Goal: Task Accomplishment & Management: Use online tool/utility

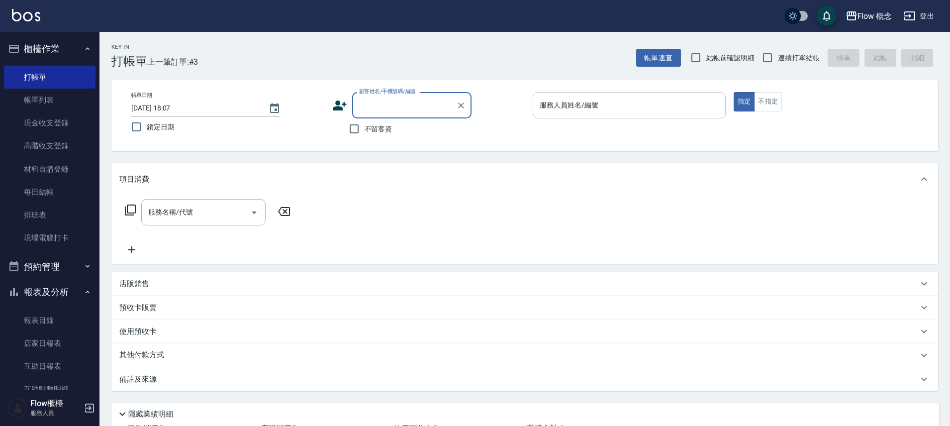
click at [580, 103] on div "服務人員姓名/編號 服務人員姓名/編號" at bounding box center [629, 105] width 193 height 26
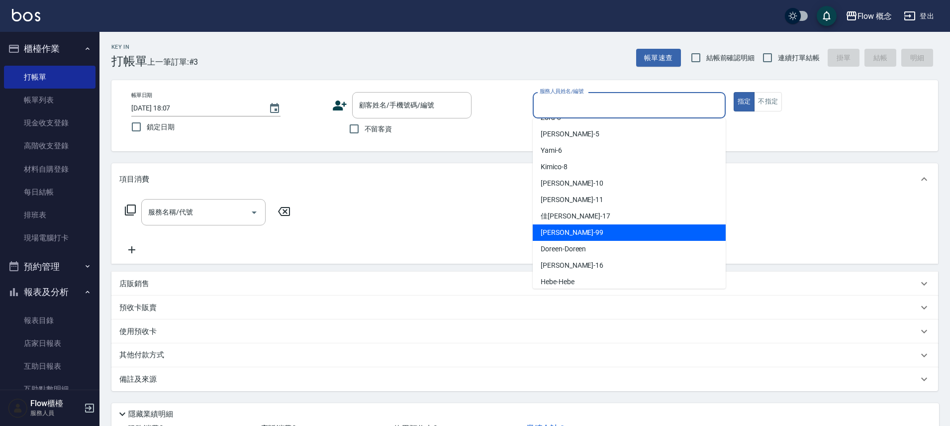
scroll to position [35, 0]
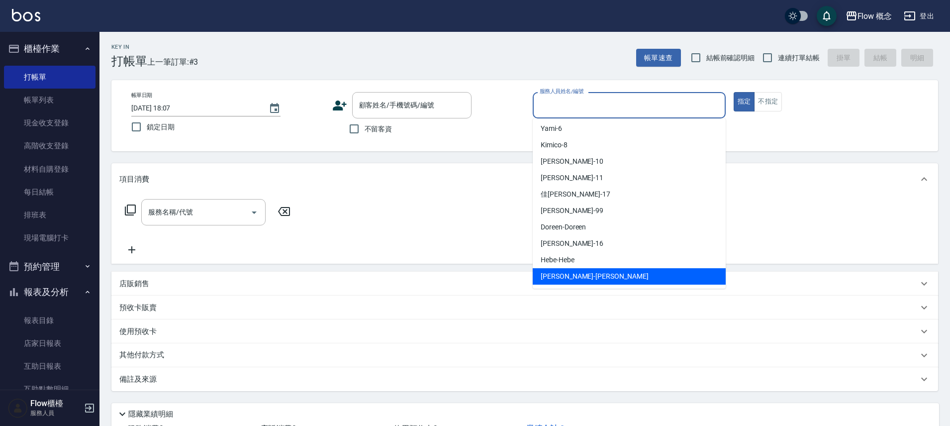
click at [573, 269] on div "[PERSON_NAME] -[PERSON_NAME]" at bounding box center [629, 276] width 193 height 16
type input "[PERSON_NAME]"
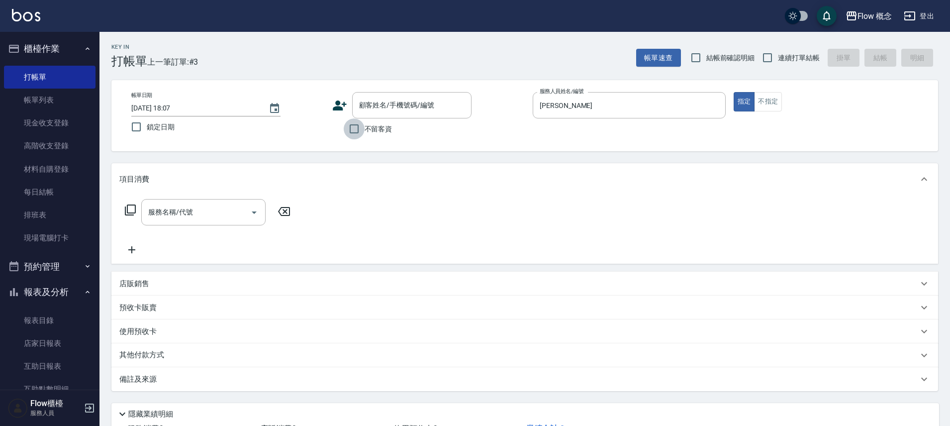
click at [361, 128] on input "不留客資" at bounding box center [354, 128] width 21 height 21
checkbox input "true"
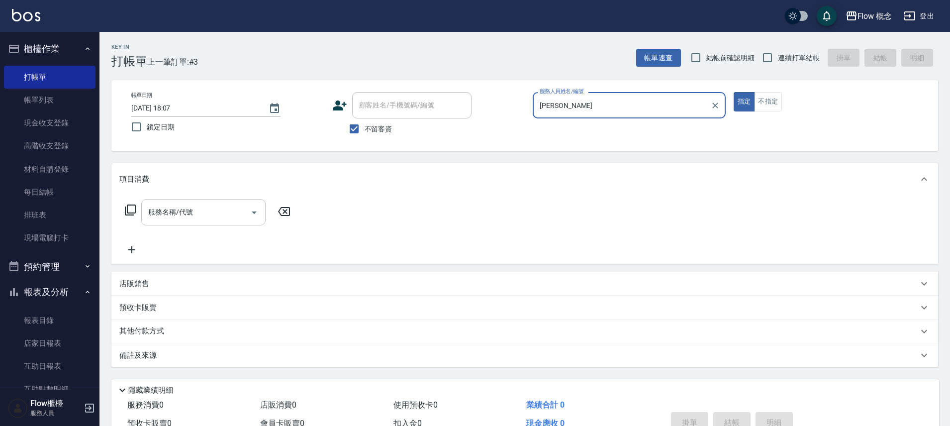
click at [208, 218] on input "服務名稱/代號" at bounding box center [196, 211] width 100 height 17
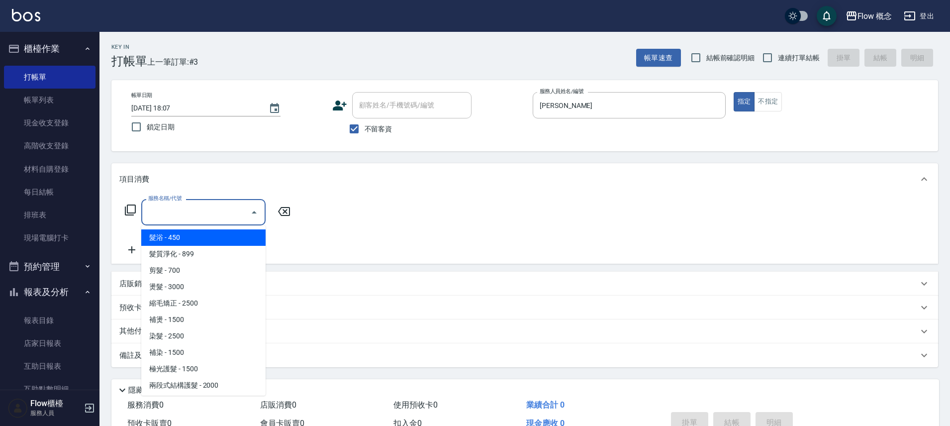
click at [210, 219] on input "服務名稱/代號" at bounding box center [196, 211] width 100 height 17
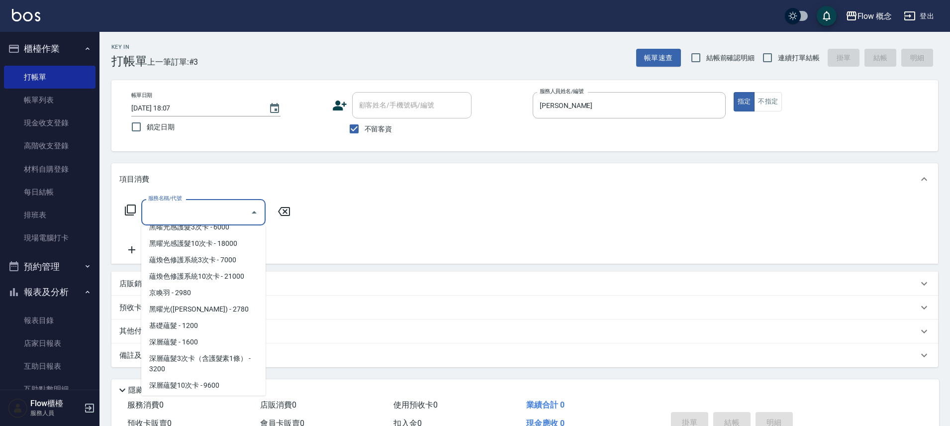
scroll to position [433, 0]
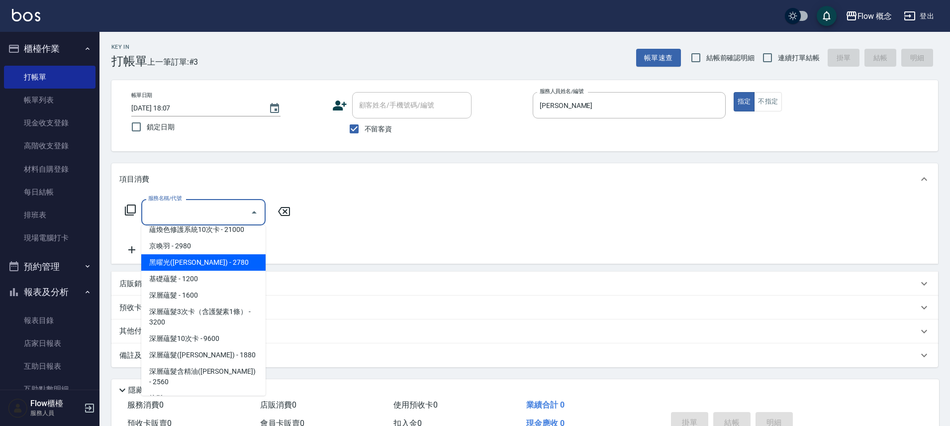
click at [205, 254] on span "黑曜光([PERSON_NAME]) - 2780" at bounding box center [203, 262] width 124 height 16
type input "黑曜光([PERSON_NAME])(520)"
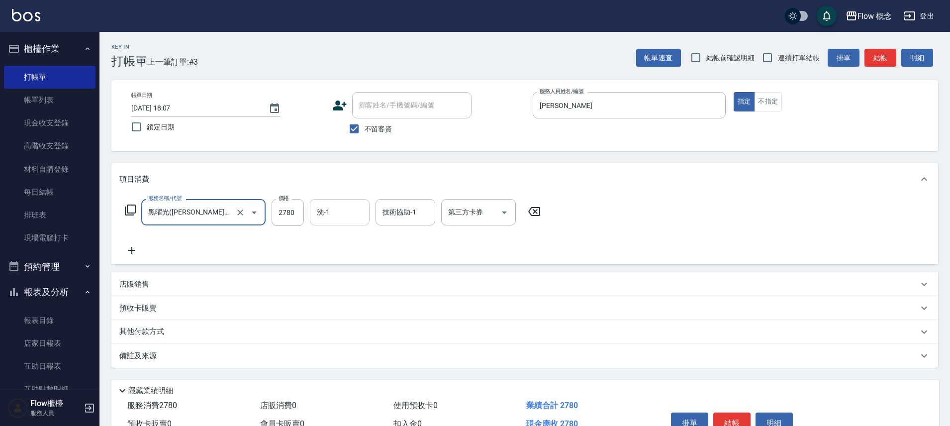
drag, startPoint x: 286, startPoint y: 212, endPoint x: 316, endPoint y: 207, distance: 31.3
click at [286, 213] on input "2780" at bounding box center [288, 212] width 32 height 27
click at [285, 211] on input "2780" at bounding box center [288, 212] width 32 height 27
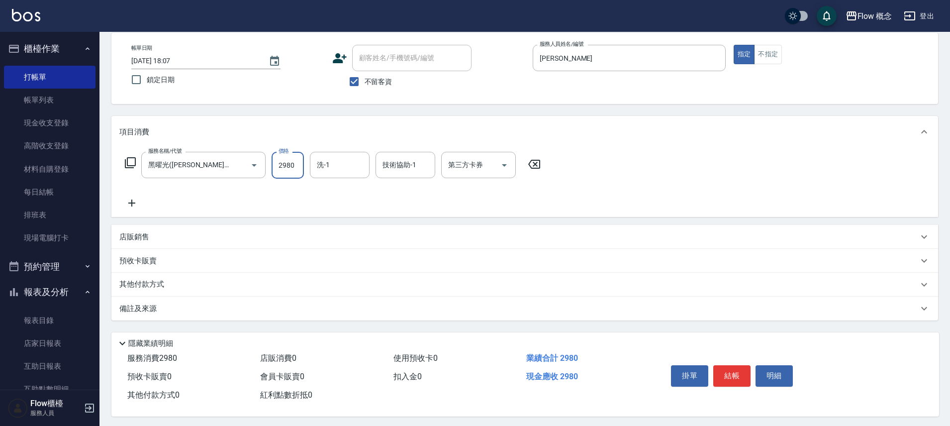
scroll to position [54, 0]
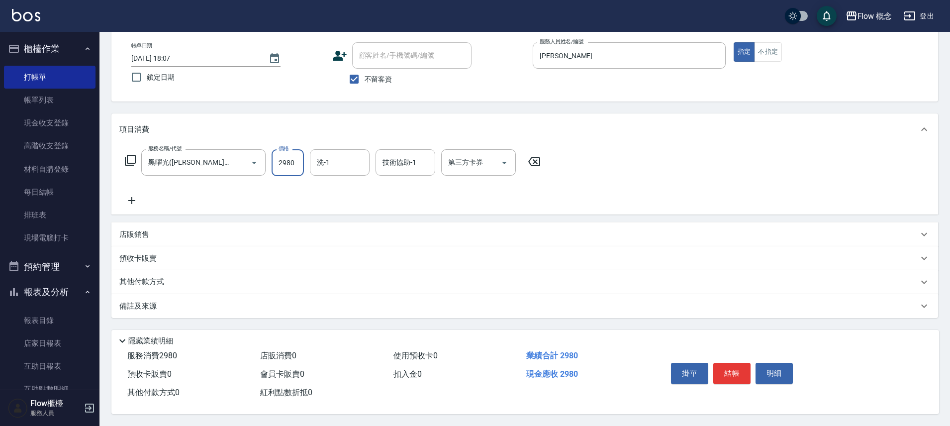
type input "2980"
click at [225, 303] on div "備註及來源" at bounding box center [518, 306] width 799 height 10
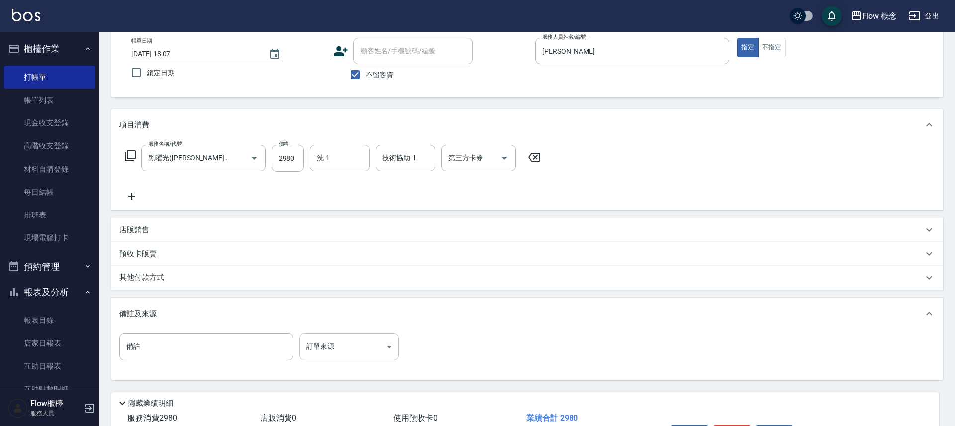
click at [315, 349] on body "Flow 概念 登出 櫃檯作業 打帳單 帳單列表 現金收支登錄 高階收支登錄 材料自購登錄 每日結帳 排班表 現場電腦打卡 預約管理 預約管理 單日預約紀錄 …" at bounding box center [477, 217] width 955 height 542
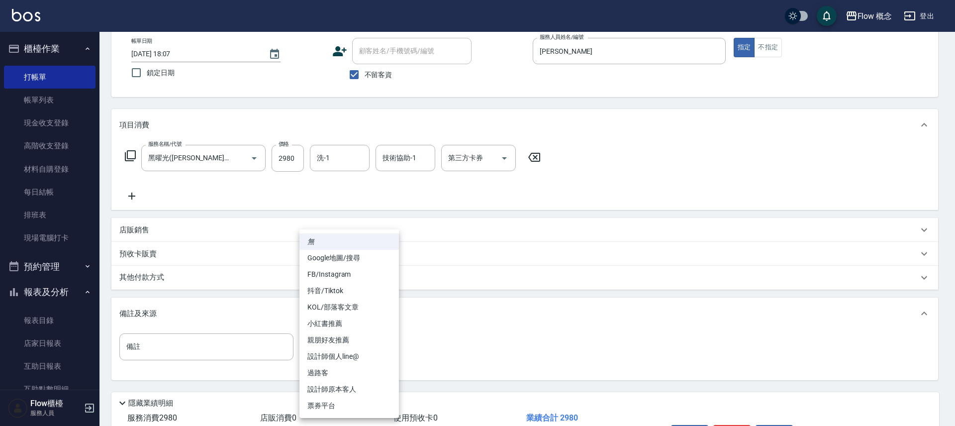
click at [353, 385] on li "設計師原本客人" at bounding box center [348, 389] width 99 height 16
type input "設計師原本客人"
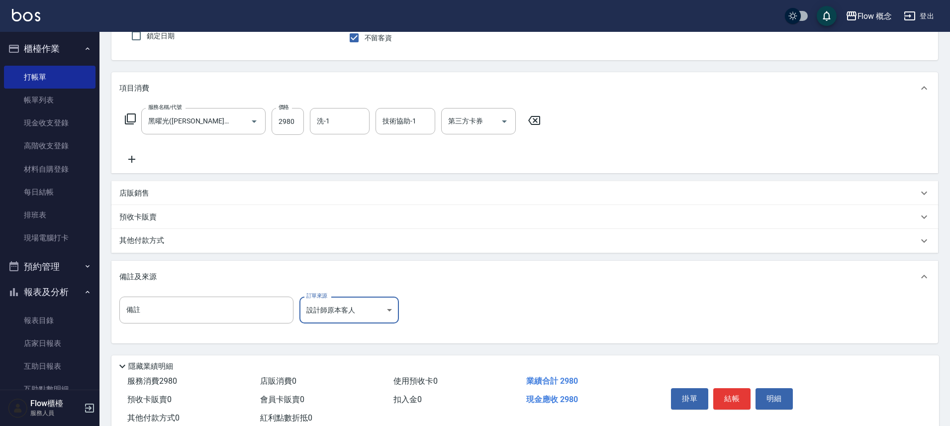
scroll to position [121, 0]
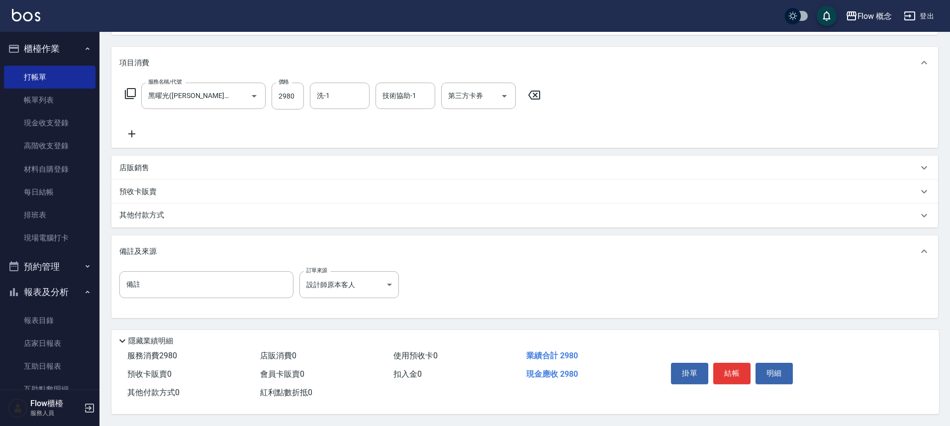
click at [179, 211] on div "其他付款方式" at bounding box center [518, 215] width 799 height 11
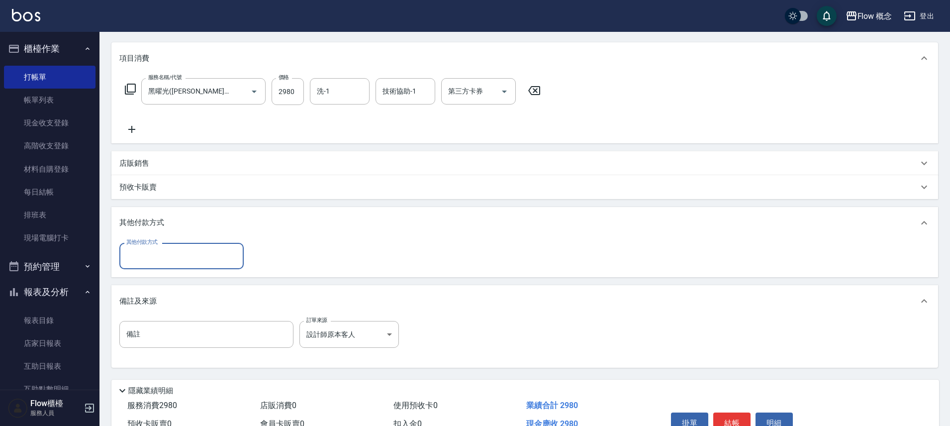
scroll to position [0, 0]
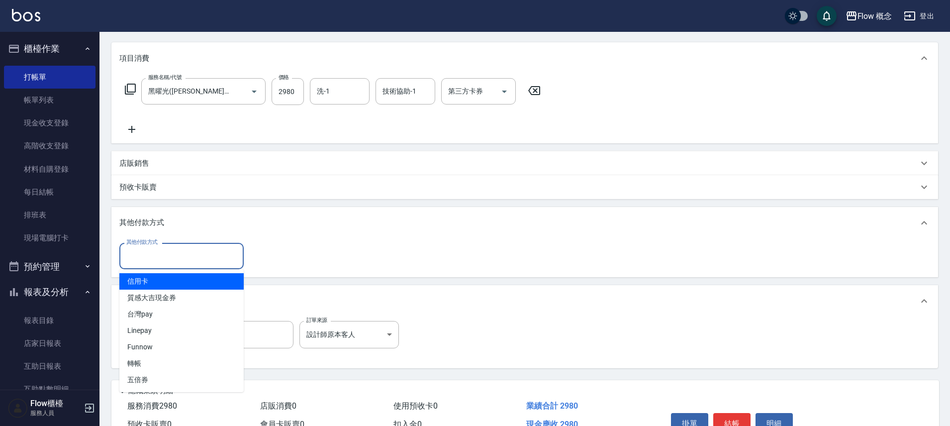
click at [190, 255] on input "其他付款方式" at bounding box center [181, 255] width 115 height 17
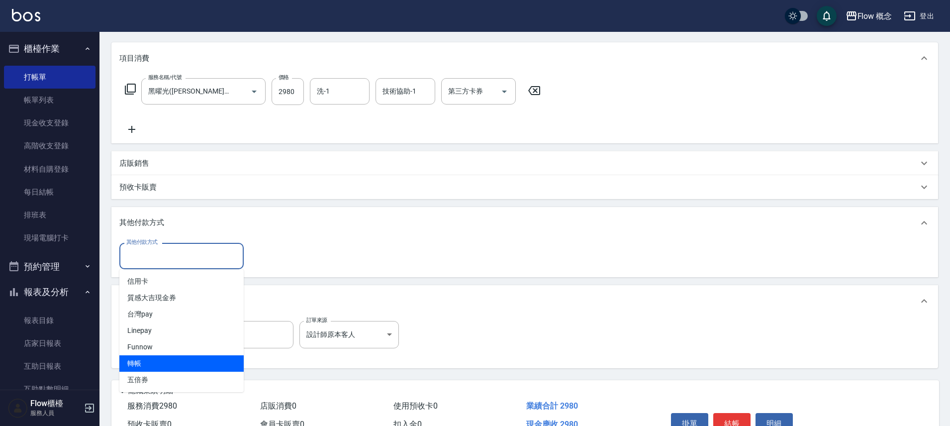
click at [139, 364] on span "轉帳" at bounding box center [181, 363] width 124 height 16
type input "轉帳"
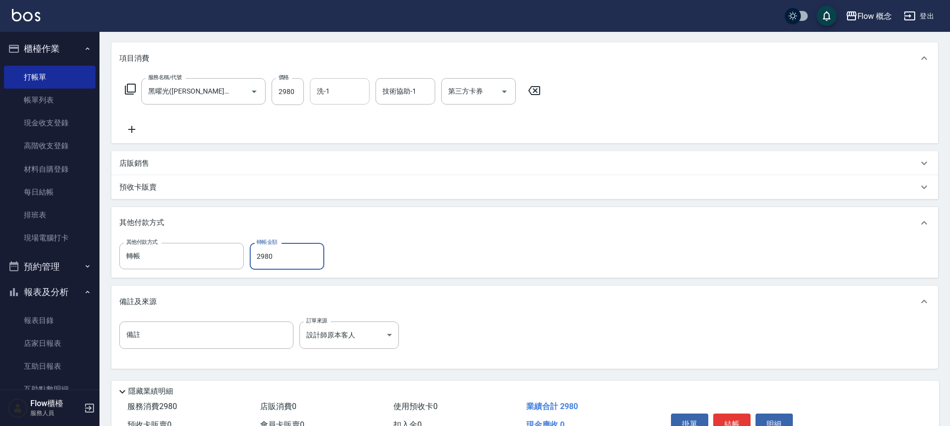
type input "2980"
click at [324, 97] on input "洗-1" at bounding box center [339, 91] width 51 height 17
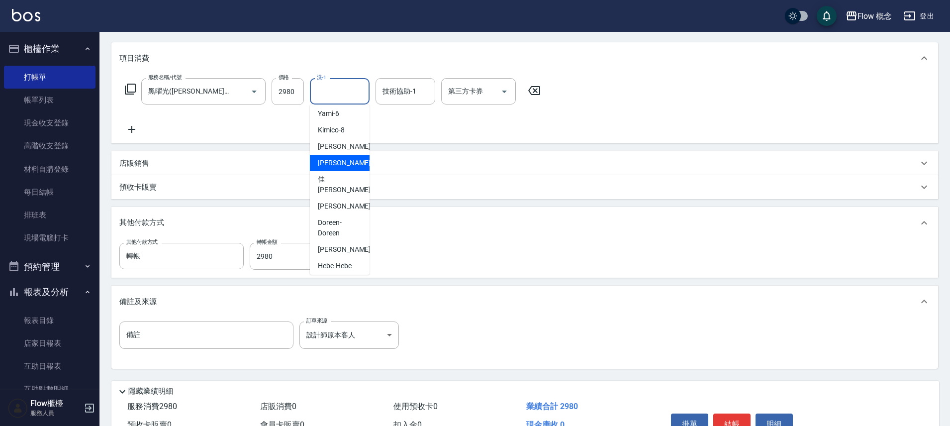
scroll to position [45, 0]
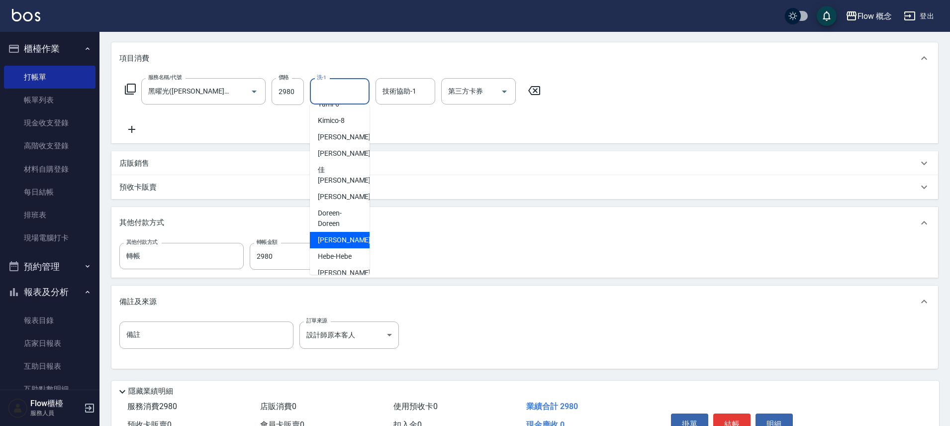
click at [338, 235] on span "[PERSON_NAME] -16" at bounding box center [349, 240] width 63 height 10
type input "[PERSON_NAME]-16"
type input "0"
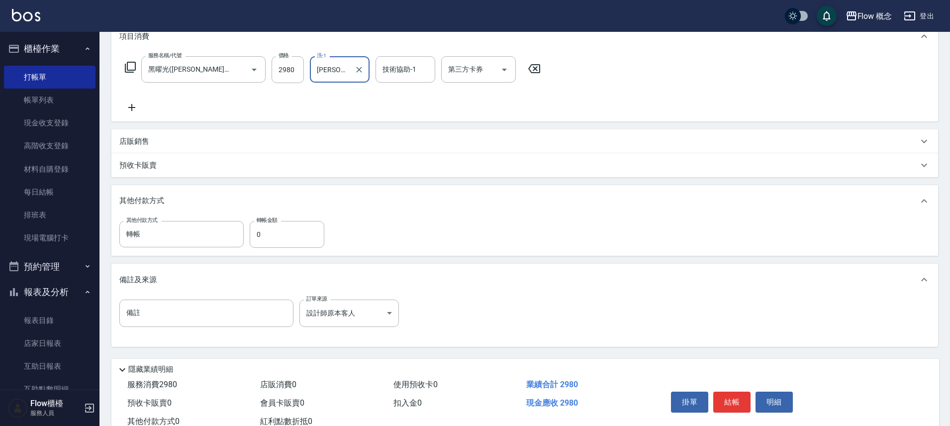
scroll to position [176, 0]
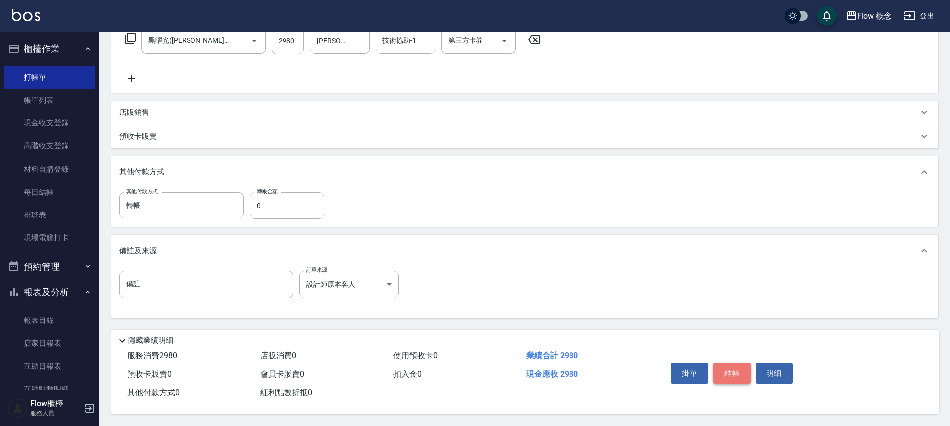
click at [732, 374] on button "結帳" at bounding box center [731, 373] width 37 height 21
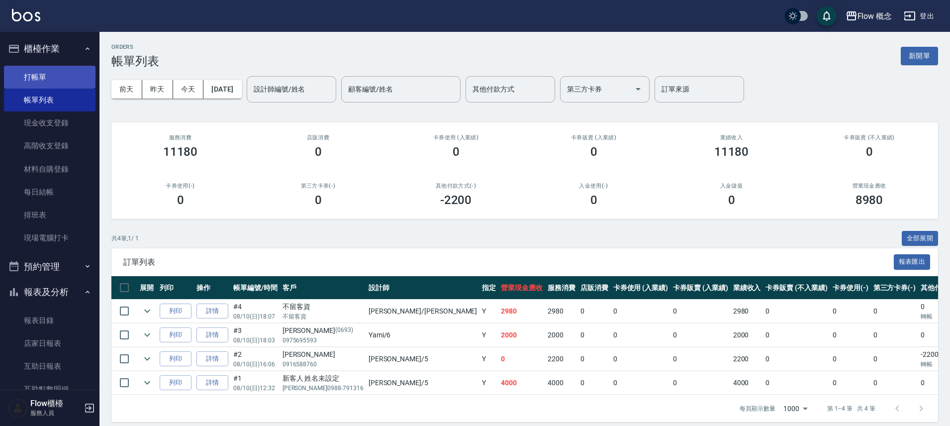
click at [57, 86] on link "打帳單" at bounding box center [50, 77] width 92 height 23
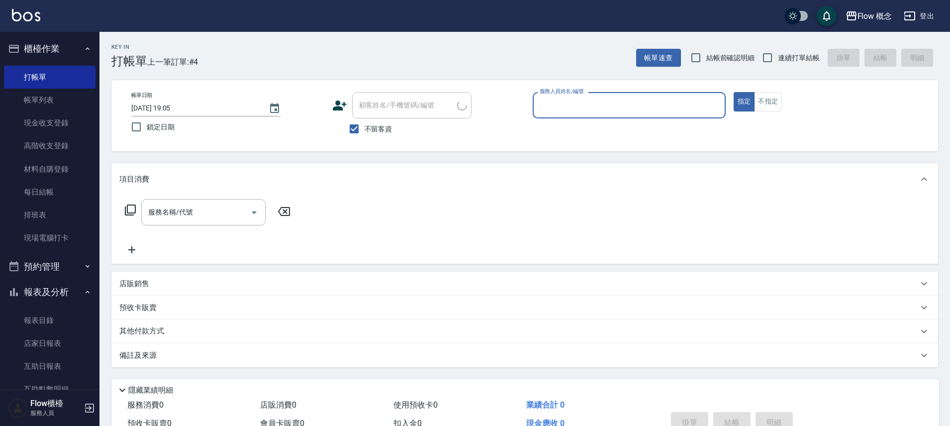
click at [585, 111] on input "服務人員姓名/編號" at bounding box center [629, 104] width 184 height 17
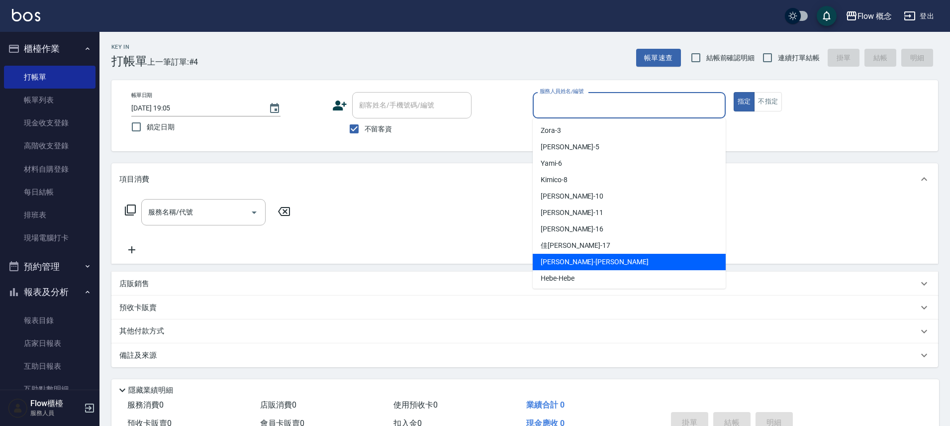
click at [554, 267] on div "[PERSON_NAME] -[PERSON_NAME]" at bounding box center [629, 262] width 193 height 16
type input "[PERSON_NAME]"
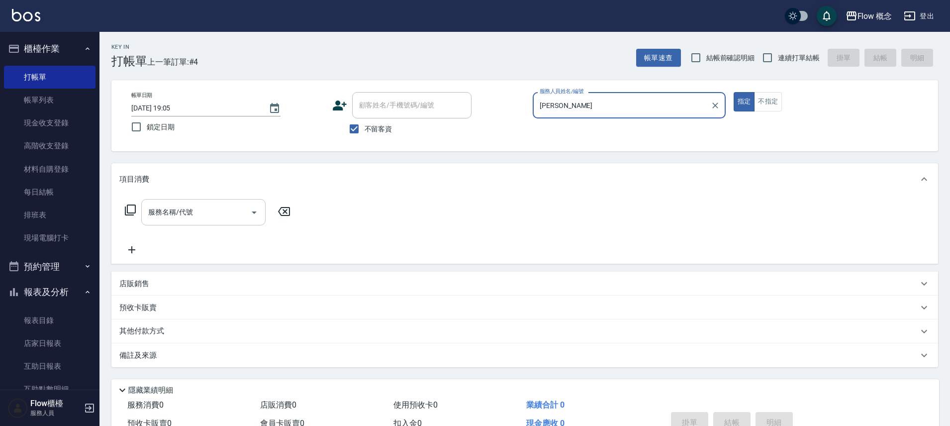
click at [230, 212] on input "服務名稱/代號" at bounding box center [196, 211] width 100 height 17
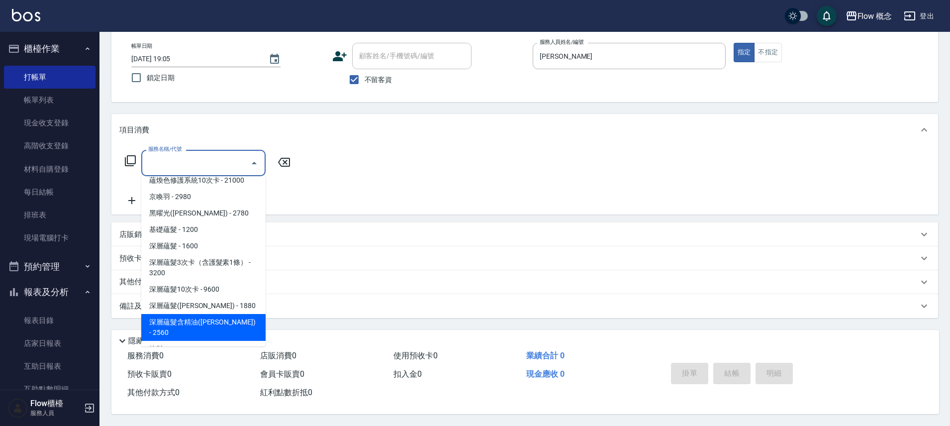
scroll to position [413, 0]
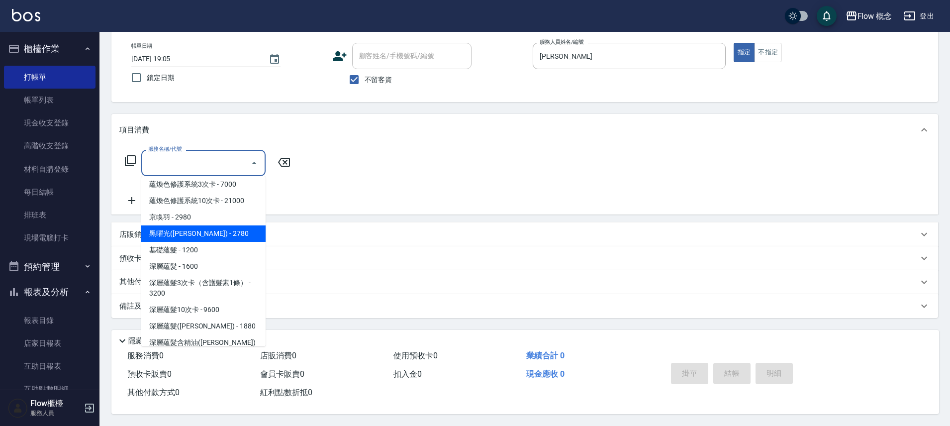
click at [200, 225] on span "黑曜光([PERSON_NAME]) - 2780" at bounding box center [203, 233] width 124 height 16
type input "黑曜光([PERSON_NAME])(520)"
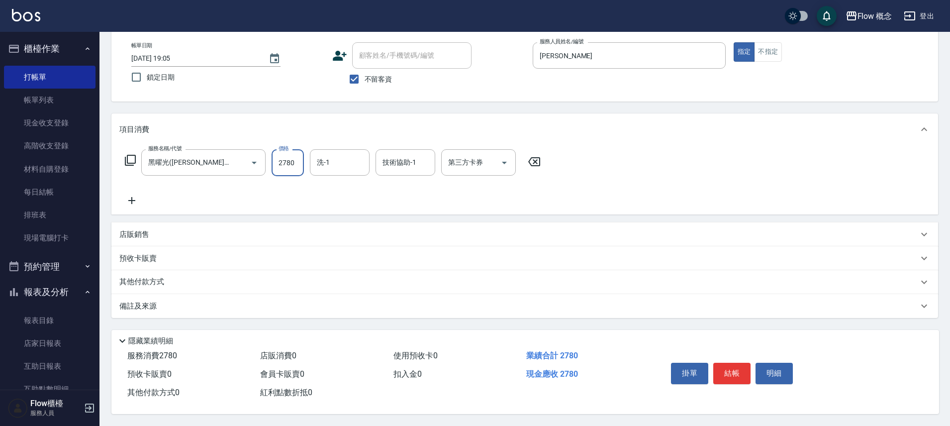
click at [295, 156] on input "2780" at bounding box center [288, 162] width 32 height 27
type input "2980"
click at [346, 154] on input "洗-1" at bounding box center [339, 162] width 51 height 17
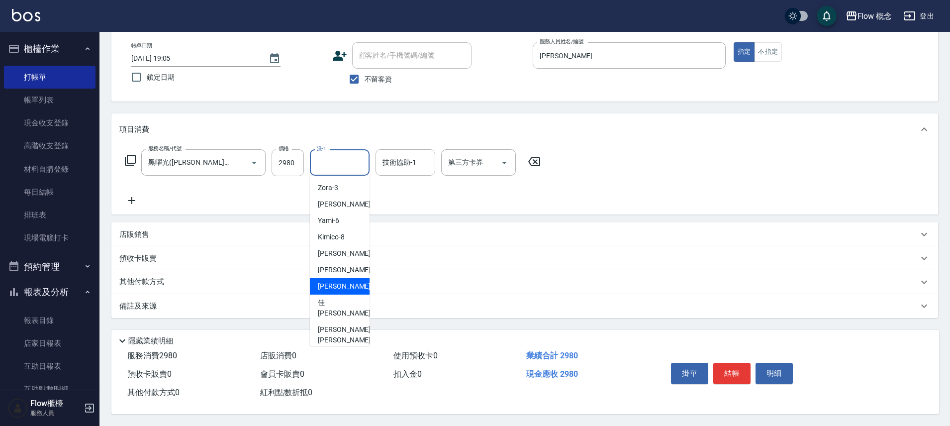
click at [336, 284] on span "[PERSON_NAME] -16" at bounding box center [349, 286] width 63 height 10
type input "[PERSON_NAME]-16"
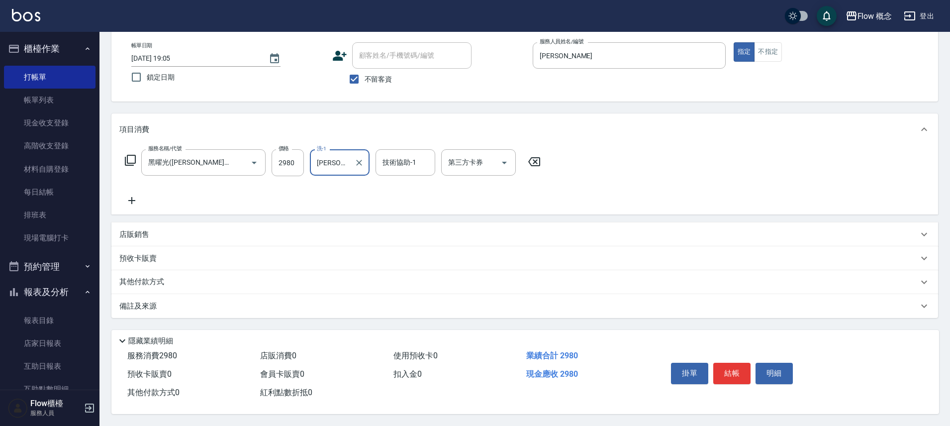
scroll to position [54, 0]
click at [180, 301] on div "備註及來源" at bounding box center [518, 306] width 799 height 10
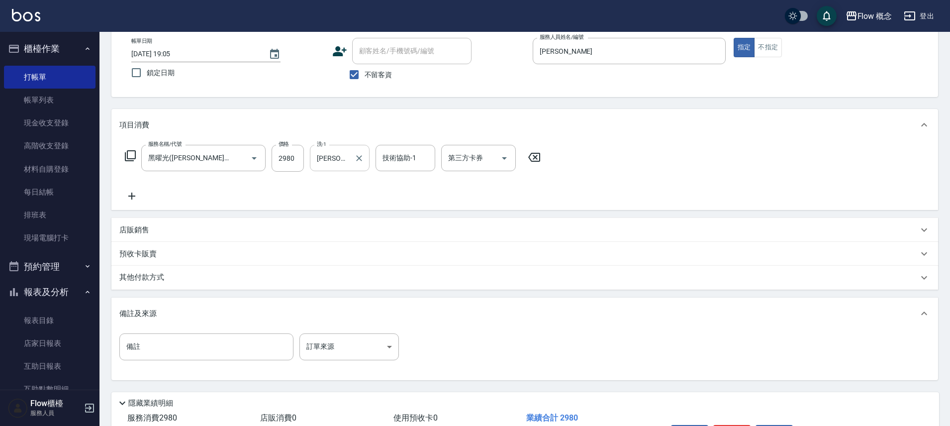
click at [352, 167] on div at bounding box center [358, 158] width 13 height 26
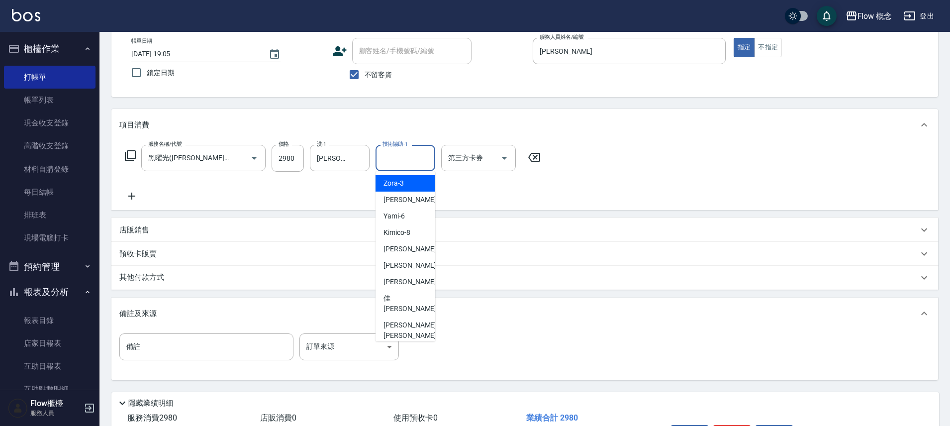
click at [397, 160] on input "技術協助-1" at bounding box center [405, 157] width 51 height 17
click at [391, 282] on span "[PERSON_NAME] -16" at bounding box center [415, 282] width 63 height 10
type input "[PERSON_NAME]-16"
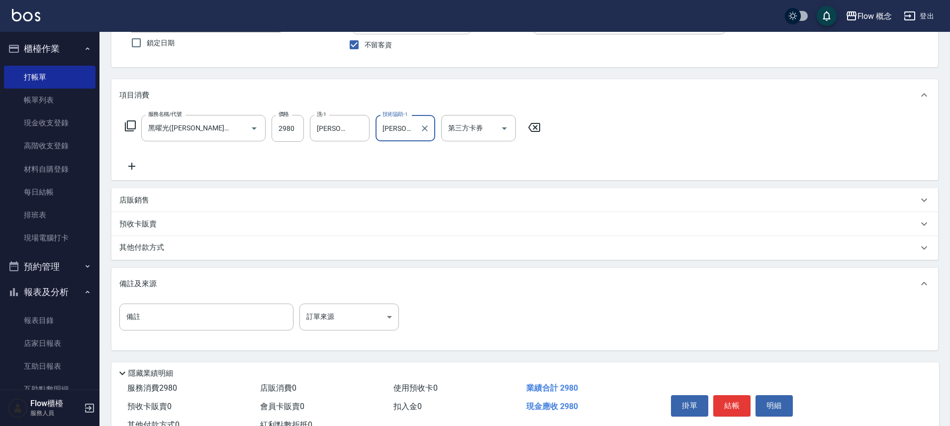
scroll to position [121, 0]
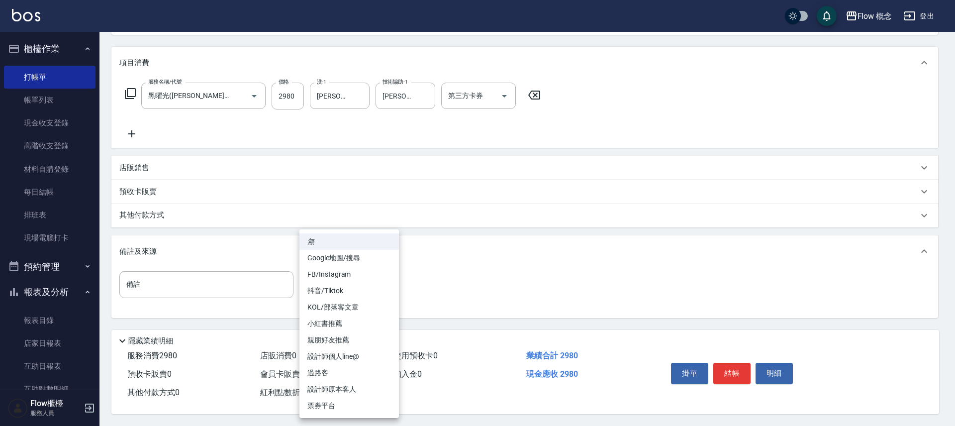
click at [312, 272] on body "Flow 概念 登出 櫃檯作業 打帳單 帳單列表 現金收支登錄 高階收支登錄 材料自購登錄 每日結帳 排班表 現場電腦打卡 預約管理 預約管理 單日預約紀錄 …" at bounding box center [477, 155] width 955 height 542
click at [348, 391] on li "設計師原本客人" at bounding box center [348, 389] width 99 height 16
type input "設計師原本客人"
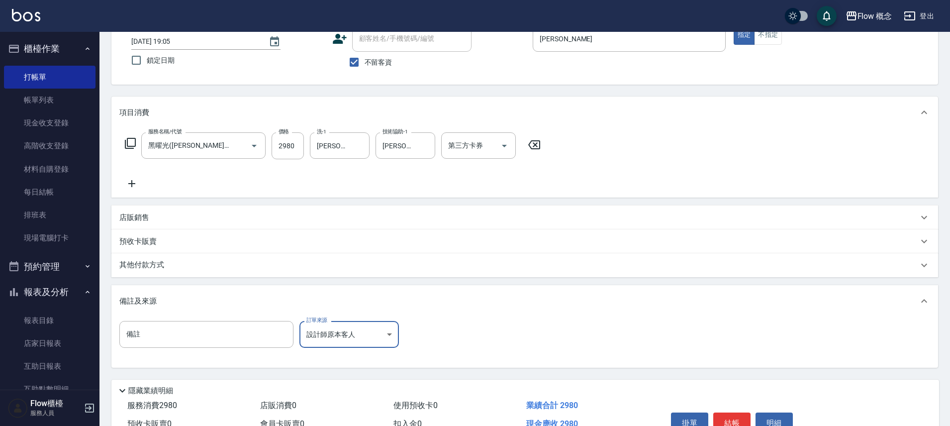
scroll to position [107, 0]
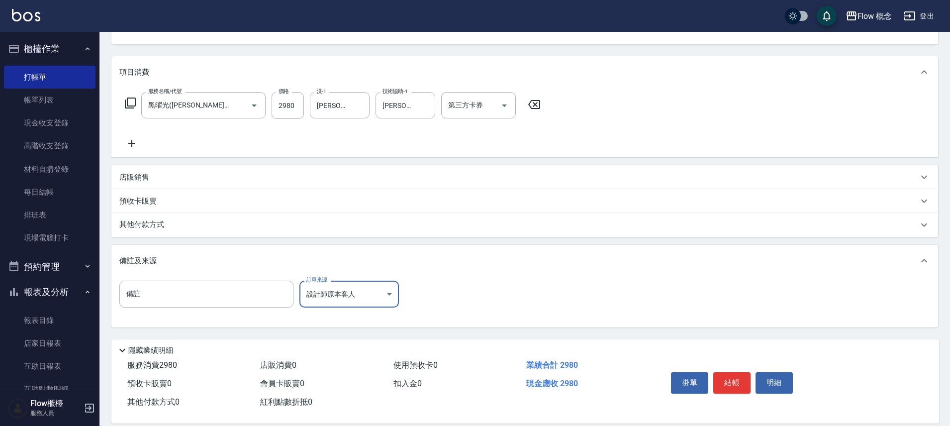
click at [202, 231] on div "其他付款方式" at bounding box center [524, 225] width 827 height 24
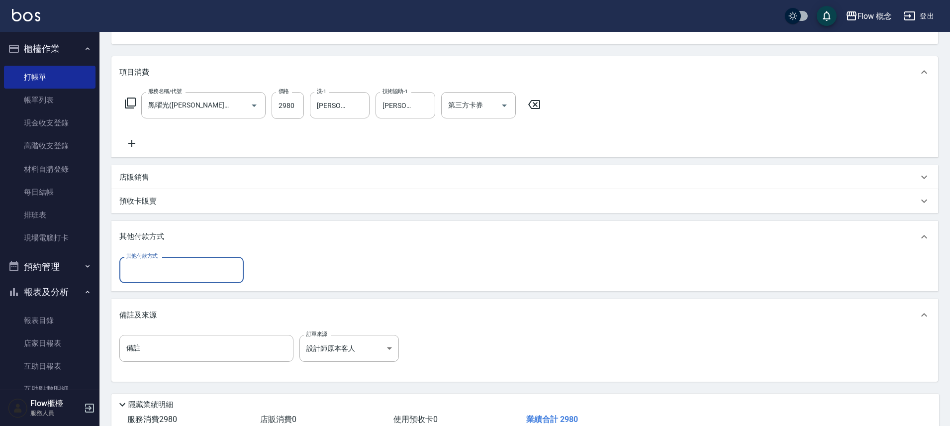
scroll to position [0, 0]
click at [198, 268] on input "其他付款方式" at bounding box center [181, 269] width 115 height 17
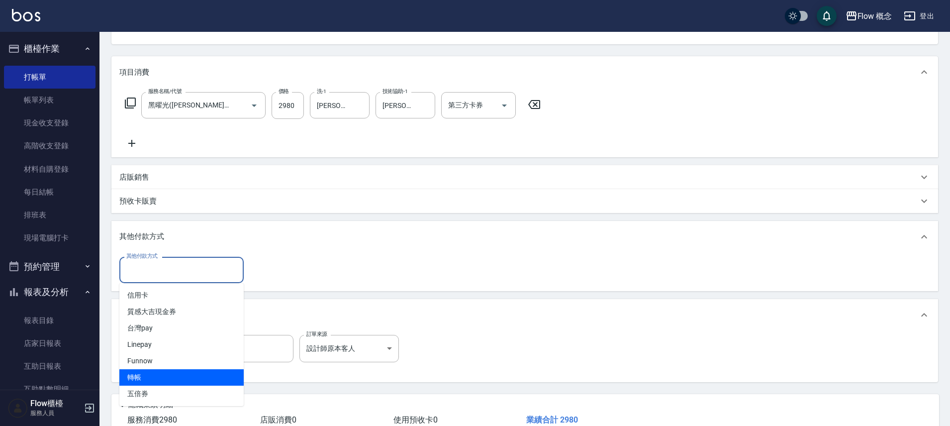
click at [132, 383] on span "轉帳" at bounding box center [181, 377] width 124 height 16
type input "轉帳"
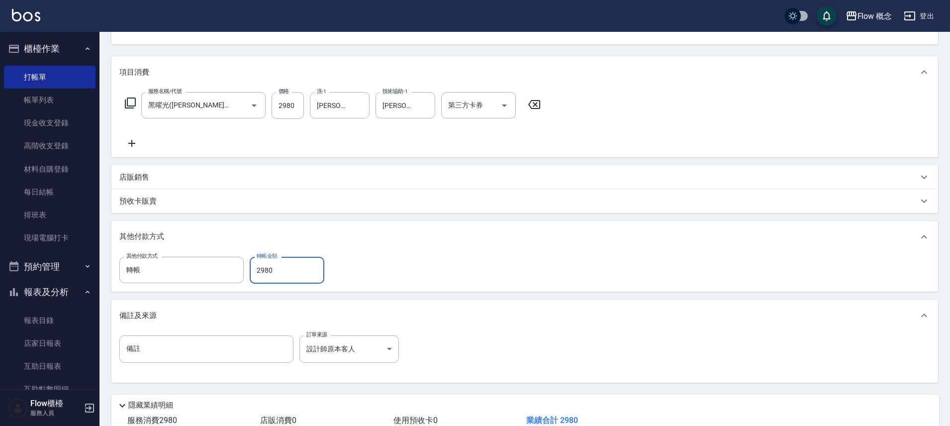
scroll to position [176, 0]
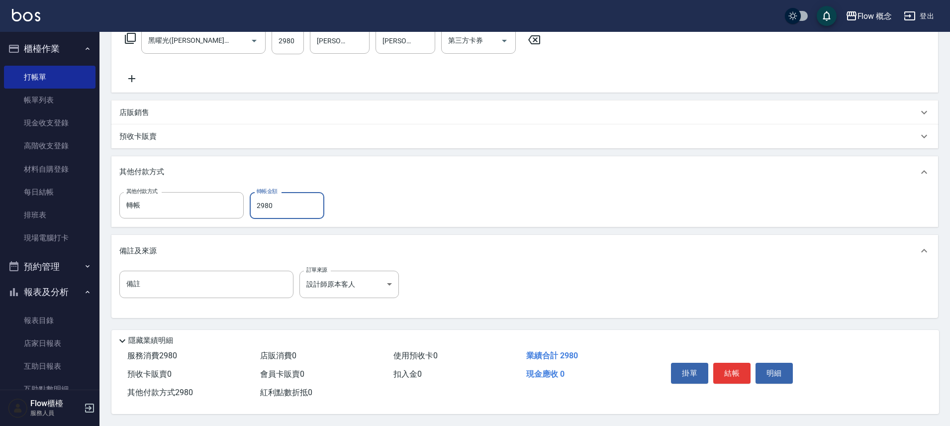
type input "2980"
click at [746, 381] on div "掛單 結帳 明細" at bounding box center [732, 374] width 130 height 31
click at [722, 359] on div "掛單 結帳 明細" at bounding box center [732, 374] width 130 height 31
click at [735, 368] on button "結帳" at bounding box center [731, 373] width 37 height 21
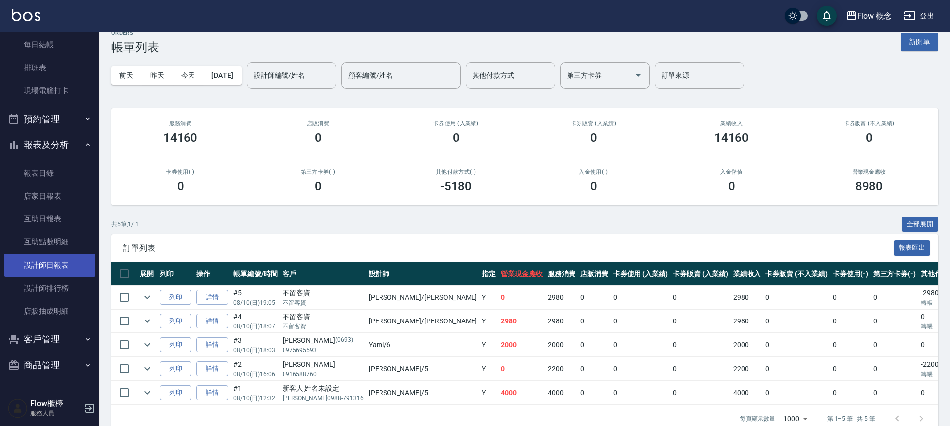
scroll to position [20, 0]
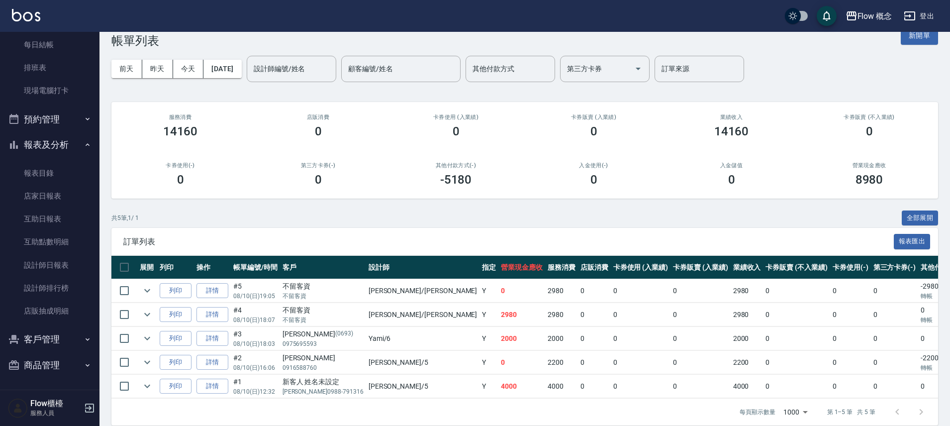
click at [61, 143] on button "報表及分析" at bounding box center [50, 145] width 92 height 26
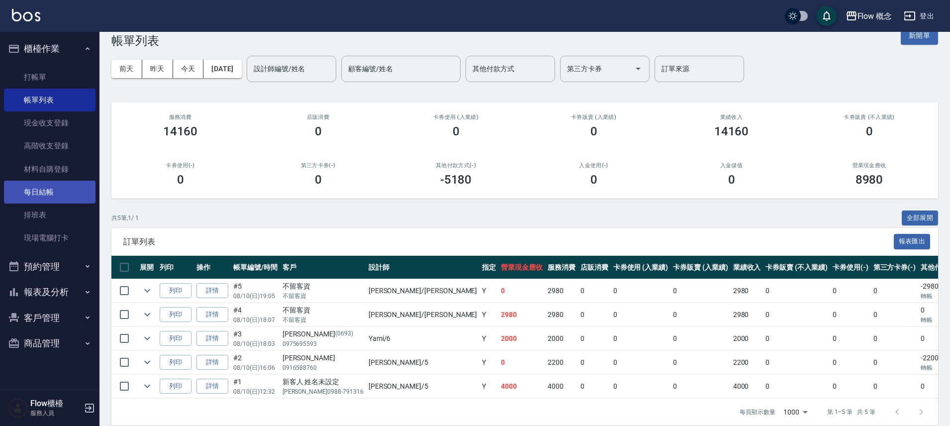
scroll to position [39, 0]
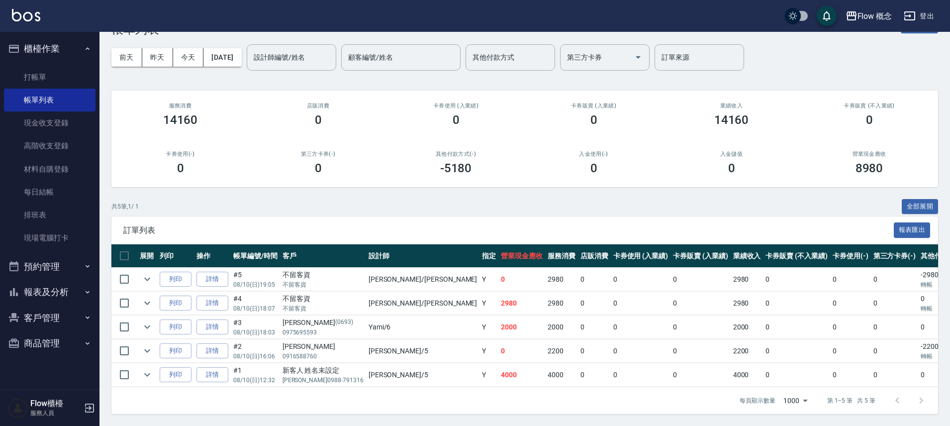
click at [40, 295] on button "報表及分析" at bounding box center [50, 292] width 92 height 26
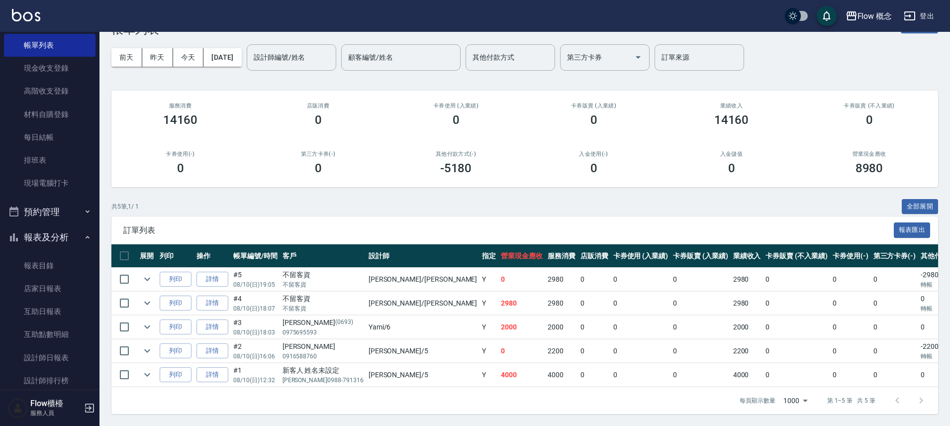
scroll to position [147, 0]
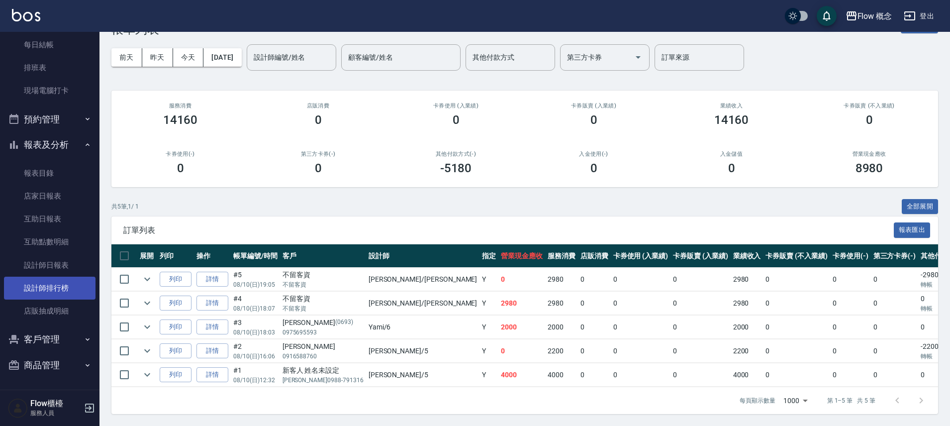
click at [51, 289] on link "設計師排行榜" at bounding box center [50, 288] width 92 height 23
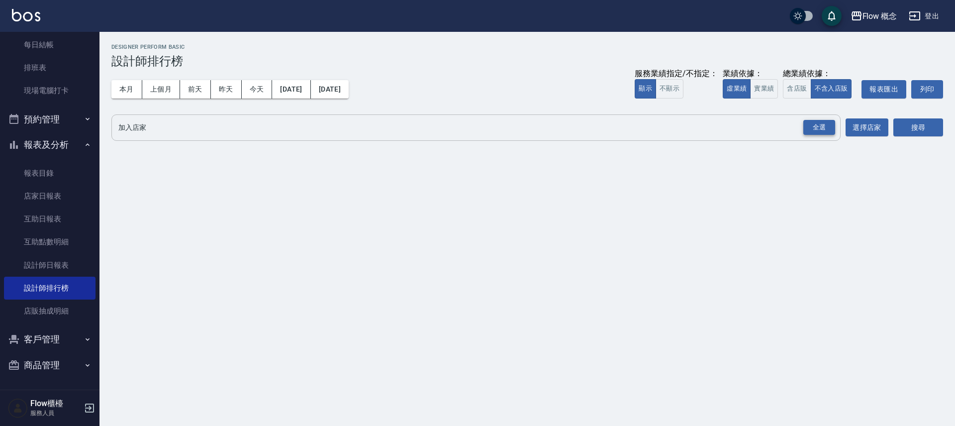
click at [805, 125] on div "全選" at bounding box center [819, 127] width 32 height 15
click at [938, 129] on button "搜尋" at bounding box center [918, 128] width 50 height 18
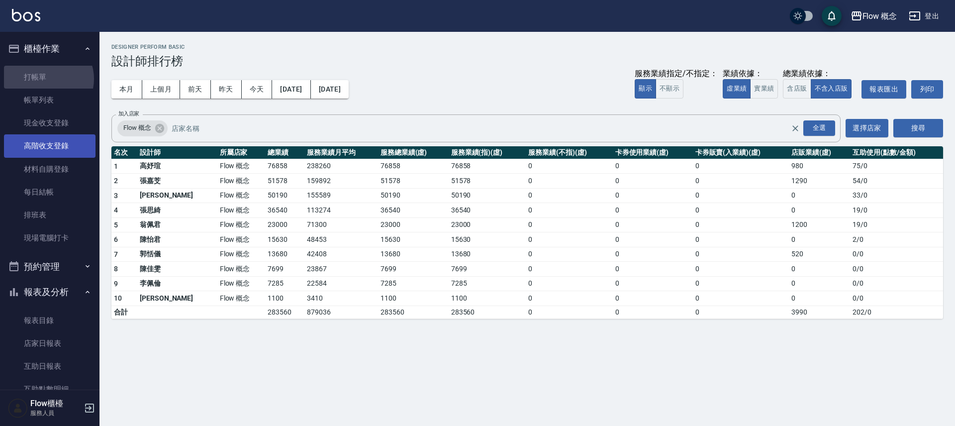
click at [48, 79] on link "打帳單" at bounding box center [50, 77] width 92 height 23
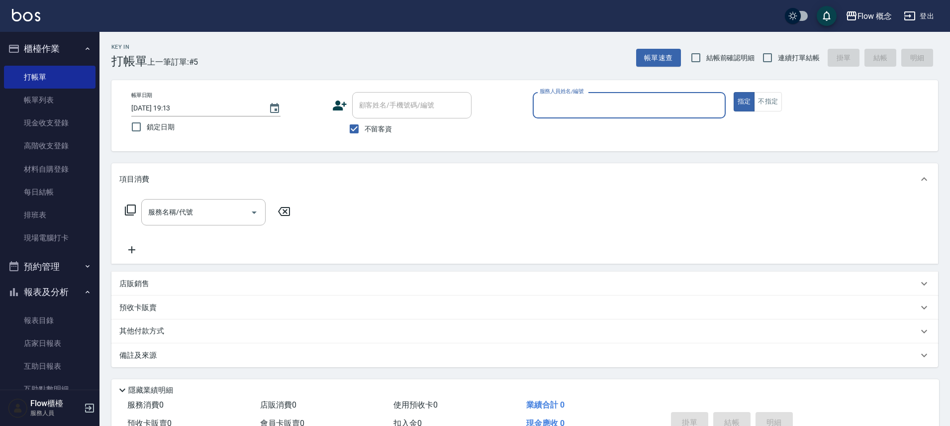
click at [366, 126] on span "不留客資" at bounding box center [379, 129] width 28 height 10
click at [365, 126] on input "不留客資" at bounding box center [354, 128] width 21 height 21
checkbox input "false"
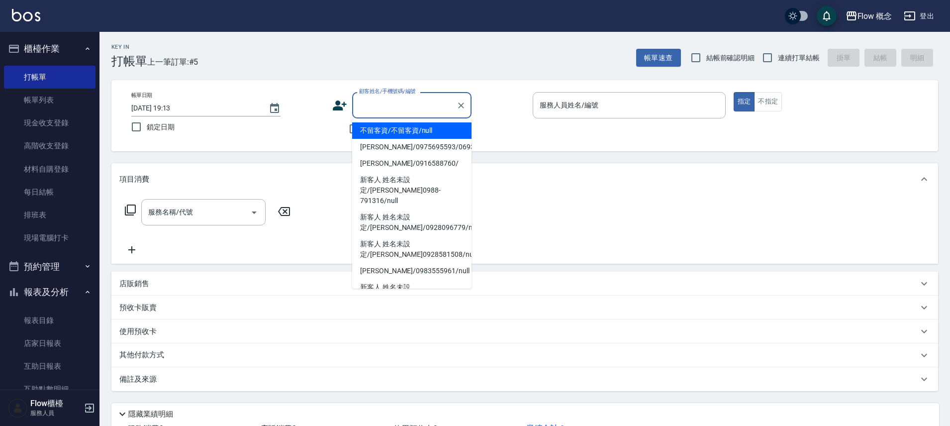
click at [414, 97] on div "顧客姓名/手機號碼/編號 顧客姓名/手機號碼/編號" at bounding box center [411, 105] width 119 height 26
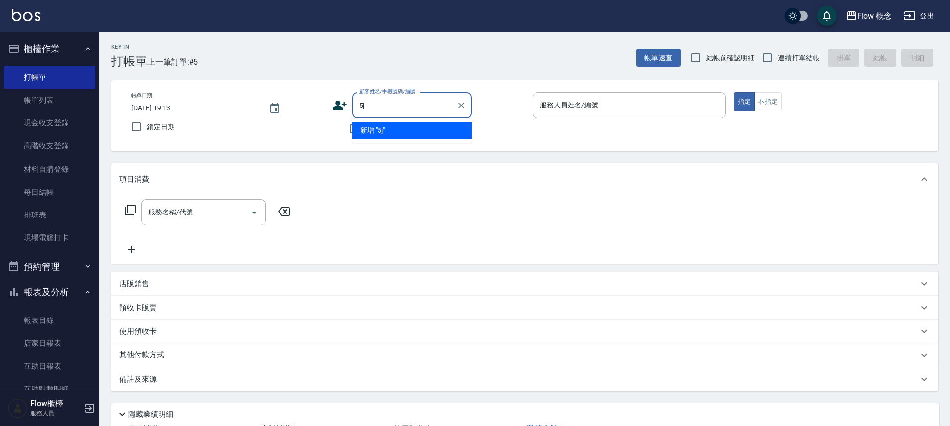
type input "5"
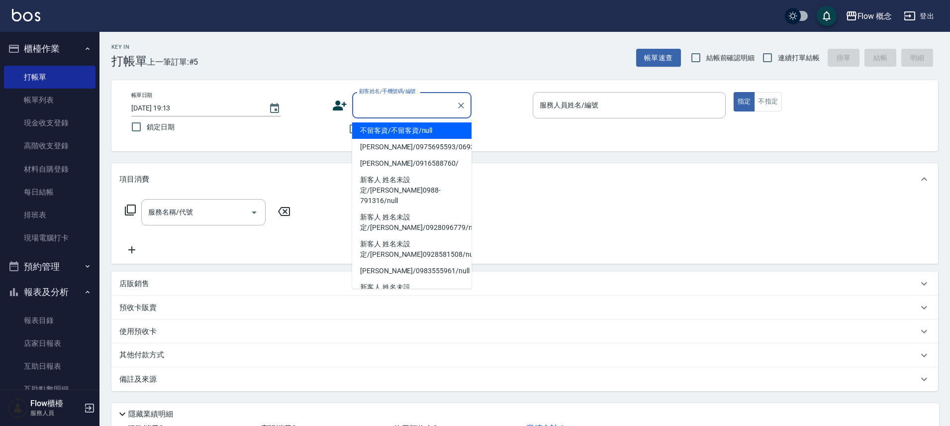
type input "ㄨ"
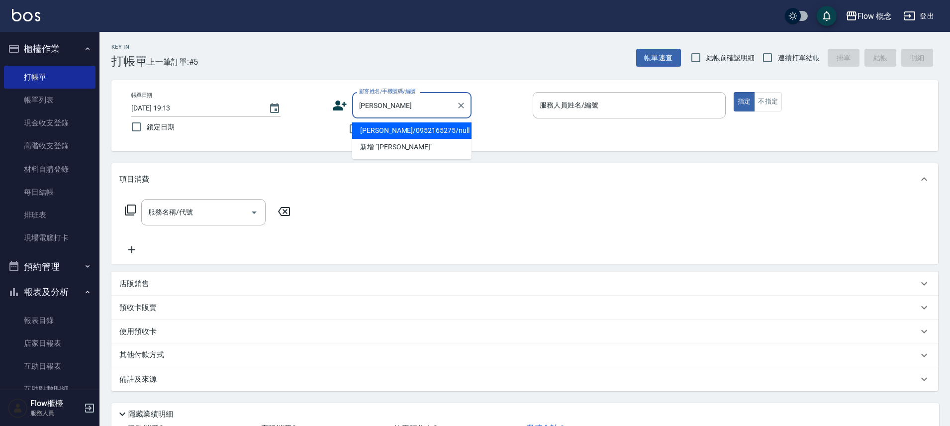
type input "[PERSON_NAME]/0952165275/null"
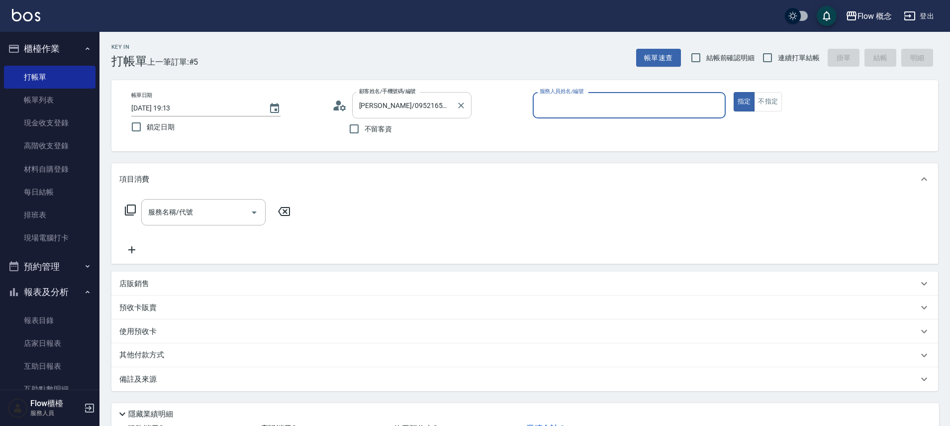
type input "Kimico-8"
click at [205, 221] on div "服務名稱/代號" at bounding box center [203, 212] width 124 height 26
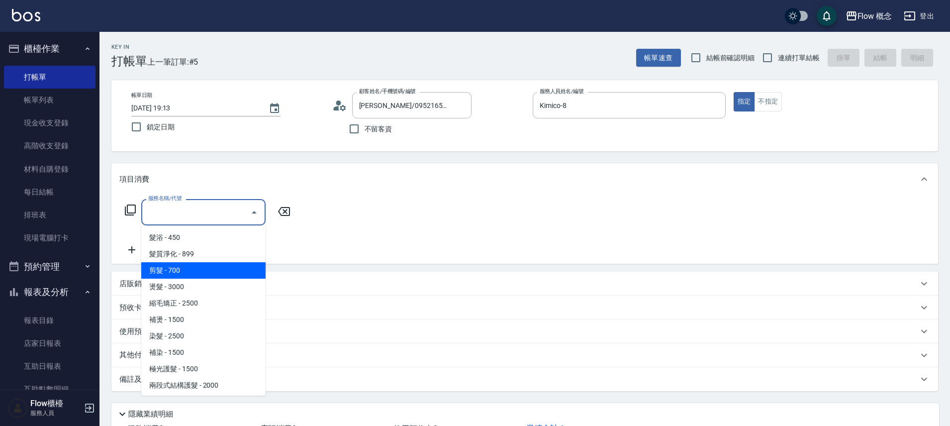
click at [177, 271] on span "剪髮 - 700" at bounding box center [203, 270] width 124 height 16
type input "剪髮(201)"
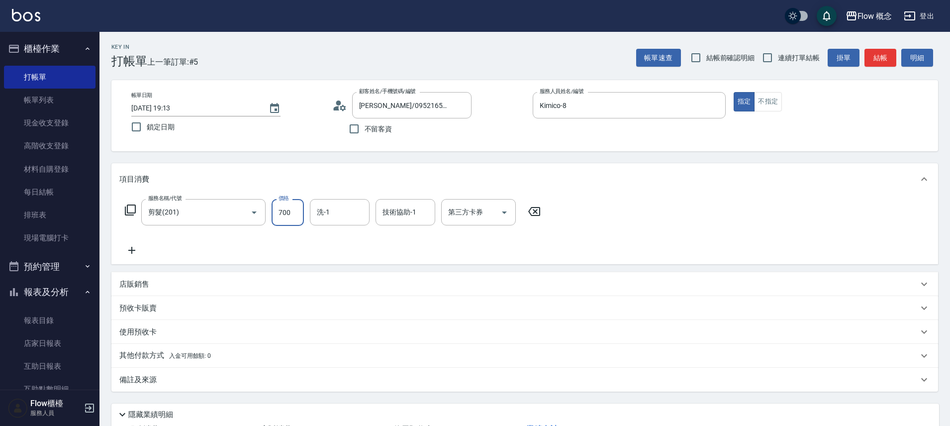
click at [128, 258] on div "服務名稱/代號 剪髮(201) 服務名稱/代號 價格 700 價格 洗-1 洗-1 技術協助-1 技術協助-1 第三方卡券 第三方卡券" at bounding box center [524, 229] width 827 height 69
click at [132, 244] on icon at bounding box center [131, 250] width 25 height 12
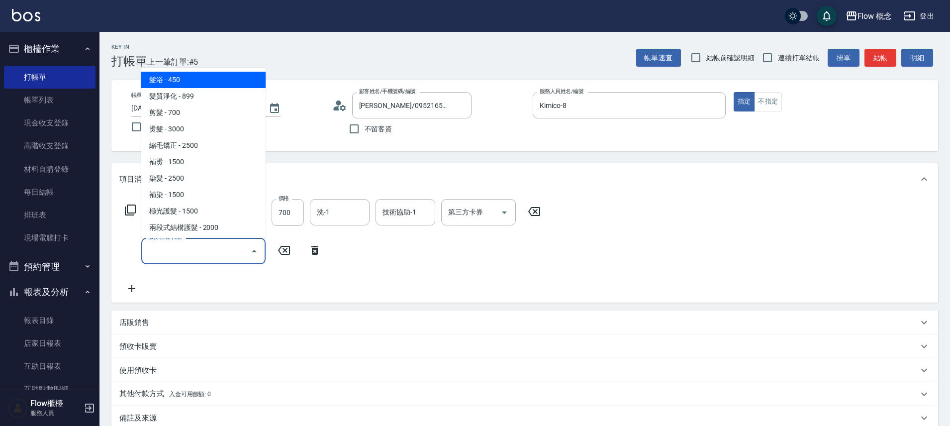
click at [149, 256] on input "服務名稱/代號" at bounding box center [196, 250] width 100 height 17
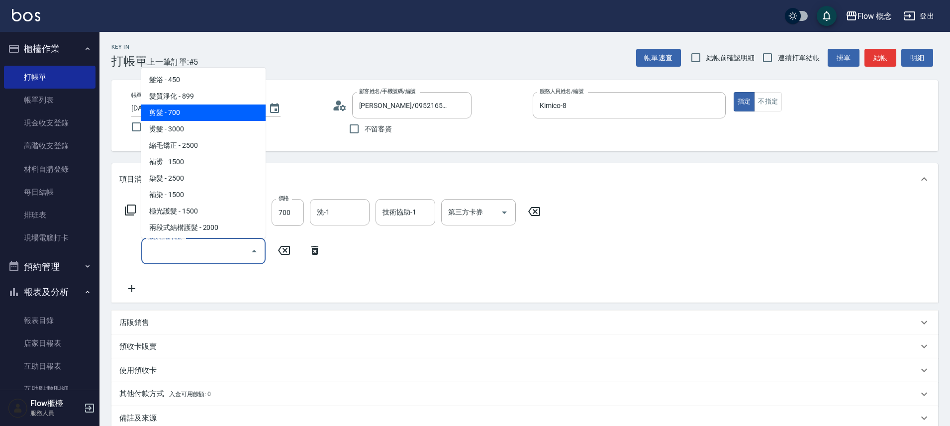
click at [200, 107] on span "剪髮 - 700" at bounding box center [203, 112] width 124 height 16
type input "剪髮(201)"
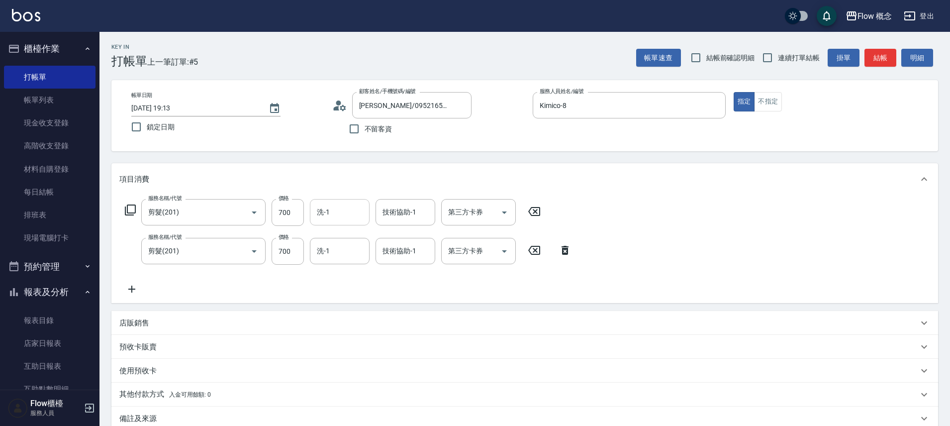
drag, startPoint x: 370, startPoint y: 216, endPoint x: 351, endPoint y: 211, distance: 19.5
click at [369, 216] on form "洗-1 洗-1" at bounding box center [343, 212] width 66 height 26
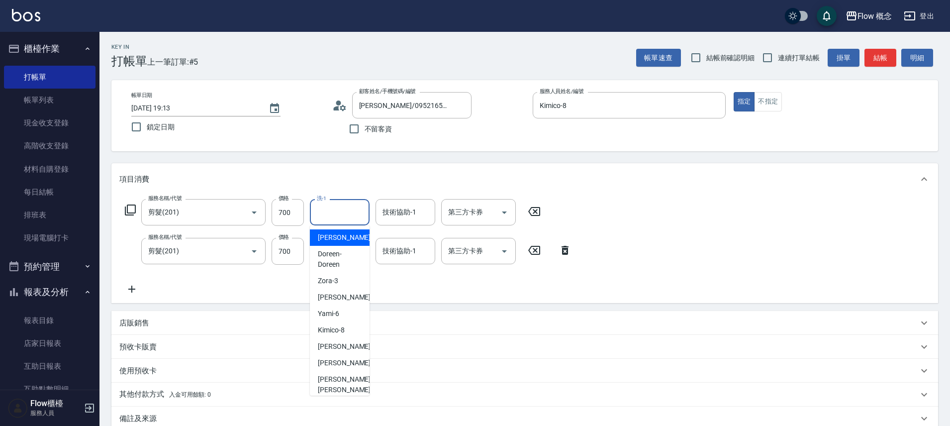
click at [350, 211] on input "洗-1" at bounding box center [339, 211] width 51 height 17
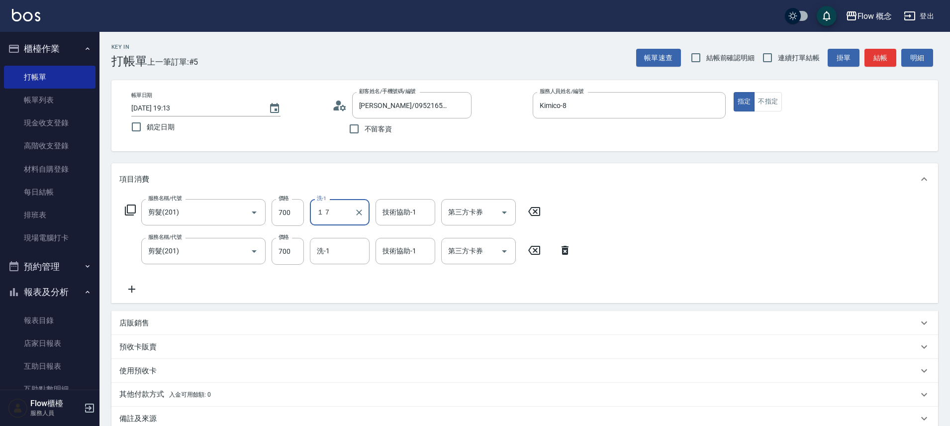
type input "１７"
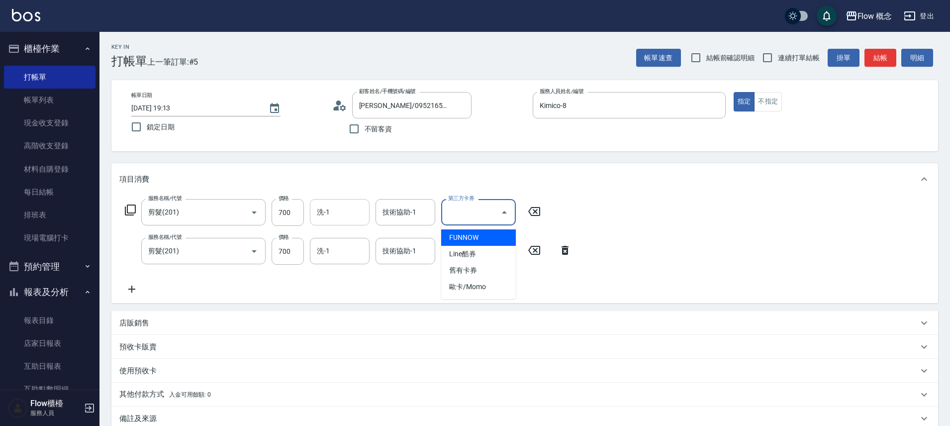
click at [349, 213] on input "洗-1" at bounding box center [339, 211] width 51 height 17
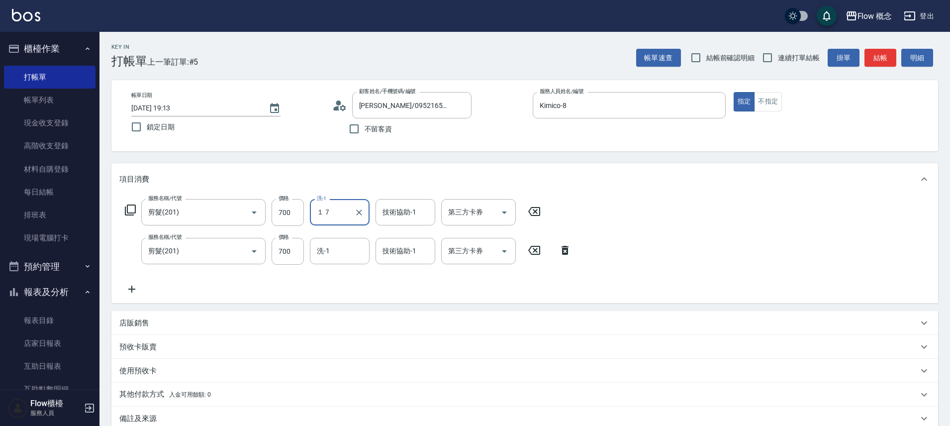
type input "１"
type input "佳[PERSON_NAME]-17"
click at [338, 253] on input "洗-1" at bounding box center [339, 250] width 51 height 17
type input "佳[PERSON_NAME]-17"
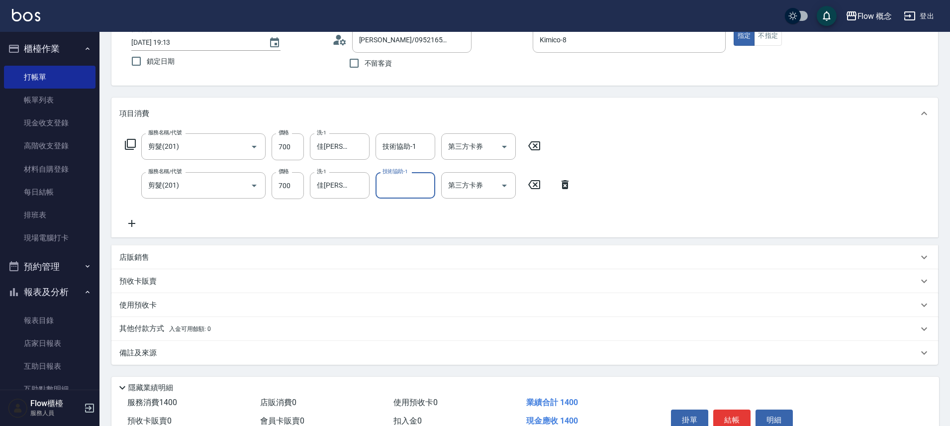
scroll to position [117, 0]
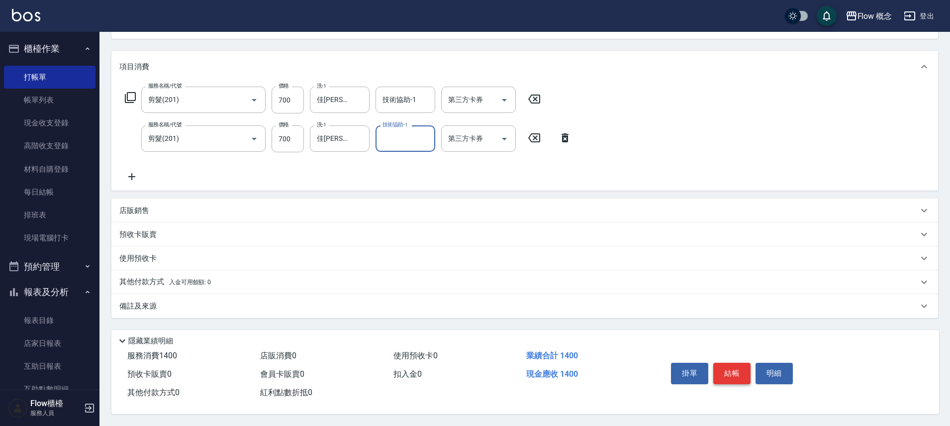
click at [735, 375] on button "結帳" at bounding box center [731, 373] width 37 height 21
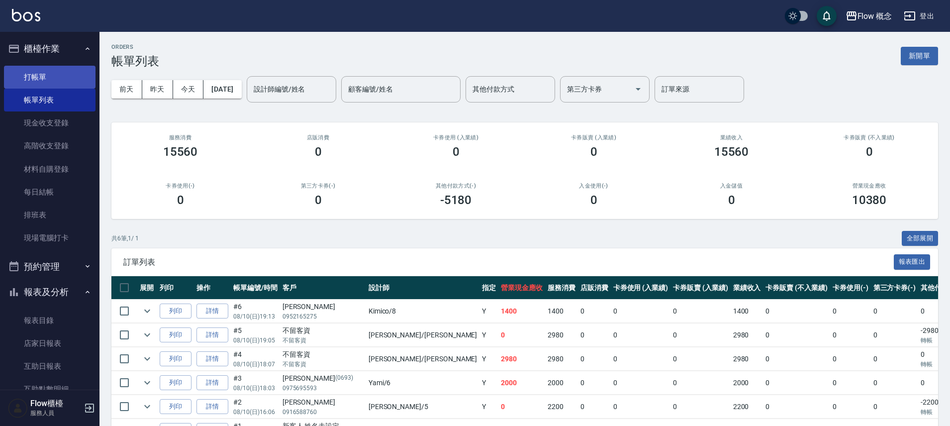
click at [40, 75] on link "打帳單" at bounding box center [50, 77] width 92 height 23
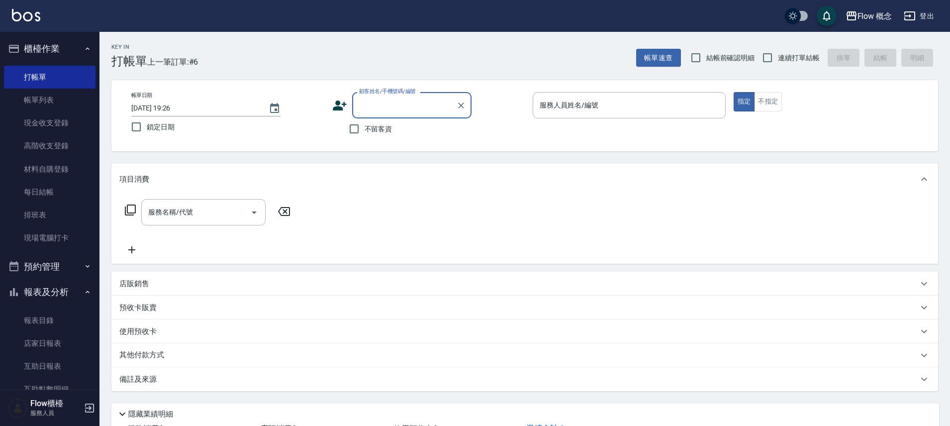
type input "5"
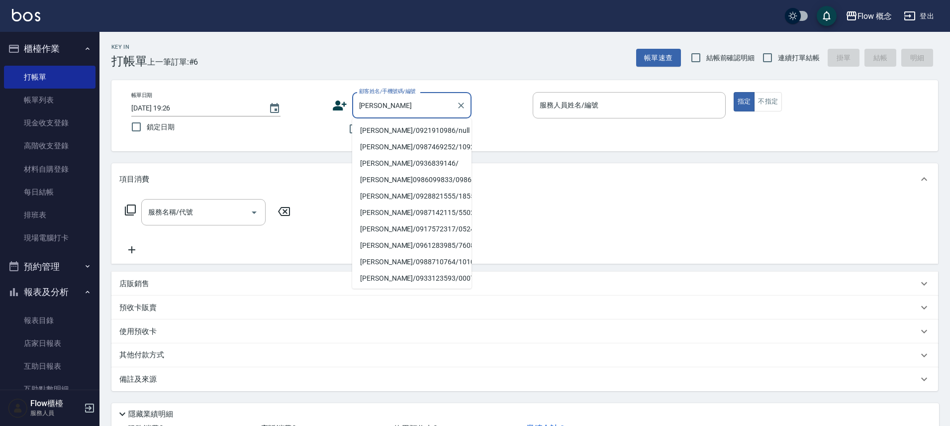
click at [411, 134] on li "[PERSON_NAME]/0921910986/null" at bounding box center [411, 130] width 119 height 16
type input "[PERSON_NAME]/0921910986/null"
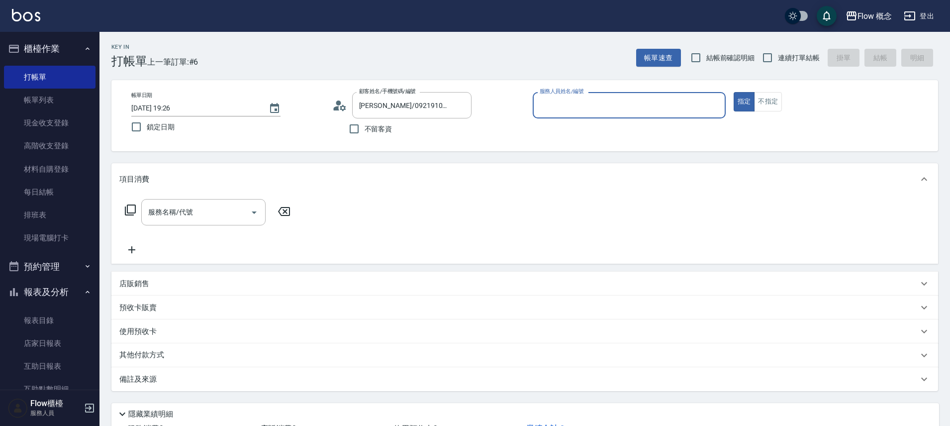
type input "Kimico-8"
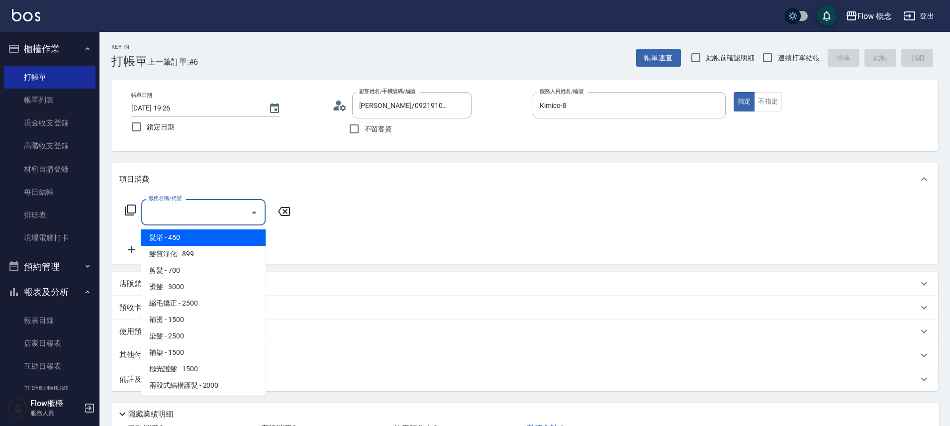
click at [236, 214] on input "服務名稱/代號" at bounding box center [196, 211] width 100 height 17
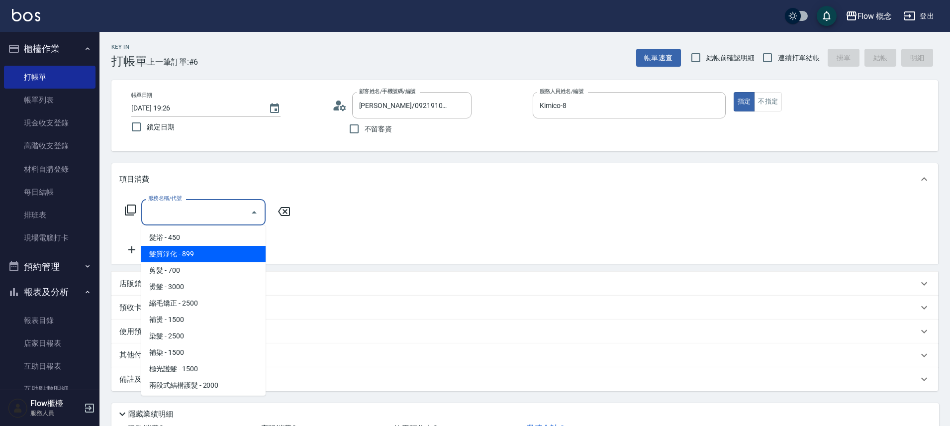
click at [204, 259] on span "髮質淨化 - 899" at bounding box center [203, 254] width 124 height 16
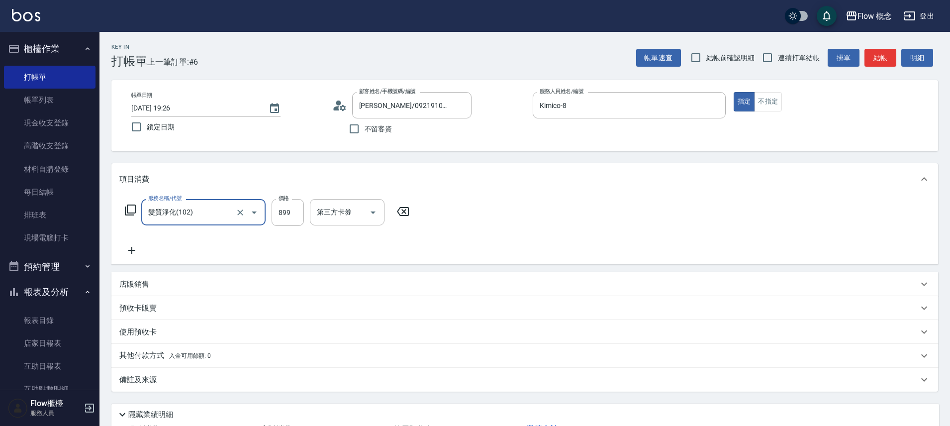
type input "髮質淨化(102)"
click at [340, 217] on input "洗-1" at bounding box center [339, 211] width 51 height 17
type input "１６"
click at [333, 216] on input "洗-1" at bounding box center [339, 211] width 51 height 17
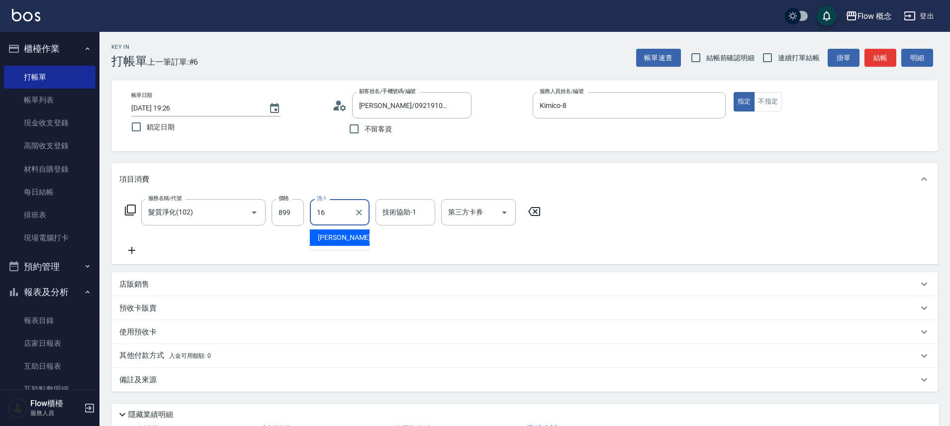
type input "[PERSON_NAME]-16"
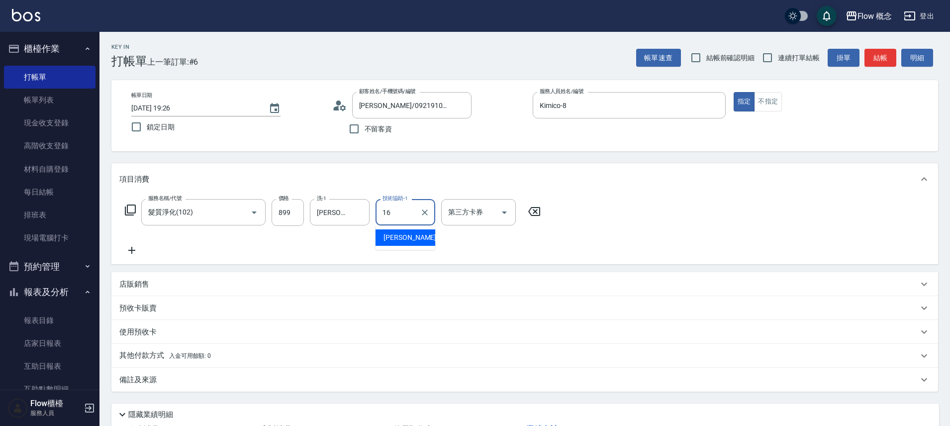
type input "[PERSON_NAME]-16"
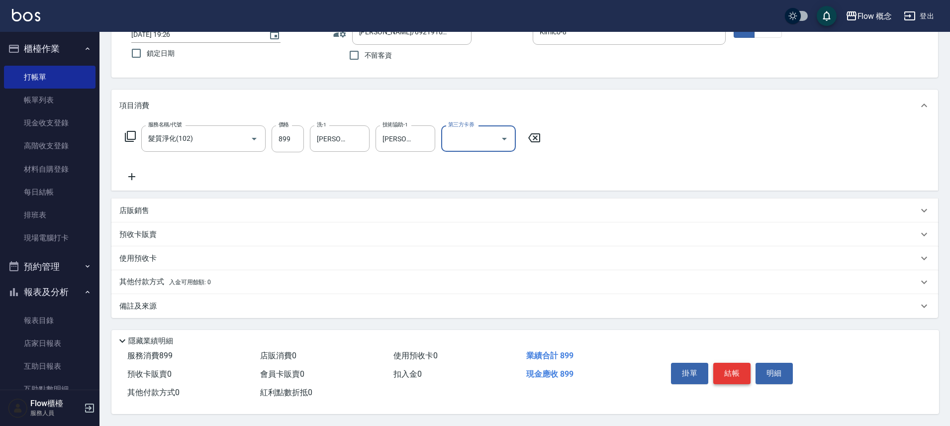
click at [734, 366] on button "結帳" at bounding box center [731, 373] width 37 height 21
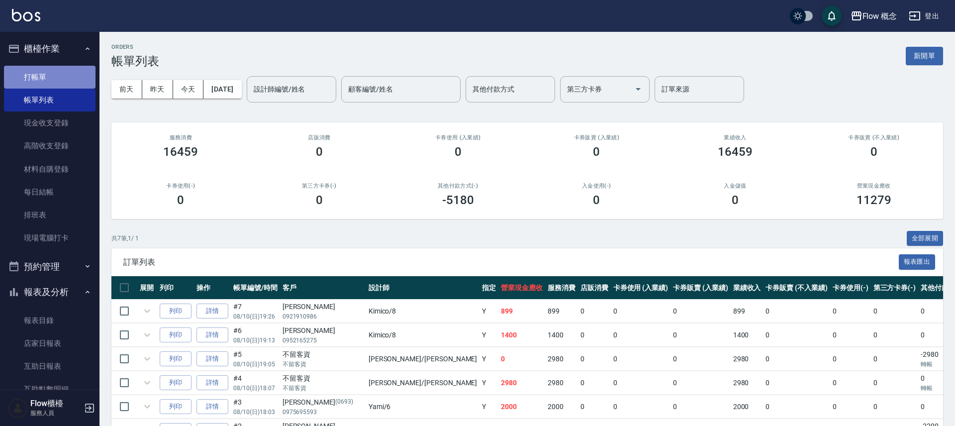
click at [50, 71] on link "打帳單" at bounding box center [50, 77] width 92 height 23
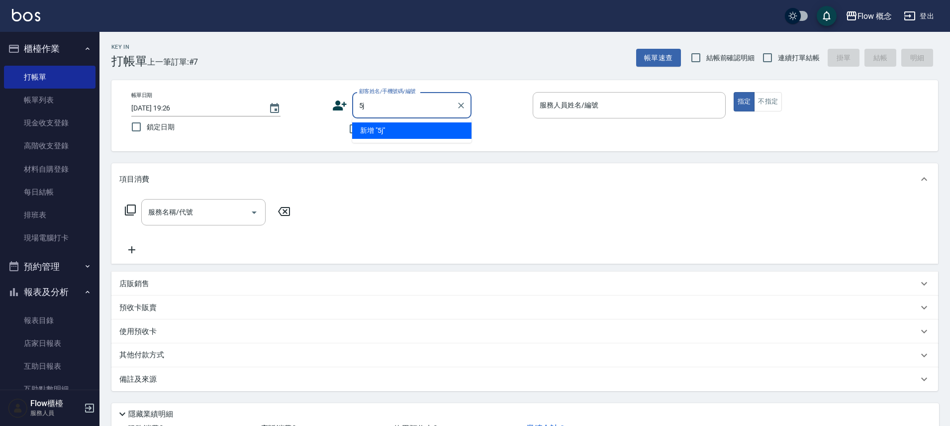
type input "5"
click at [417, 127] on li "[PERSON_NAME]/0978633663/080923" at bounding box center [411, 130] width 119 height 16
type input "[PERSON_NAME]/0978633663/080923"
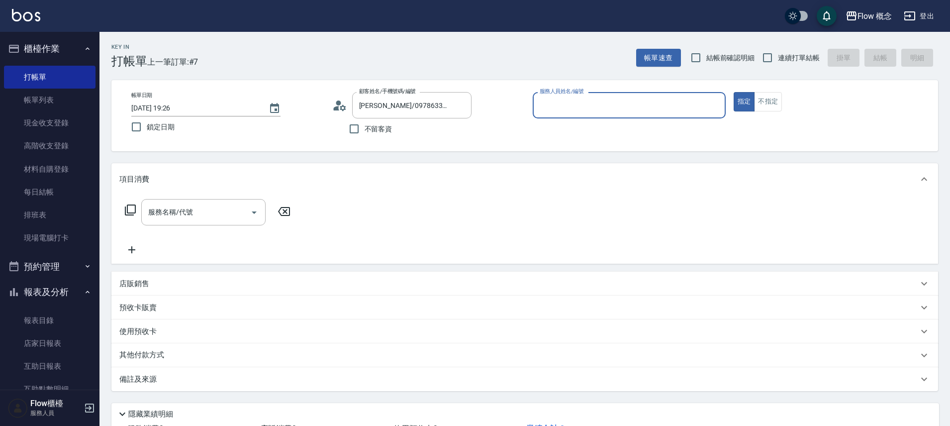
type input "Kimico-8"
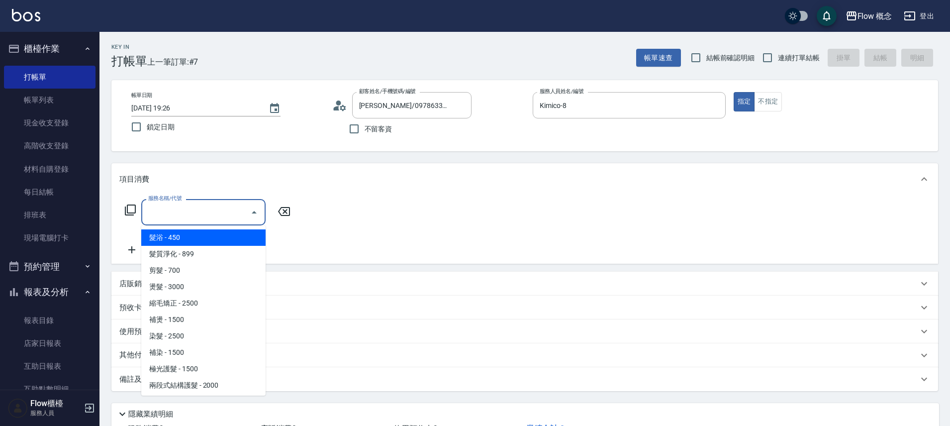
click at [198, 207] on input "服務名稱/代號" at bounding box center [196, 211] width 100 height 17
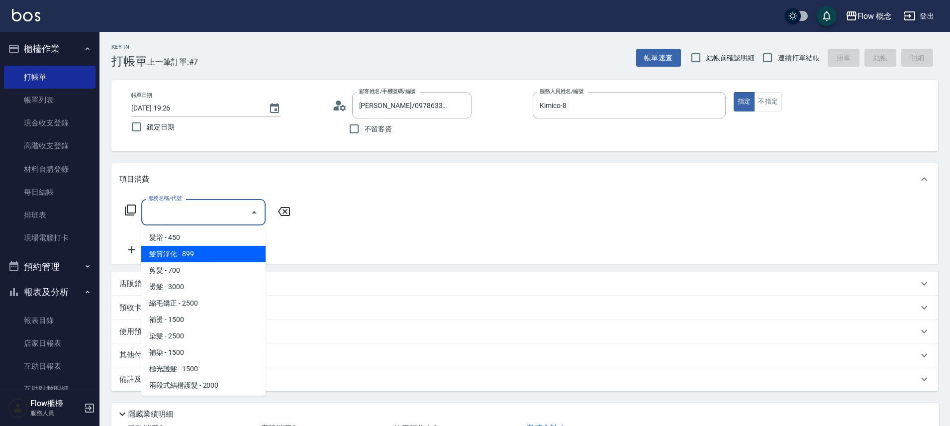
click at [200, 250] on span "髮質淨化 - 899" at bounding box center [203, 254] width 124 height 16
type input "髮質淨化(102)"
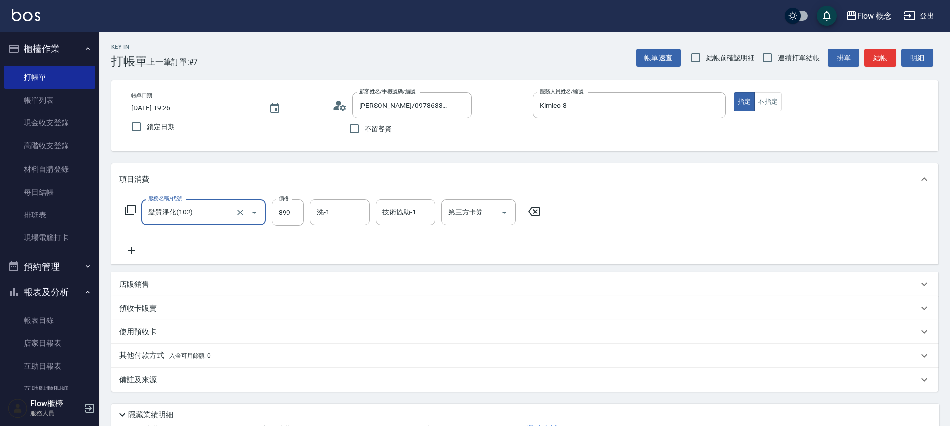
click at [135, 252] on icon at bounding box center [131, 250] width 25 height 12
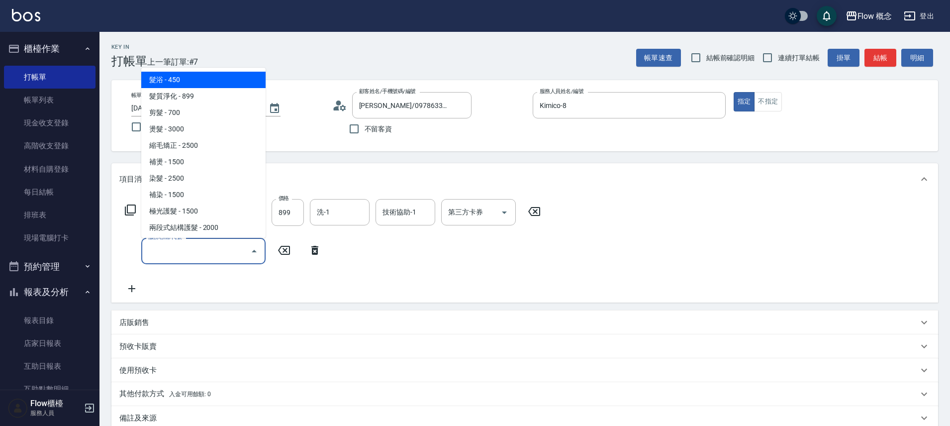
click at [168, 251] on input "服務名稱/代號" at bounding box center [196, 250] width 100 height 17
click at [202, 99] on span "髮質淨化 - 899" at bounding box center [203, 96] width 124 height 16
type input "髮質淨化(102)"
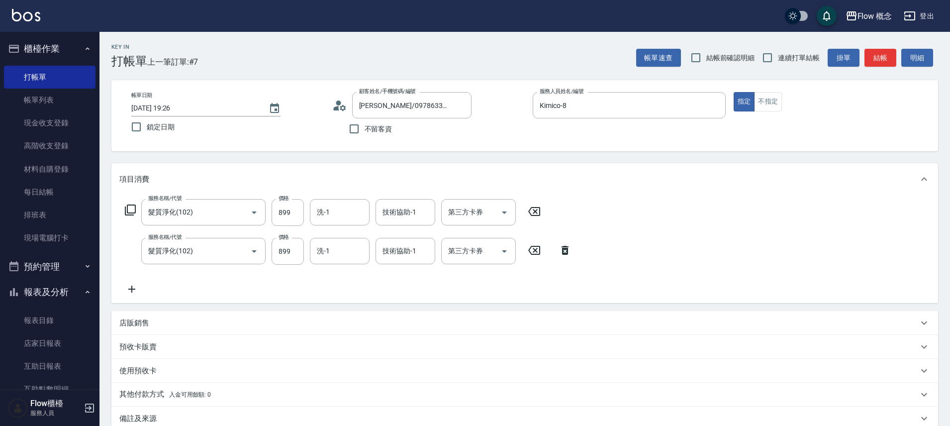
click at [132, 291] on icon at bounding box center [131, 289] width 25 height 12
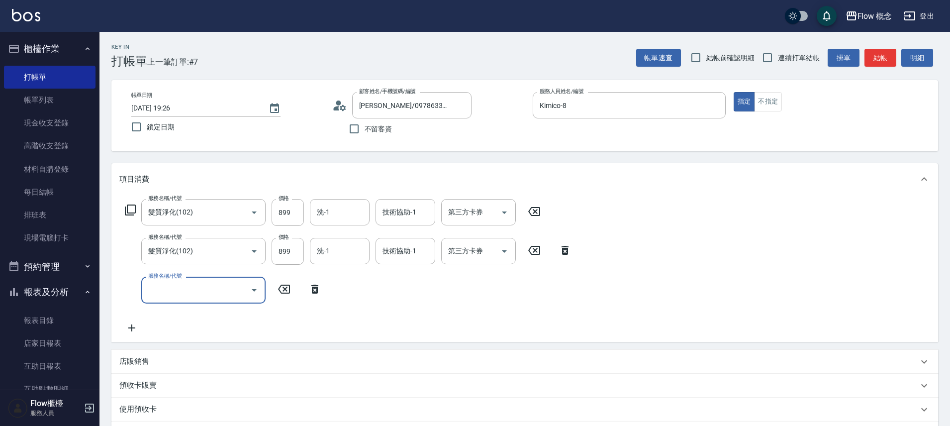
click at [158, 287] on input "服務名稱/代號" at bounding box center [196, 289] width 100 height 17
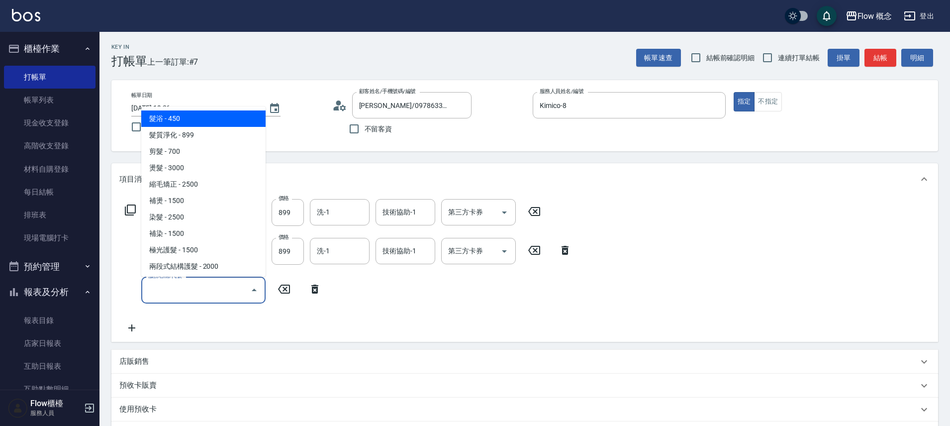
click at [176, 119] on span "髮浴 - 450" at bounding box center [203, 118] width 124 height 16
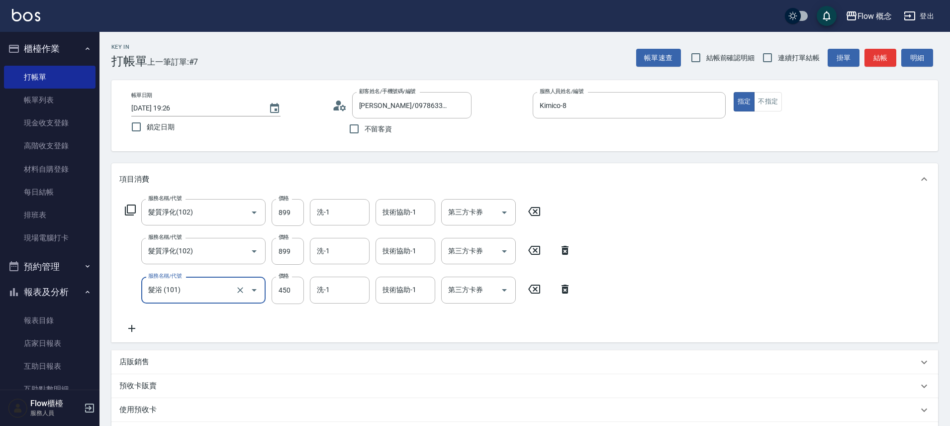
click at [201, 292] on input "髮浴 (101)" at bounding box center [190, 289] width 88 height 17
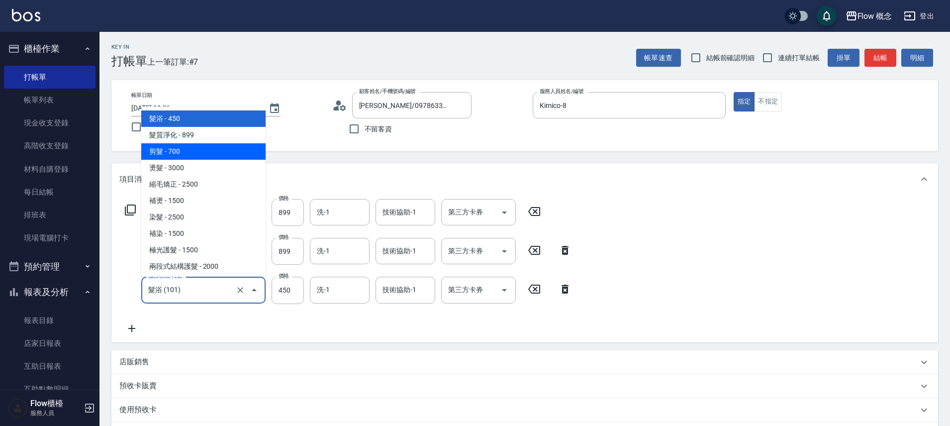
click at [191, 157] on span "剪髮 - 700" at bounding box center [203, 151] width 124 height 16
type input "剪髮(201)"
type input "700"
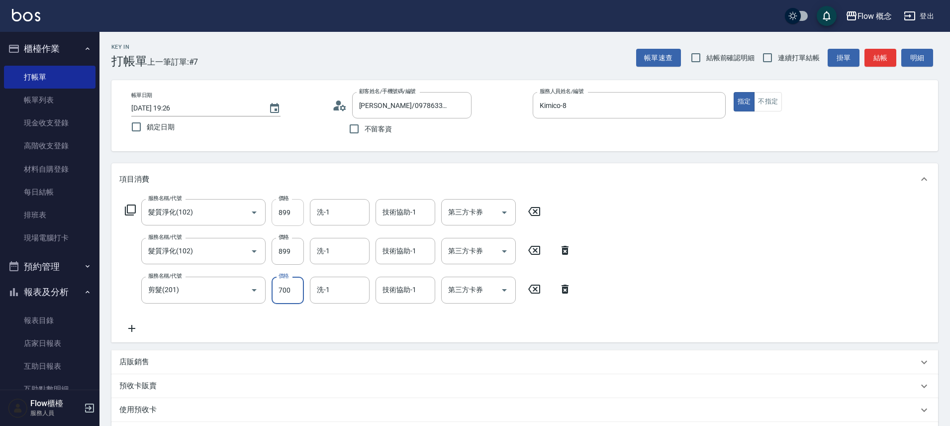
click at [293, 214] on input "899" at bounding box center [288, 212] width 32 height 27
click at [274, 249] on input "899" at bounding box center [288, 251] width 32 height 27
click at [291, 202] on input "800" at bounding box center [288, 212] width 32 height 27
type input "809"
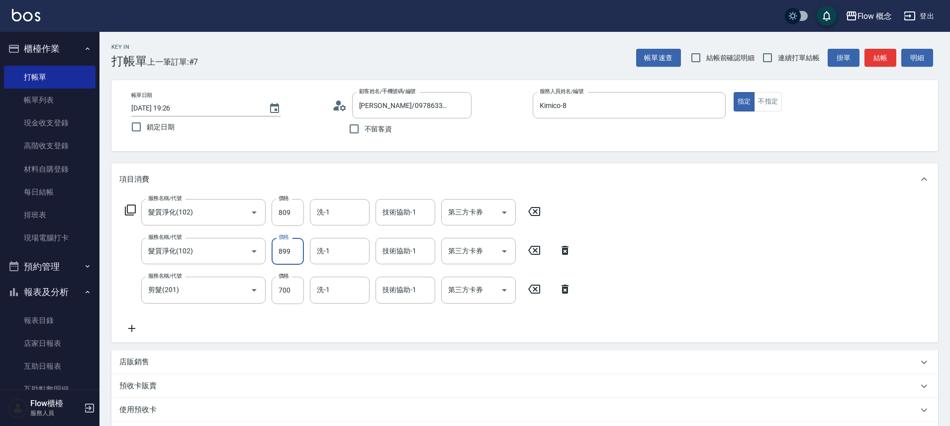
click at [288, 251] on input "899" at bounding box center [288, 251] width 32 height 27
type input "809"
click at [288, 296] on input "700" at bounding box center [288, 290] width 32 height 27
type input "600"
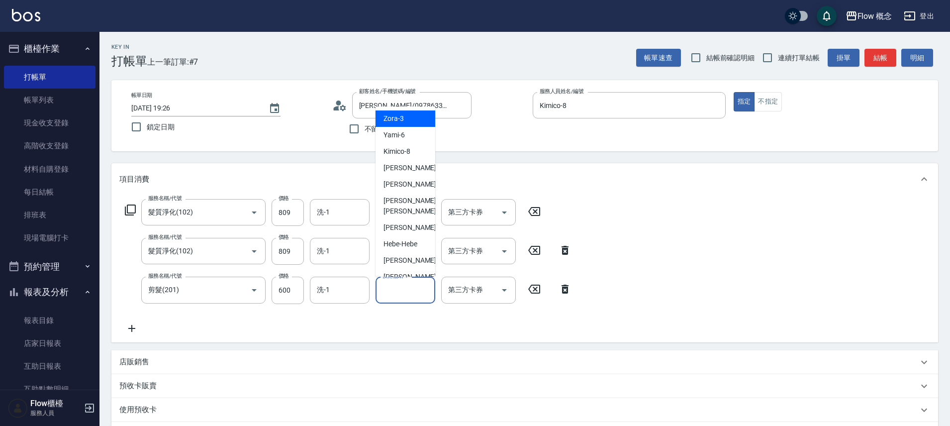
click at [411, 291] on input "技術協助-1" at bounding box center [405, 289] width 51 height 17
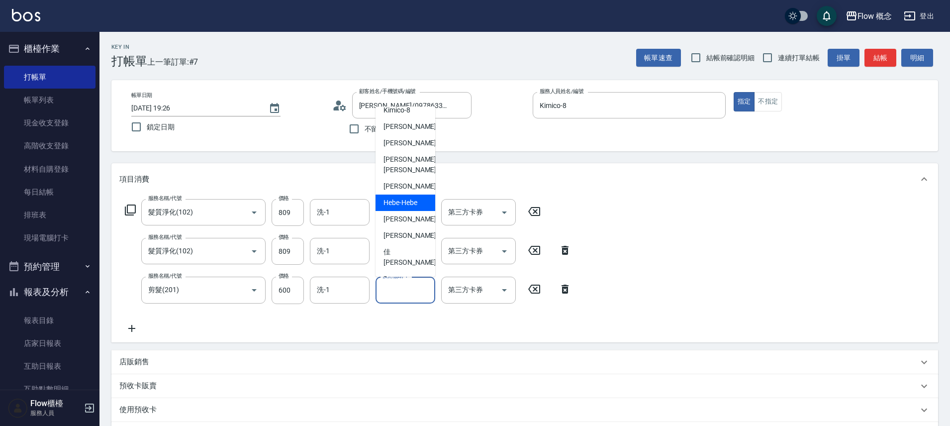
scroll to position [45, 0]
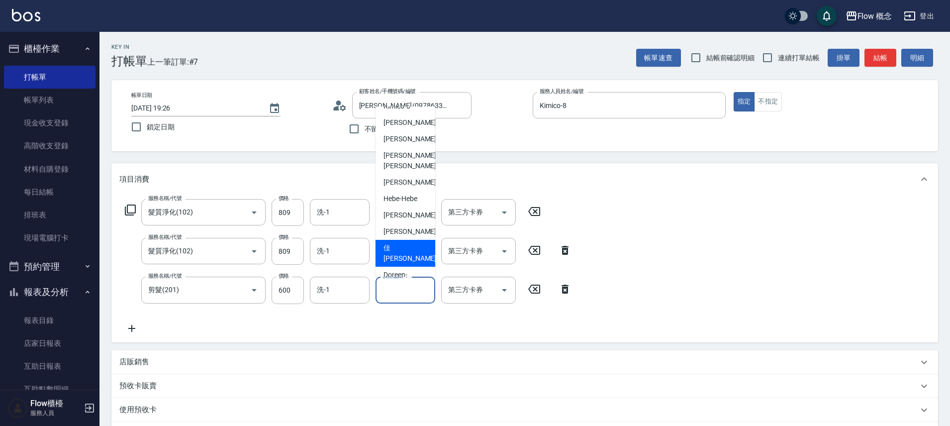
click at [405, 243] on div "佳[PERSON_NAME] -17" at bounding box center [406, 253] width 60 height 27
type input "佳[PERSON_NAME]-17"
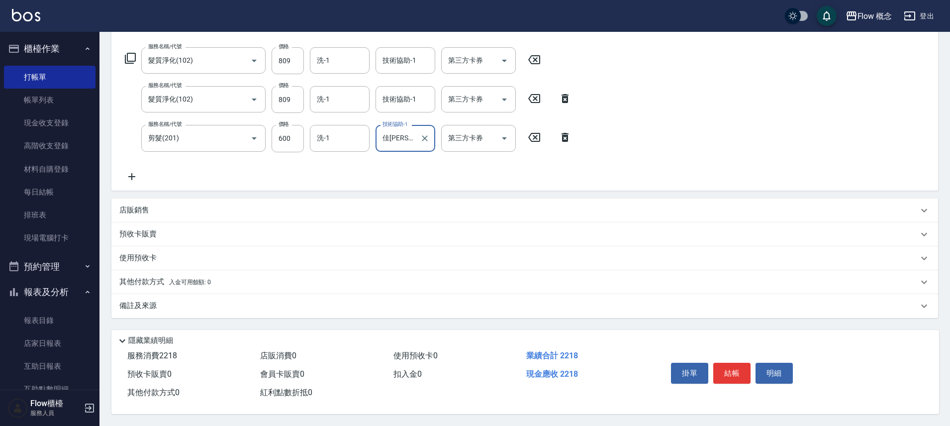
scroll to position [156, 0]
click at [223, 282] on div "其他付款方式 入金可用餘額: 0" at bounding box center [518, 282] width 799 height 11
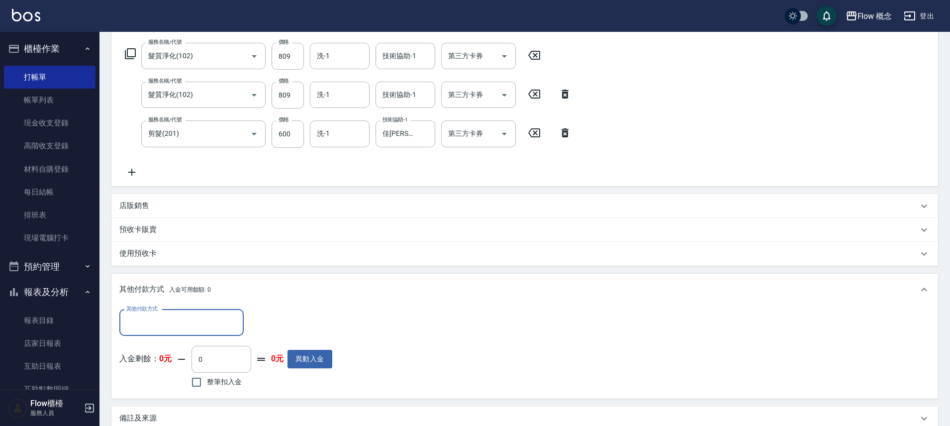
scroll to position [0, 0]
click at [161, 319] on input "其他付款方式" at bounding box center [181, 322] width 115 height 17
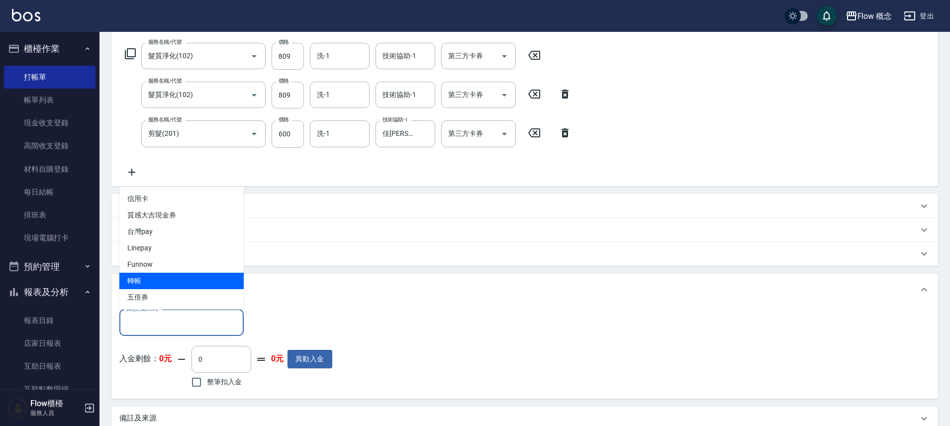
click at [162, 273] on span "轉帳" at bounding box center [181, 281] width 124 height 16
type input "轉帳"
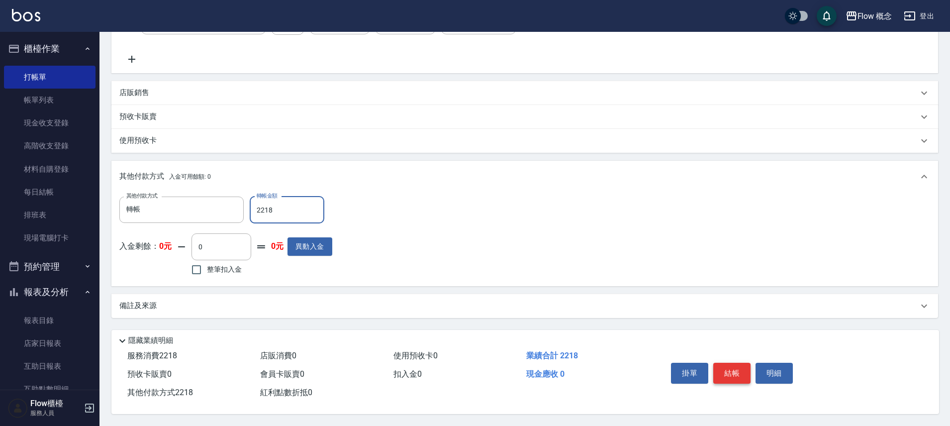
scroll to position [274, 0]
type input "2218"
click at [736, 368] on button "結帳" at bounding box center [731, 373] width 37 height 21
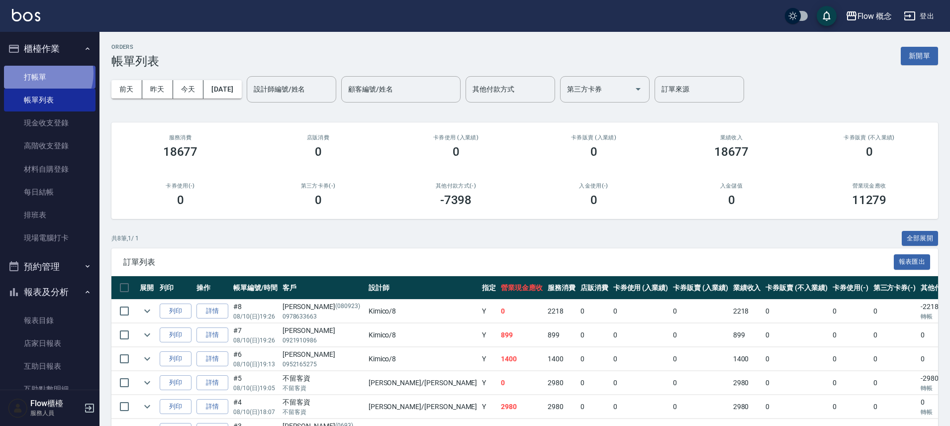
click at [40, 73] on link "打帳單" at bounding box center [50, 77] width 92 height 23
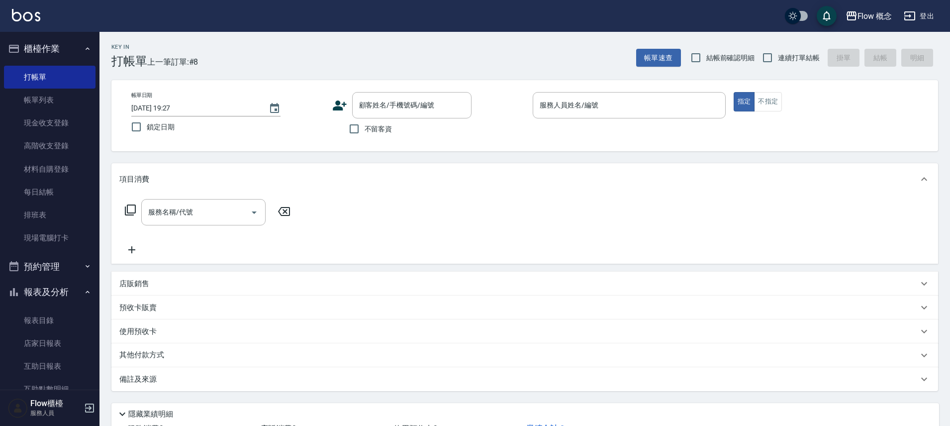
click at [382, 122] on label "不留客資" at bounding box center [368, 128] width 49 height 21
click at [365, 122] on input "不留客資" at bounding box center [354, 128] width 21 height 21
checkbox input "true"
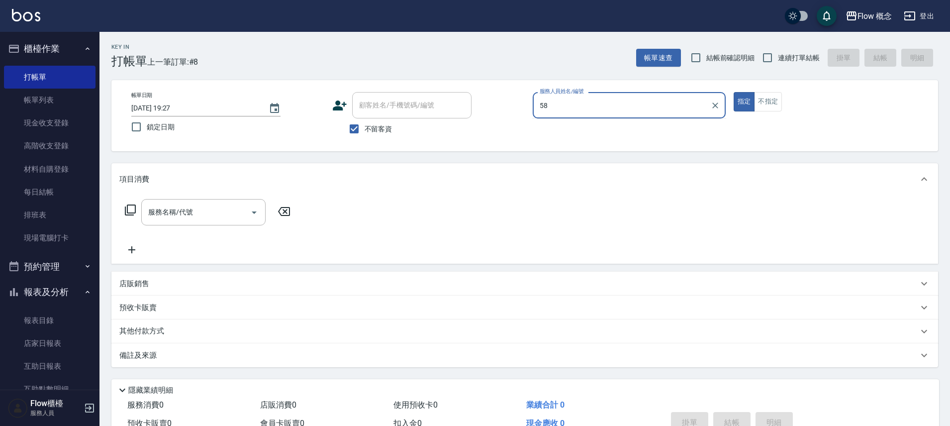
type input "5"
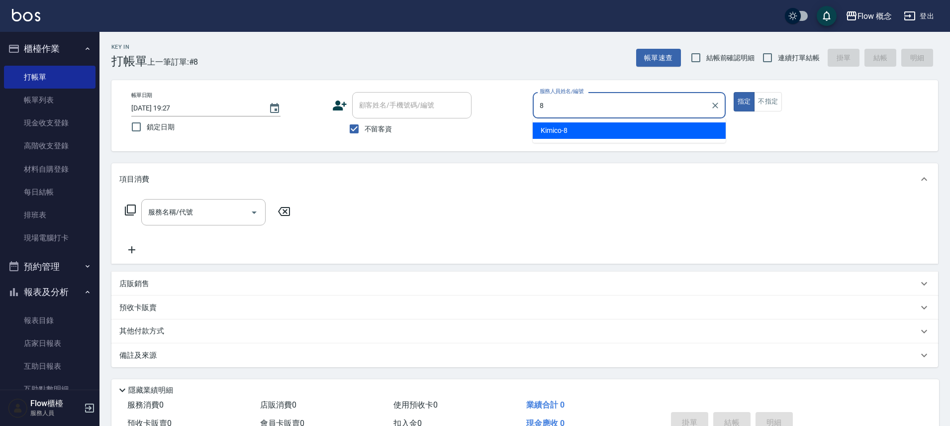
type input "Kimico-8"
type button "true"
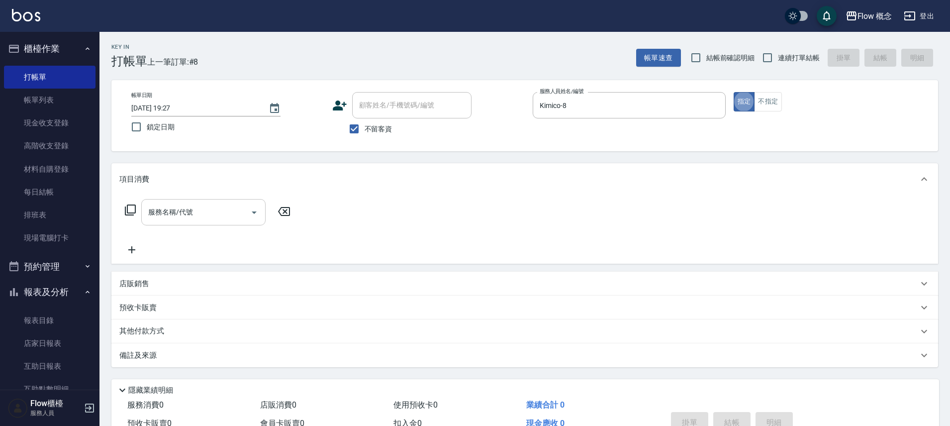
click at [201, 219] on input "服務名稱/代號" at bounding box center [196, 211] width 100 height 17
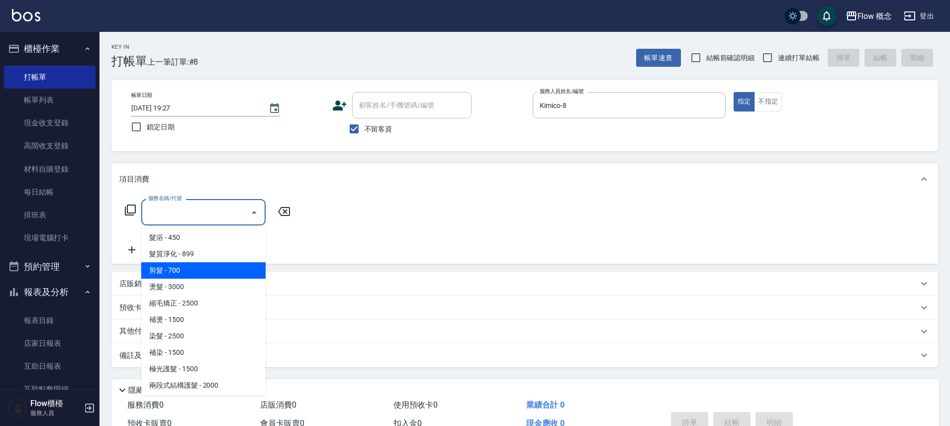
click at [169, 269] on span "剪髮 - 700" at bounding box center [203, 270] width 124 height 16
type input "剪髮(201)"
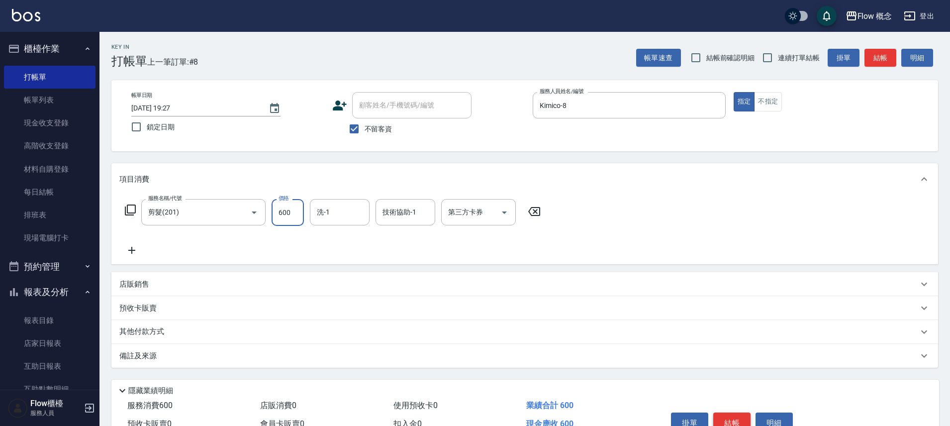
type input "600"
click at [744, 421] on button "結帳" at bounding box center [731, 422] width 37 height 21
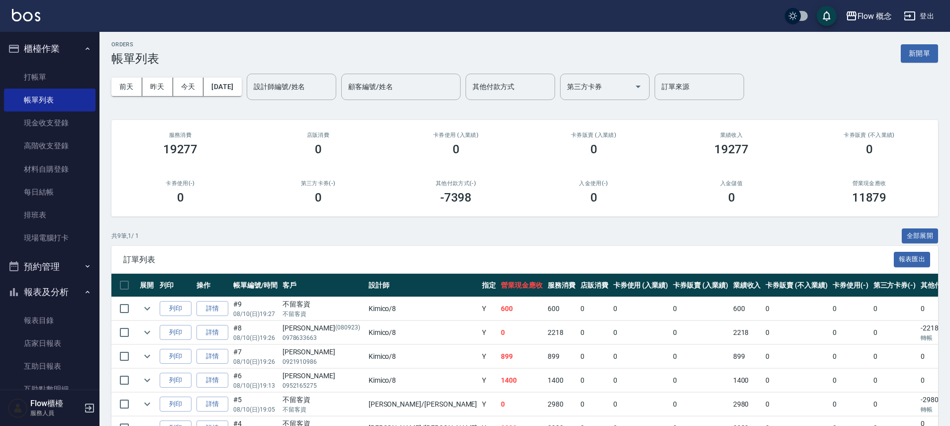
scroll to position [135, 0]
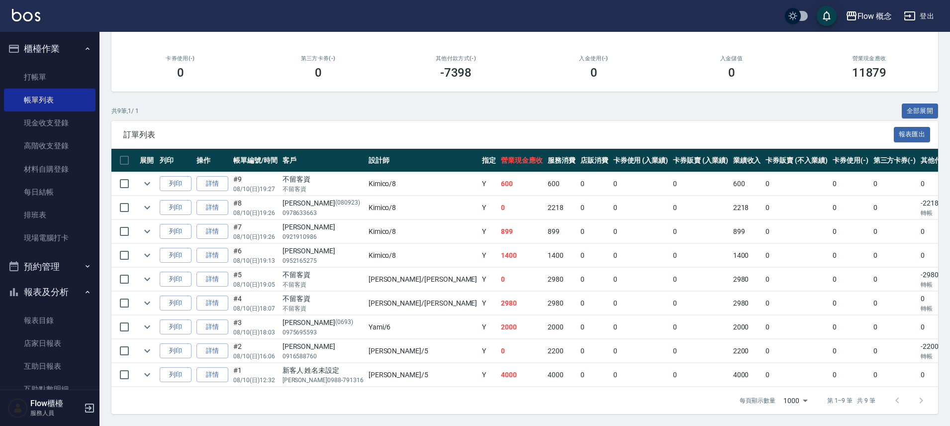
click at [480, 282] on td "Y" at bounding box center [489, 279] width 19 height 23
click at [545, 277] on td "2980" at bounding box center [561, 279] width 33 height 23
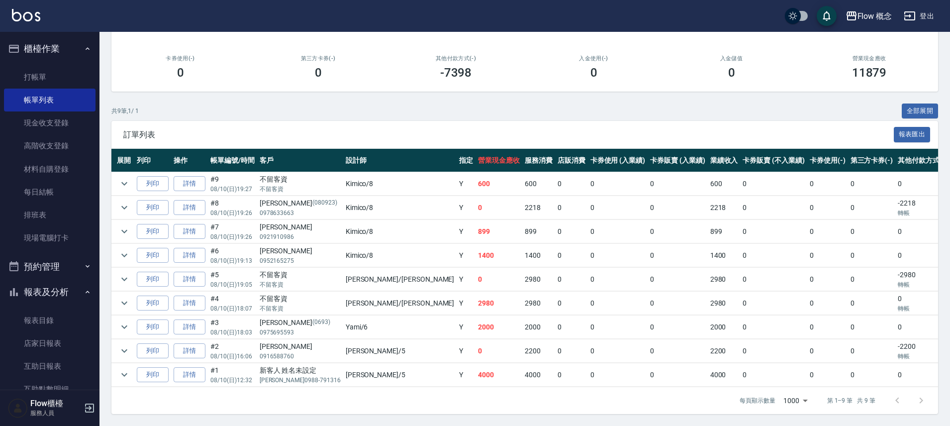
scroll to position [0, 48]
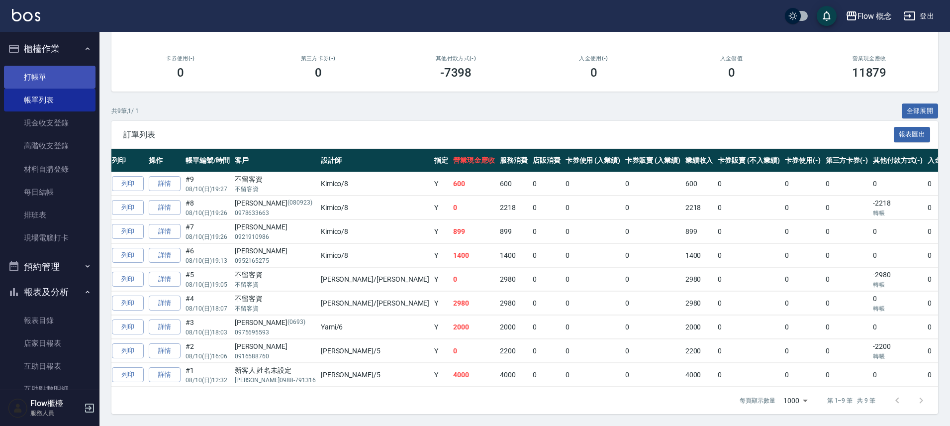
click at [51, 75] on link "打帳單" at bounding box center [50, 77] width 92 height 23
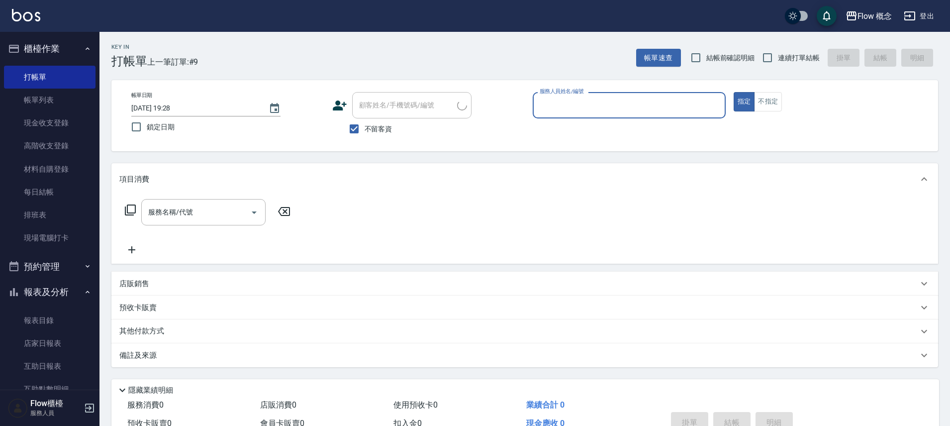
click at [575, 97] on input "服務人員姓名/編號" at bounding box center [629, 104] width 184 height 17
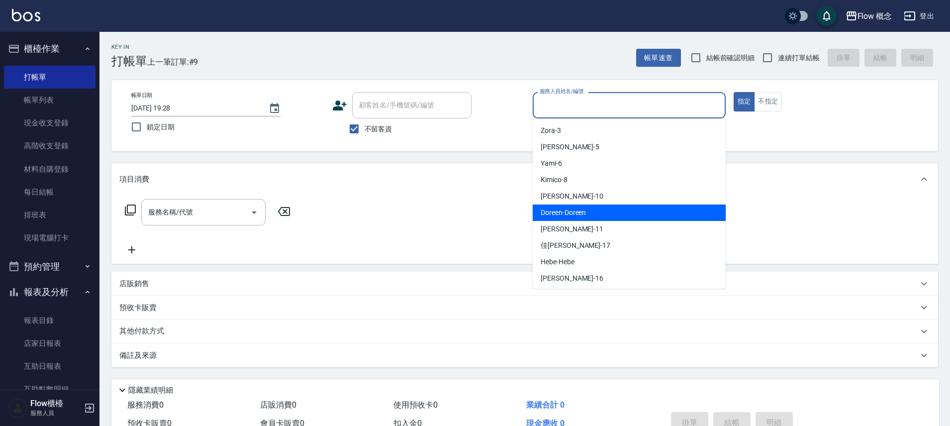
click at [570, 219] on div "Doreen -Doreen" at bounding box center [629, 212] width 193 height 16
type input "Doreen-Doreen"
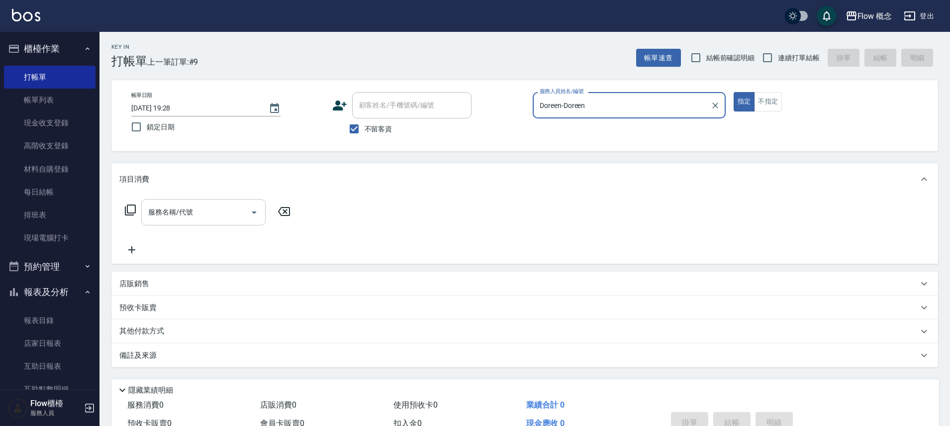
click at [200, 206] on input "服務名稱/代號" at bounding box center [196, 211] width 100 height 17
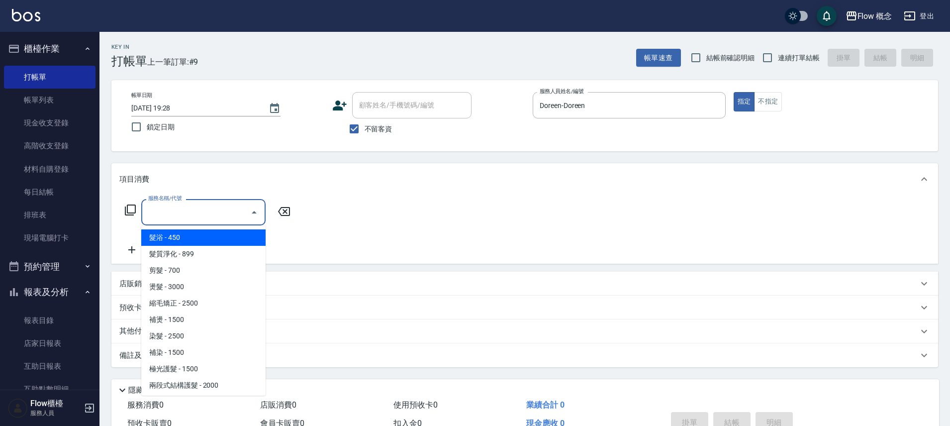
click at [196, 228] on ul "髮浴 - 450 髮質淨化 - 899 剪髮 - 700 燙髮 - 3000 縮毛矯正 - 2500 補燙 - 1500 染髮 - 2500 補染 - 150…" at bounding box center [203, 310] width 124 height 170
click at [192, 235] on span "髮浴 - 450" at bounding box center [203, 237] width 124 height 16
type input "髮浴 (101)"
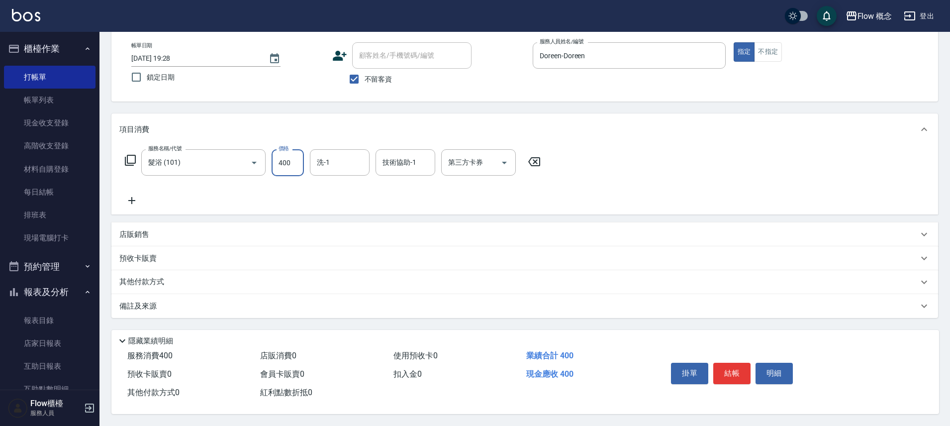
scroll to position [54, 0]
type input "400"
click at [720, 376] on button "結帳" at bounding box center [731, 373] width 37 height 21
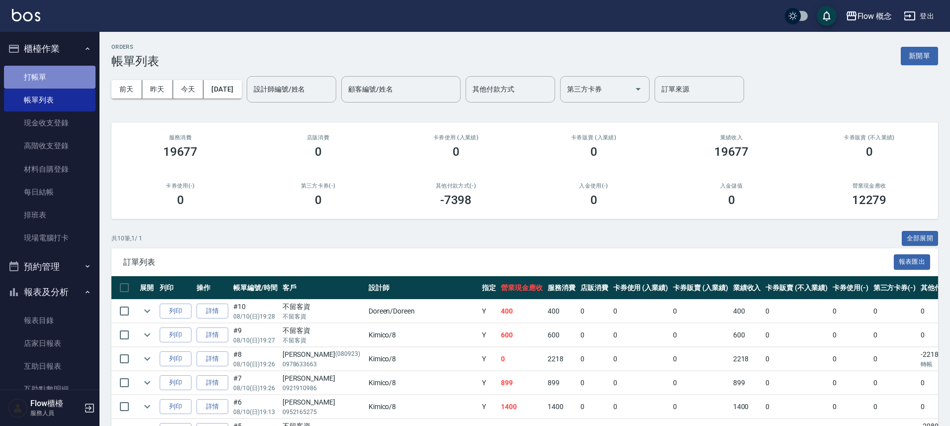
click at [51, 81] on link "打帳單" at bounding box center [50, 77] width 92 height 23
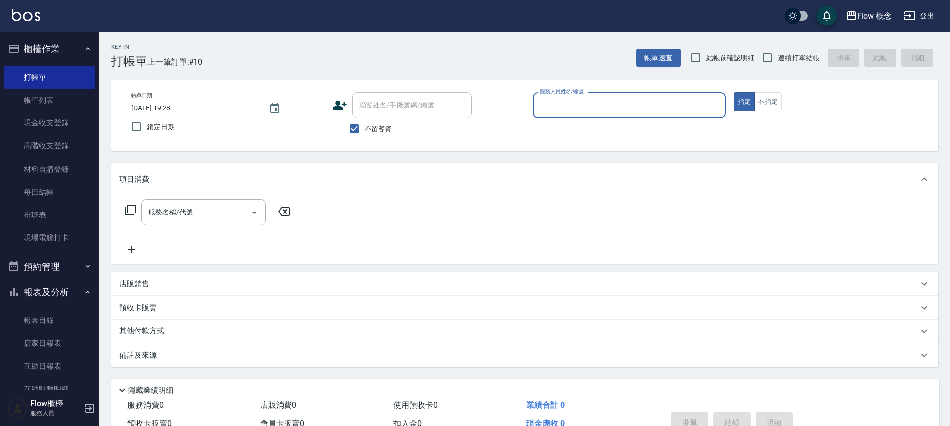
click at [664, 109] on input "服務人員姓名/編號" at bounding box center [629, 104] width 184 height 17
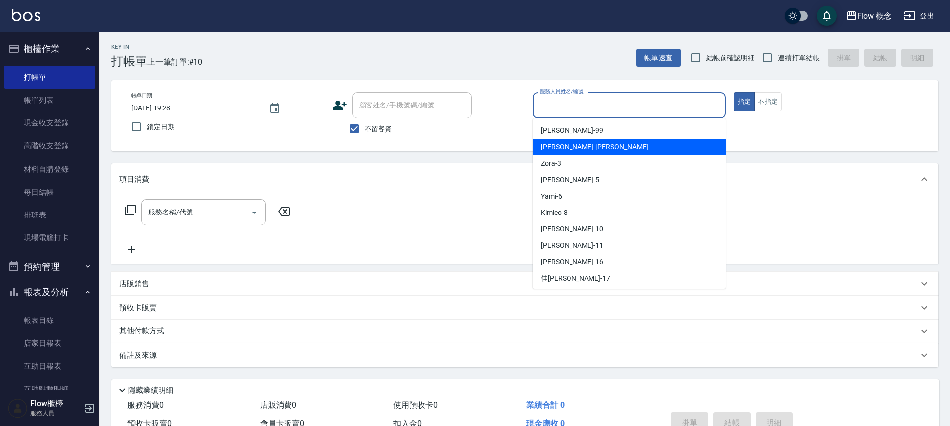
click at [576, 147] on div "[PERSON_NAME] -[PERSON_NAME]" at bounding box center [629, 147] width 193 height 16
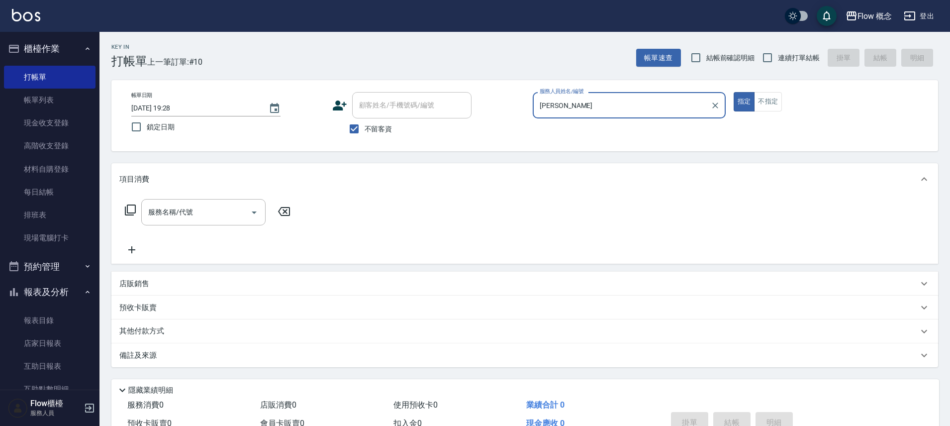
click at [593, 113] on input "[PERSON_NAME]" at bounding box center [621, 104] width 169 height 17
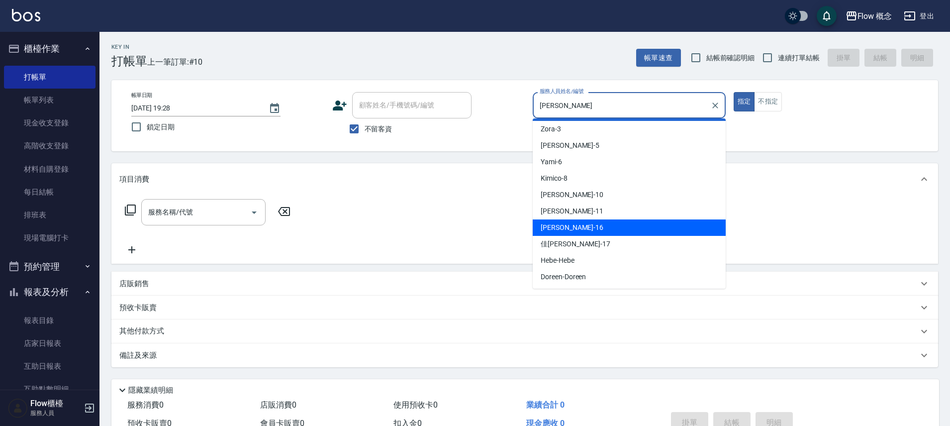
scroll to position [35, 0]
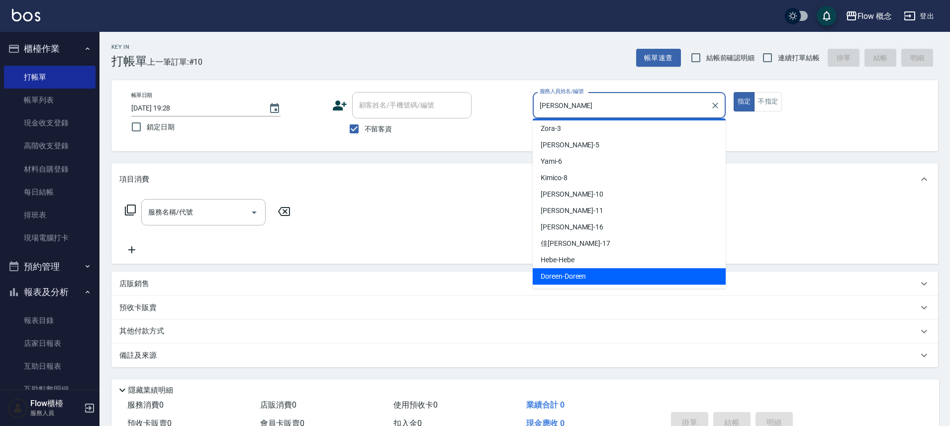
click at [568, 274] on span "Doreen -Doreen" at bounding box center [563, 276] width 45 height 10
type input "Doreen-Doreen"
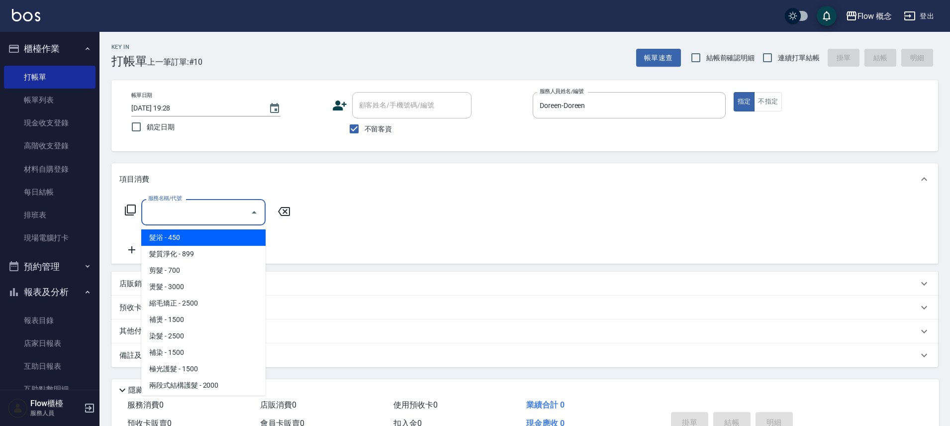
click at [227, 208] on input "服務名稱/代號" at bounding box center [196, 211] width 100 height 17
click at [213, 237] on span "髮浴 - 450" at bounding box center [203, 237] width 124 height 16
type input "髮浴 (101)"
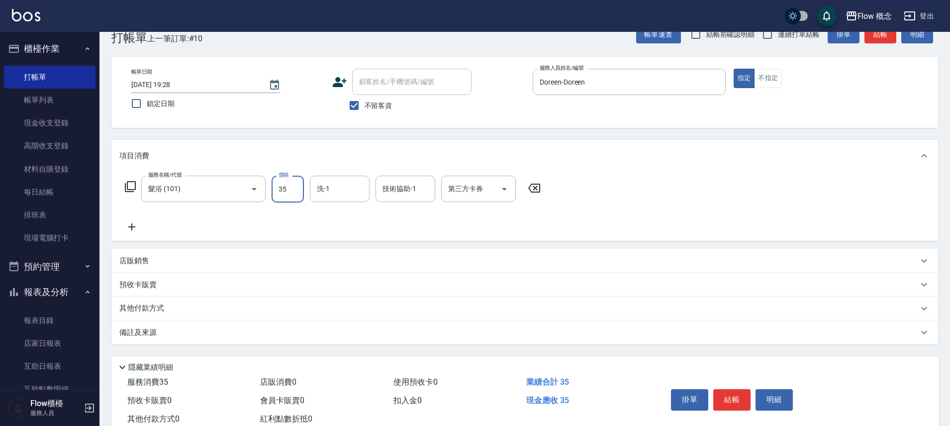
scroll to position [54, 0]
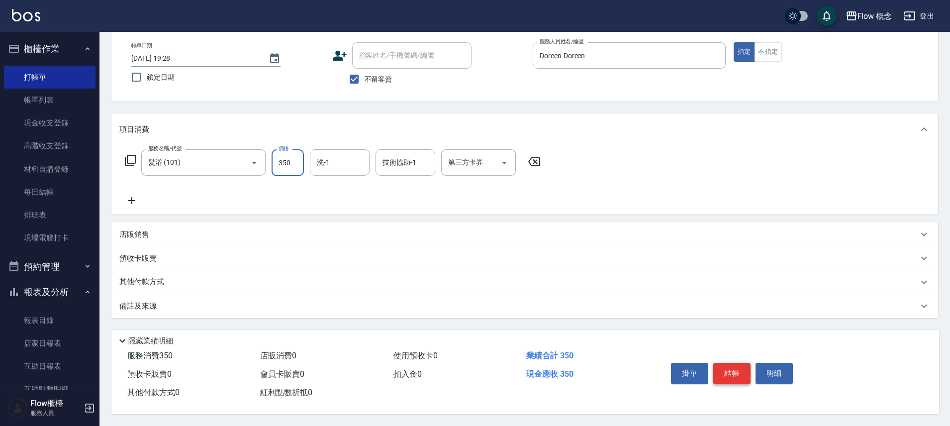
type input "350"
click at [722, 365] on button "結帳" at bounding box center [731, 373] width 37 height 21
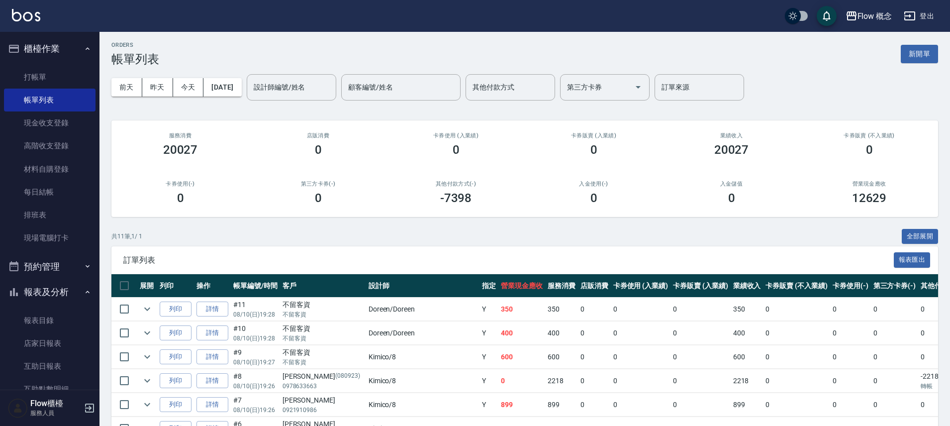
scroll to position [80, 0]
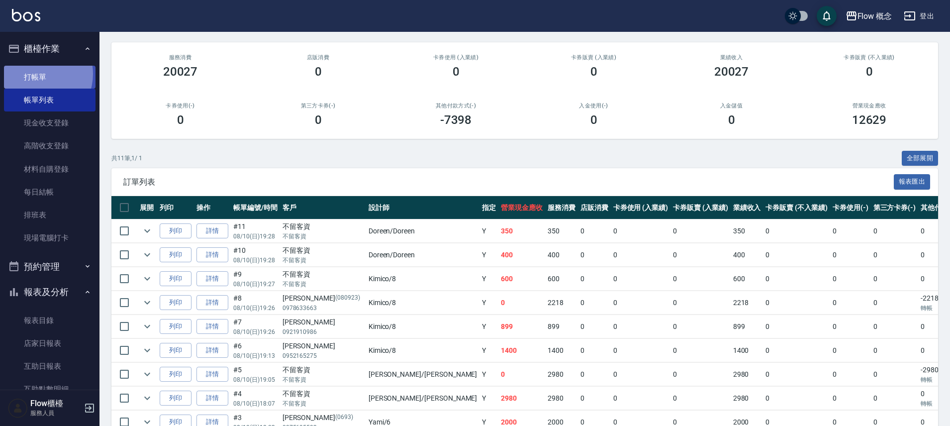
click at [36, 74] on link "打帳單" at bounding box center [50, 77] width 92 height 23
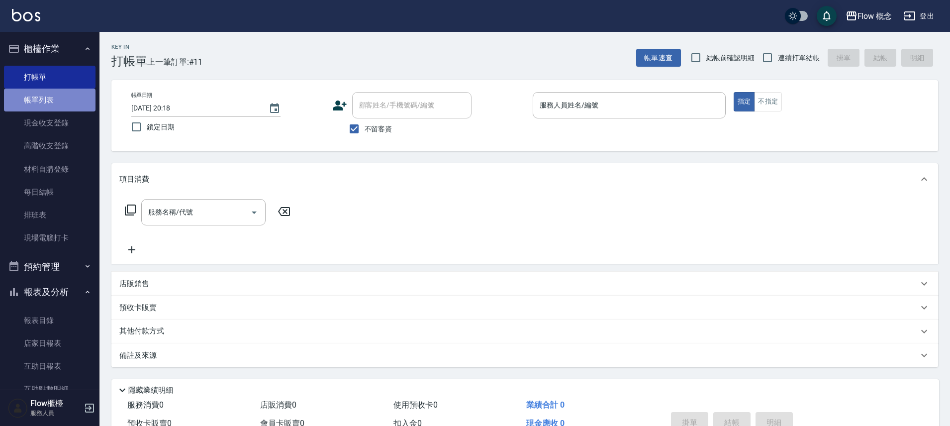
click at [66, 101] on link "帳單列表" at bounding box center [50, 100] width 92 height 23
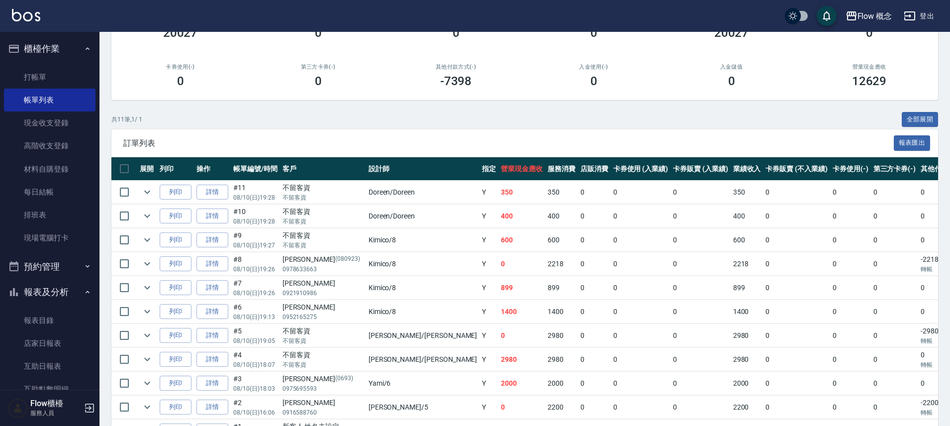
scroll to position [128, 0]
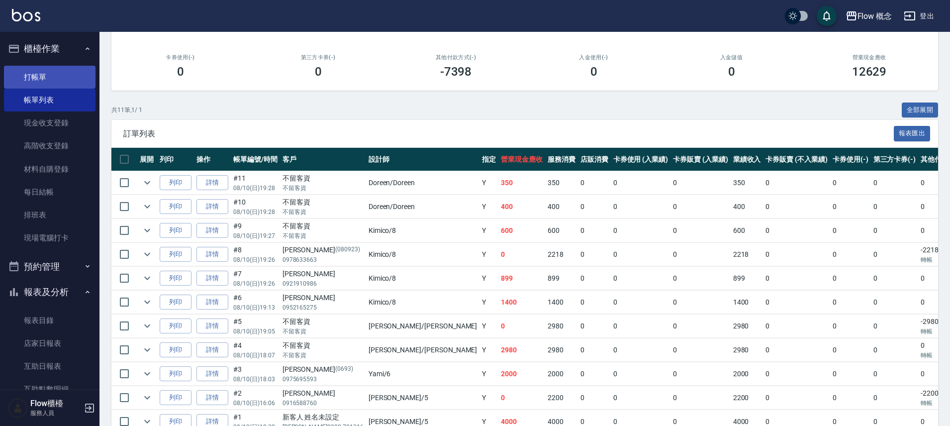
click at [55, 80] on link "打帳單" at bounding box center [50, 77] width 92 height 23
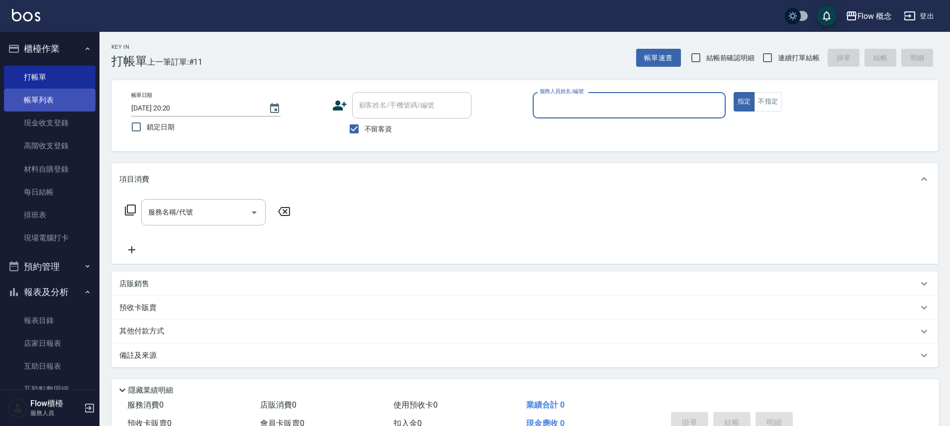
click at [34, 105] on link "帳單列表" at bounding box center [50, 100] width 92 height 23
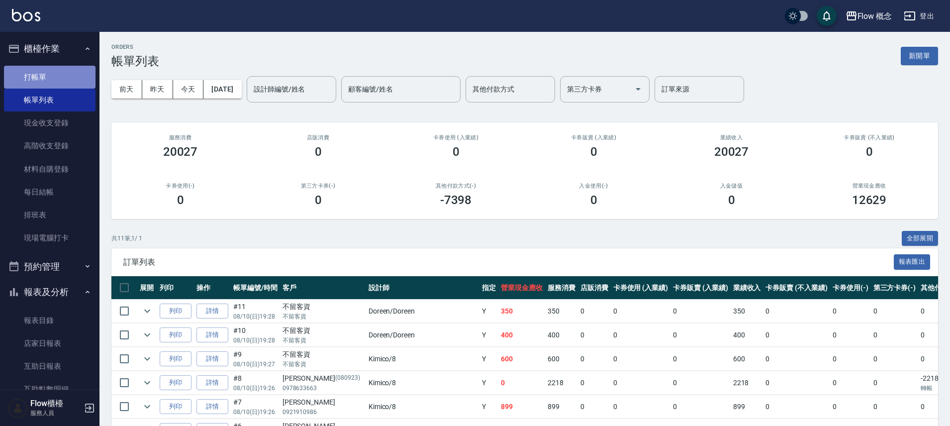
click at [58, 77] on link "打帳單" at bounding box center [50, 77] width 92 height 23
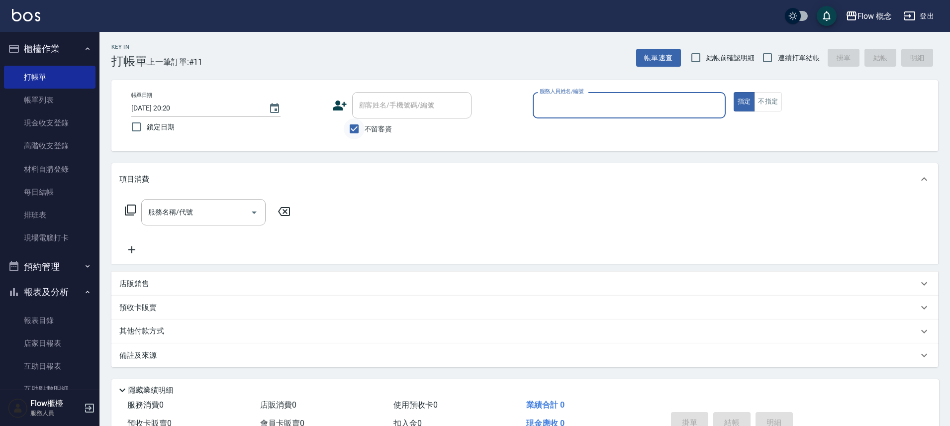
click at [360, 127] on input "不留客資" at bounding box center [354, 128] width 21 height 21
checkbox input "false"
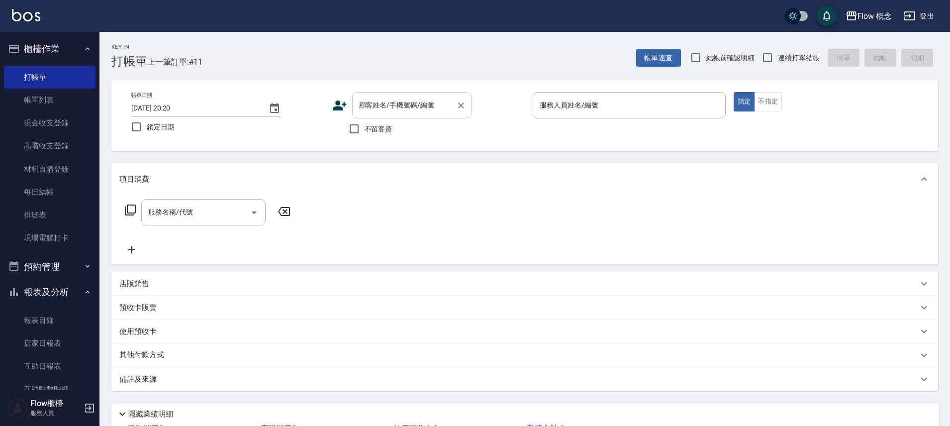
click at [389, 107] on input "顧客姓名/手機號碼/編號" at bounding box center [405, 104] width 96 height 17
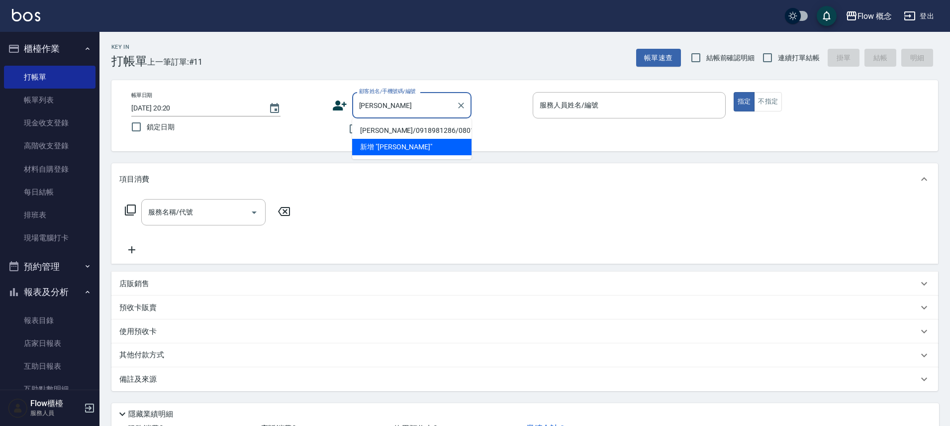
click at [404, 126] on li "[PERSON_NAME]/0918981286/0801051" at bounding box center [411, 130] width 119 height 16
type input "[PERSON_NAME]/0918981286/0801051"
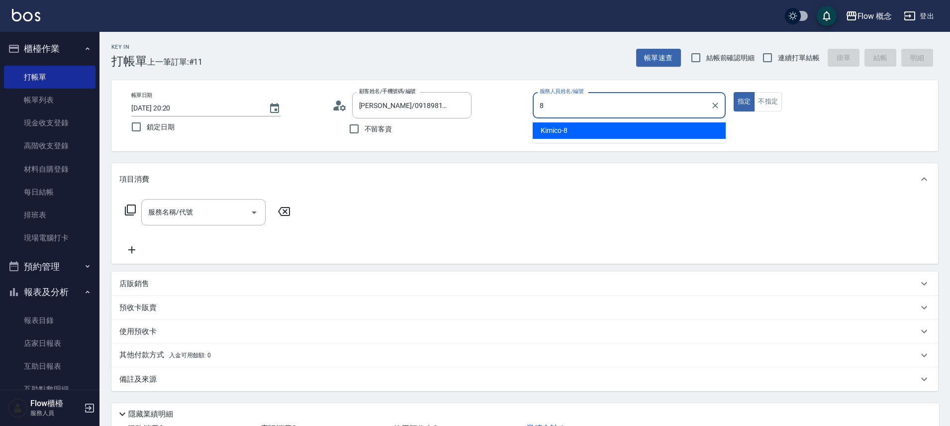
type input "Kimico-8"
type button "true"
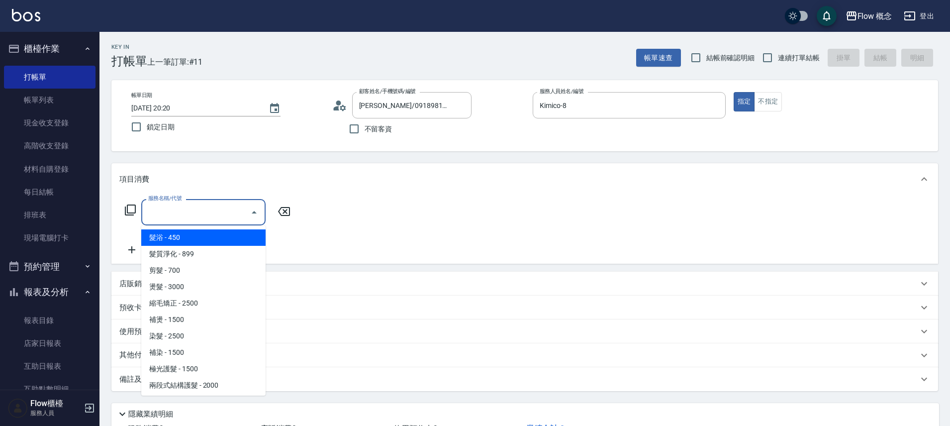
click at [192, 219] on input "服務名稱/代號" at bounding box center [196, 211] width 100 height 17
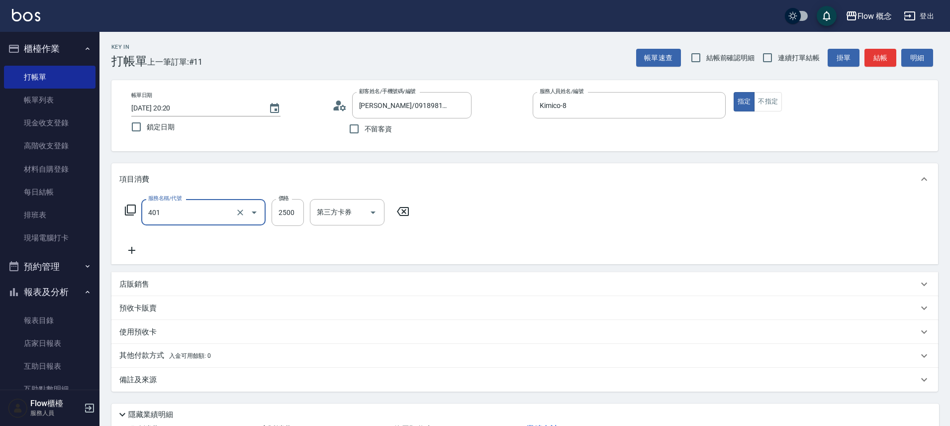
type input "染髮(401)"
type input "2500"
click at [408, 214] on div "技術協助-1 技術協助-1" at bounding box center [406, 212] width 60 height 26
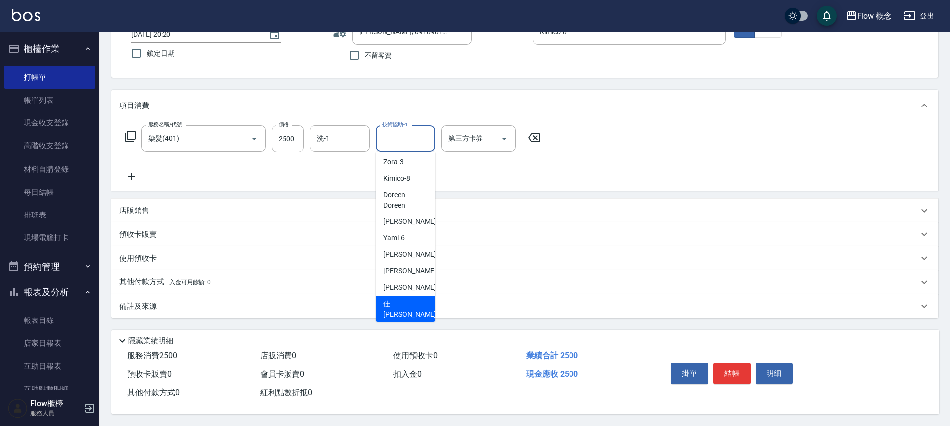
scroll to position [78, 0]
click at [406, 298] on span "佳[PERSON_NAME] -17" at bounding box center [415, 308] width 63 height 21
type input "佳[PERSON_NAME]-17"
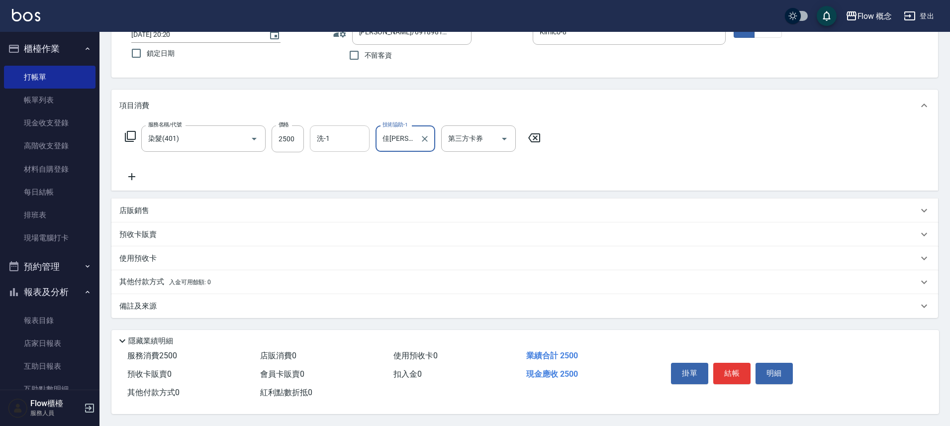
click at [352, 130] on input "洗-1" at bounding box center [339, 138] width 51 height 17
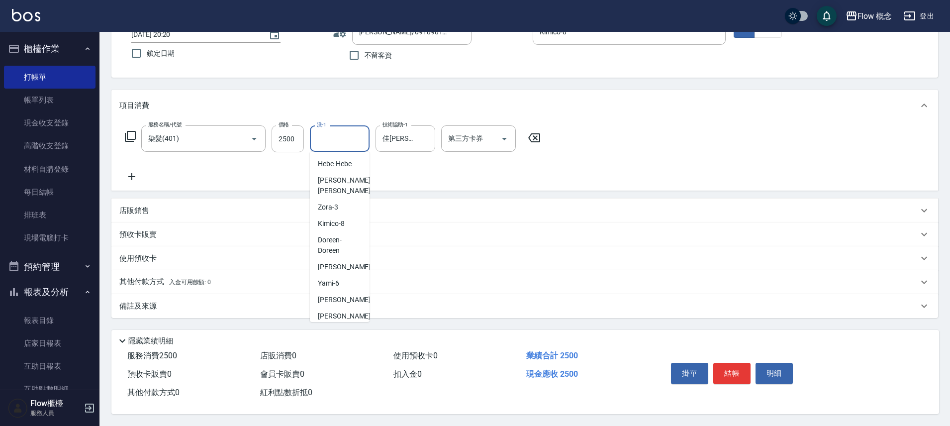
scroll to position [45, 0]
click at [335, 298] on span "佳[PERSON_NAME] -17" at bounding box center [349, 308] width 63 height 21
type input "佳[PERSON_NAME]-17"
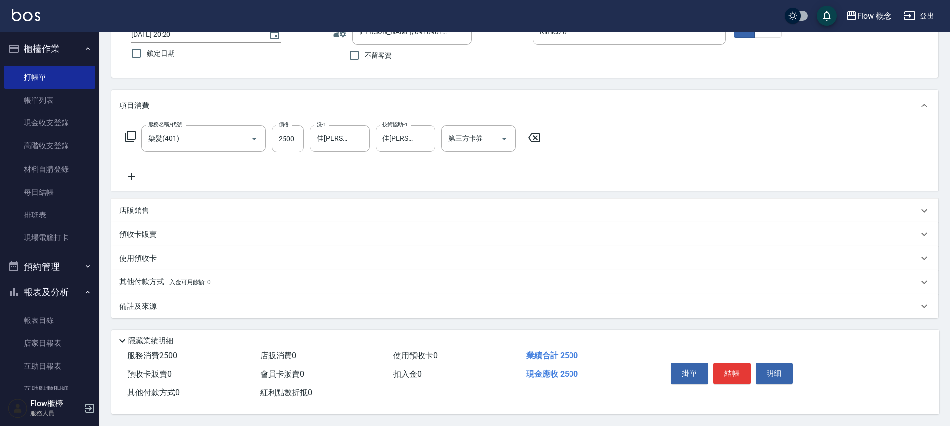
click at [198, 279] on span "入金可用餘額: 0" at bounding box center [190, 282] width 42 height 7
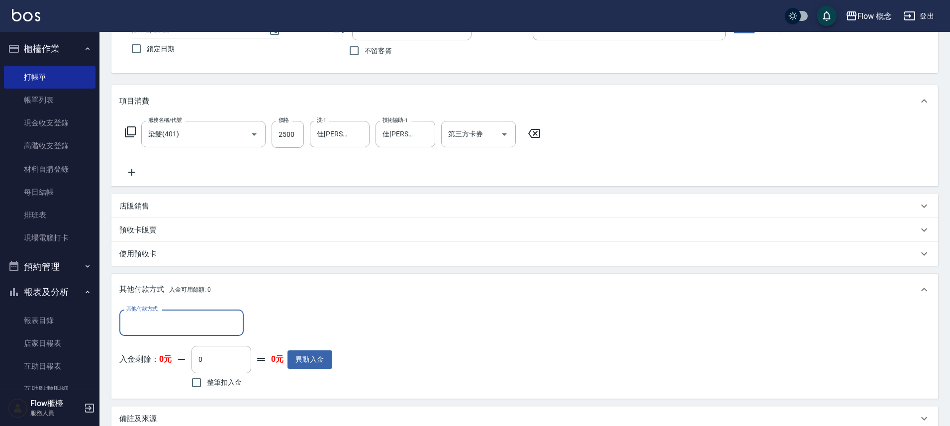
scroll to position [0, 0]
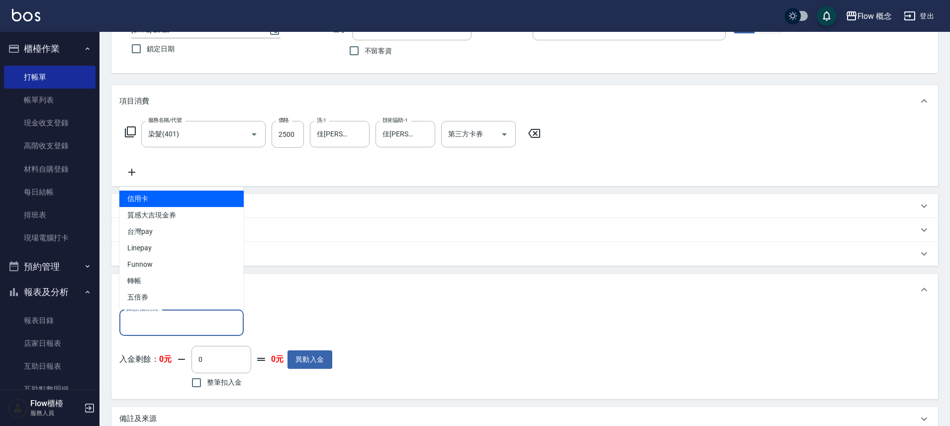
click at [165, 327] on input "其他付款方式" at bounding box center [181, 322] width 115 height 17
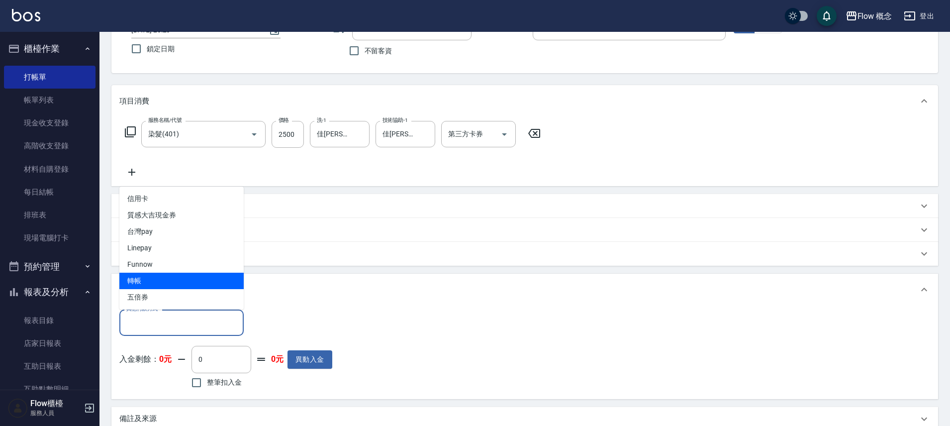
click at [153, 277] on span "轉帳" at bounding box center [181, 281] width 124 height 16
type input "轉帳"
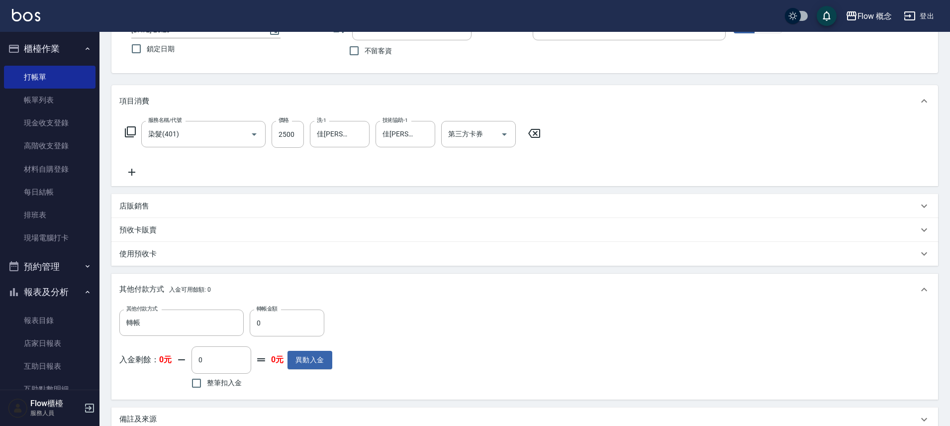
click at [153, 277] on div "其他付款方式 入金可用餘額: 0" at bounding box center [524, 290] width 827 height 32
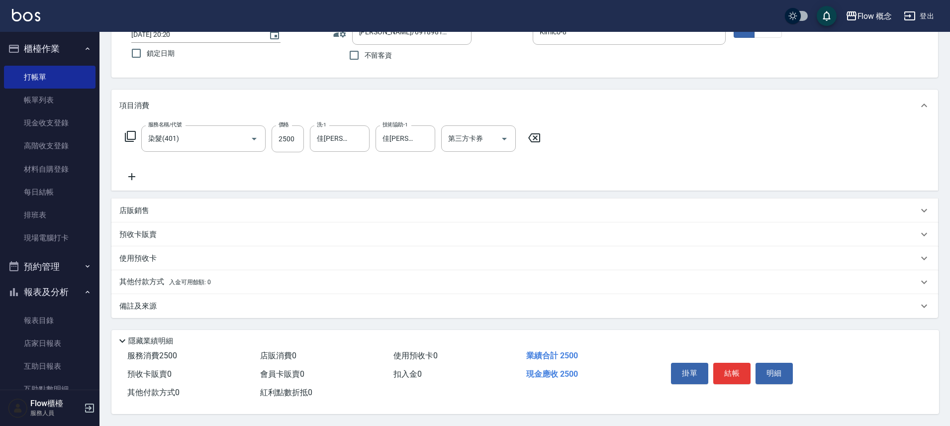
click at [223, 270] on div "其他付款方式 入金可用餘額: 0" at bounding box center [524, 282] width 827 height 24
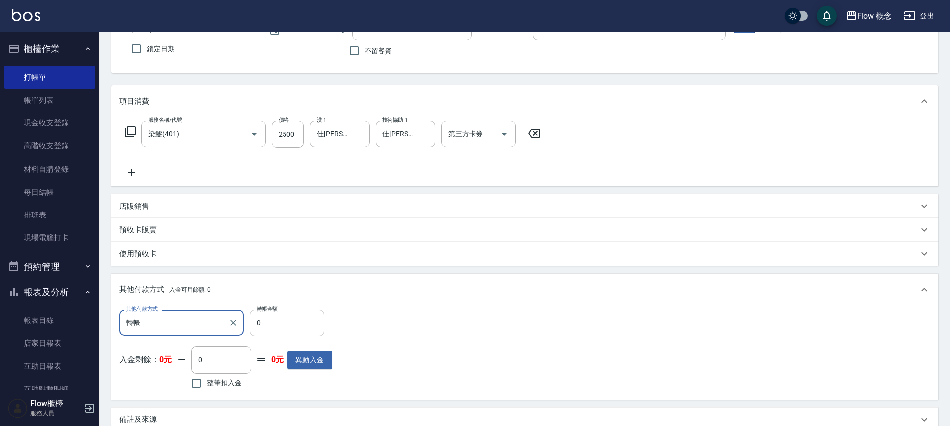
click at [299, 320] on input "0" at bounding box center [287, 322] width 75 height 27
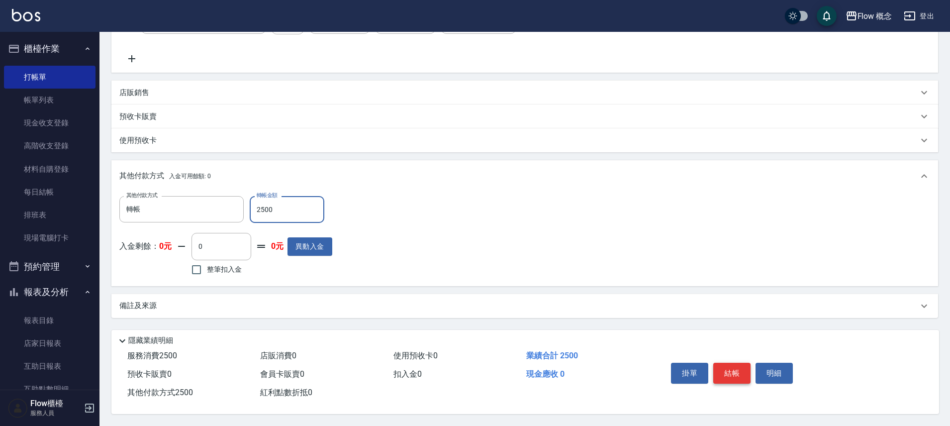
type input "2500"
click at [735, 378] on button "結帳" at bounding box center [731, 373] width 37 height 21
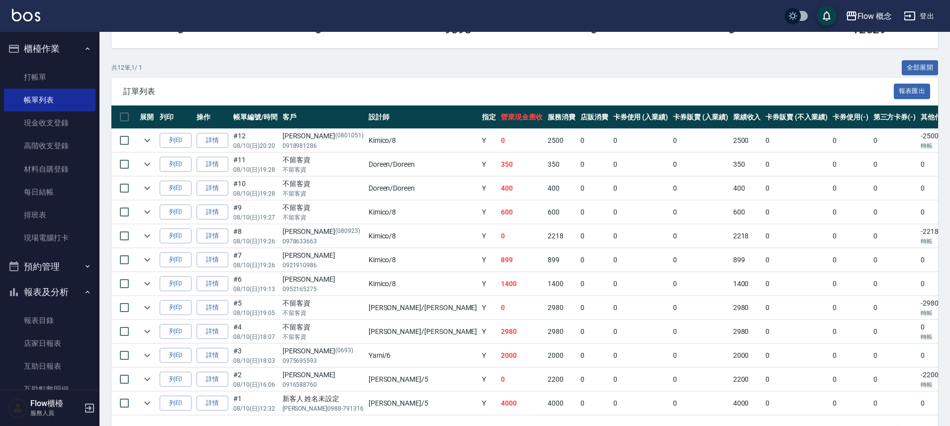
scroll to position [173, 0]
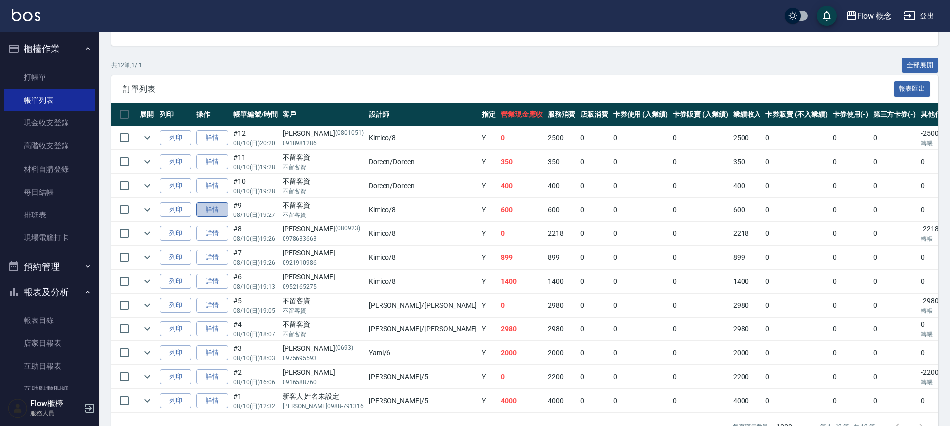
click at [218, 210] on link "詳情" at bounding box center [212, 209] width 32 height 15
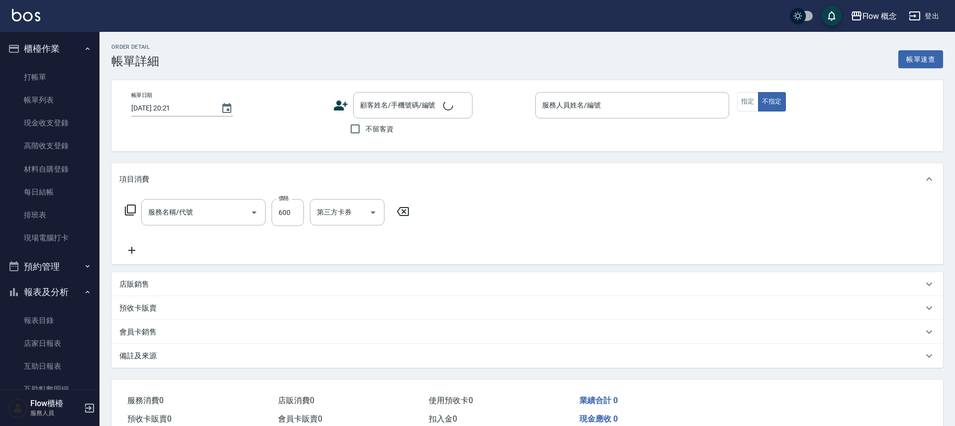
type input "剪髮(201)"
type input "[DATE] 19:27"
checkbox input "true"
type input "Kimico-8"
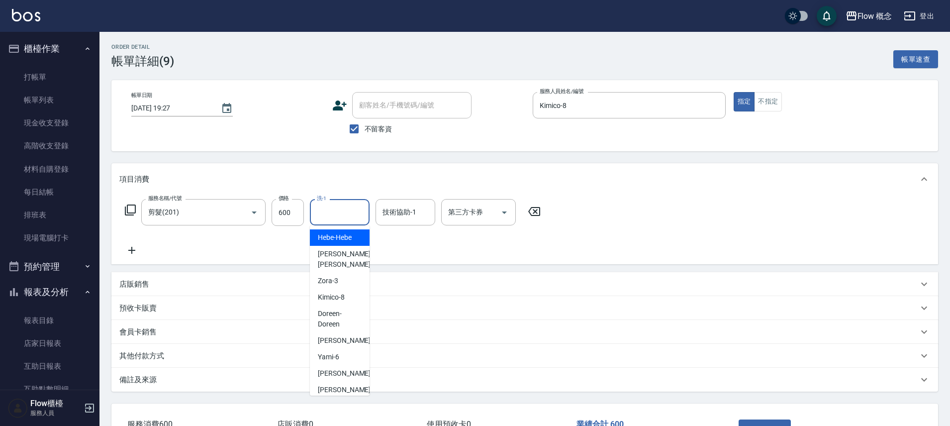
click at [331, 205] on input "洗-1" at bounding box center [339, 211] width 51 height 17
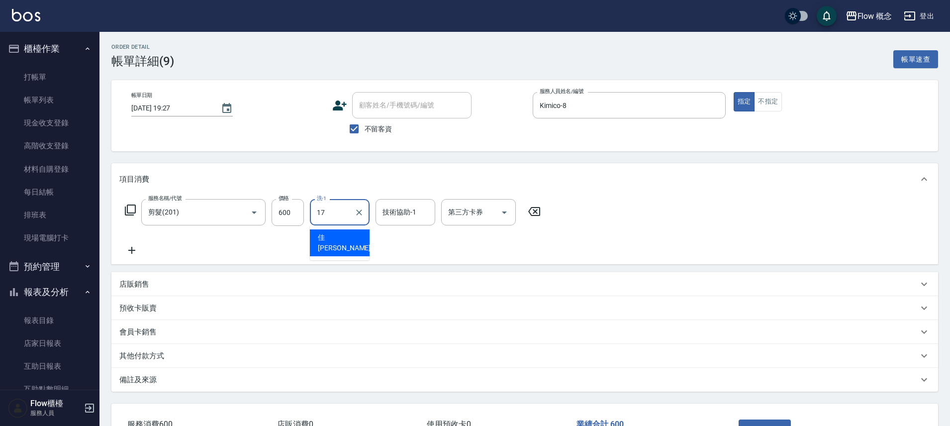
type input "佳[PERSON_NAME]-17"
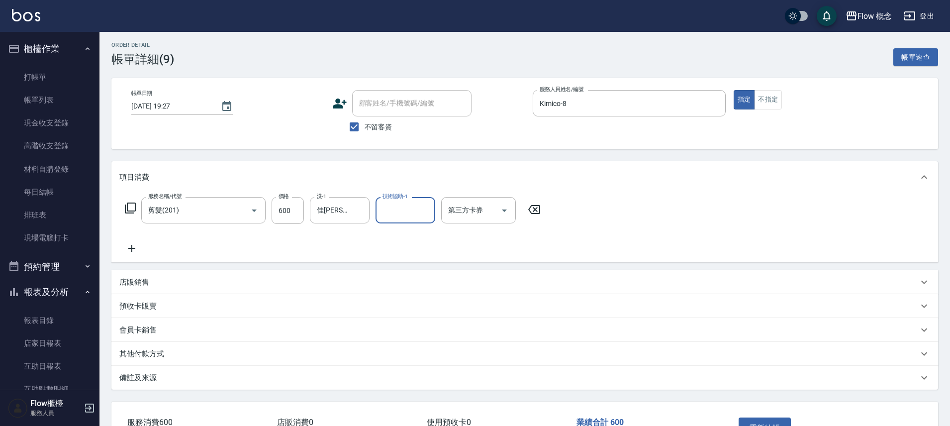
scroll to position [73, 0]
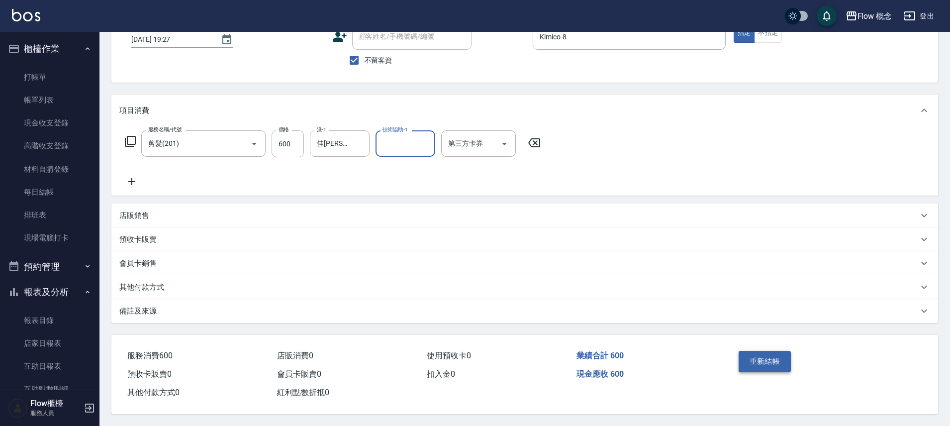
click at [775, 353] on button "重新結帳" at bounding box center [765, 361] width 53 height 21
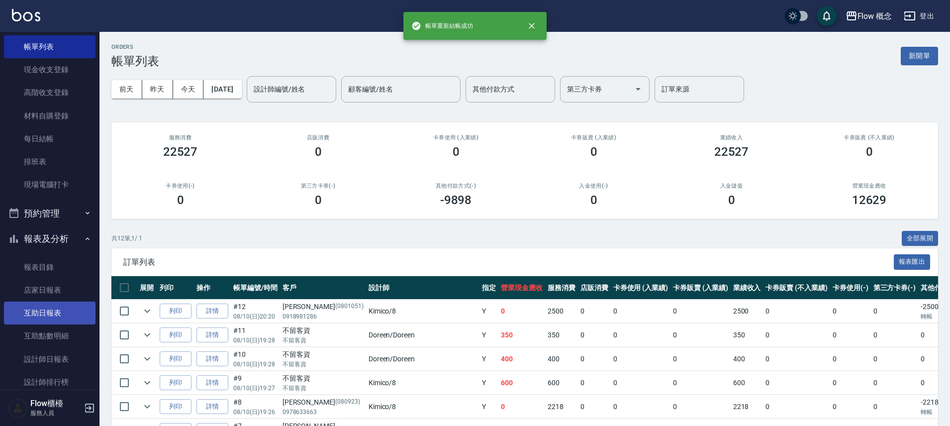
scroll to position [59, 0]
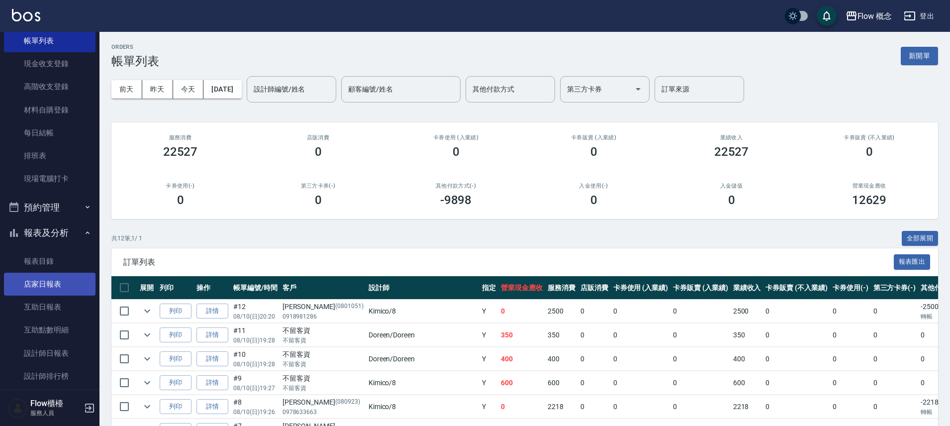
click at [51, 287] on link "店家日報表" at bounding box center [50, 284] width 92 height 23
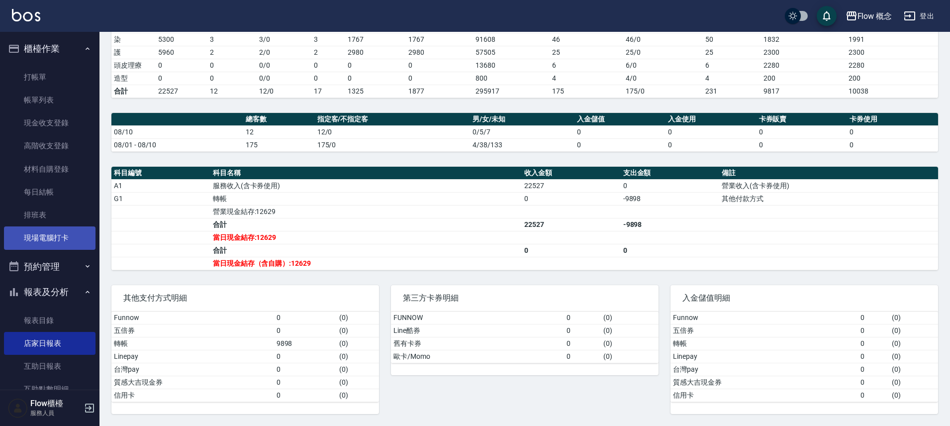
click at [52, 240] on link "現場電腦打卡" at bounding box center [50, 237] width 92 height 23
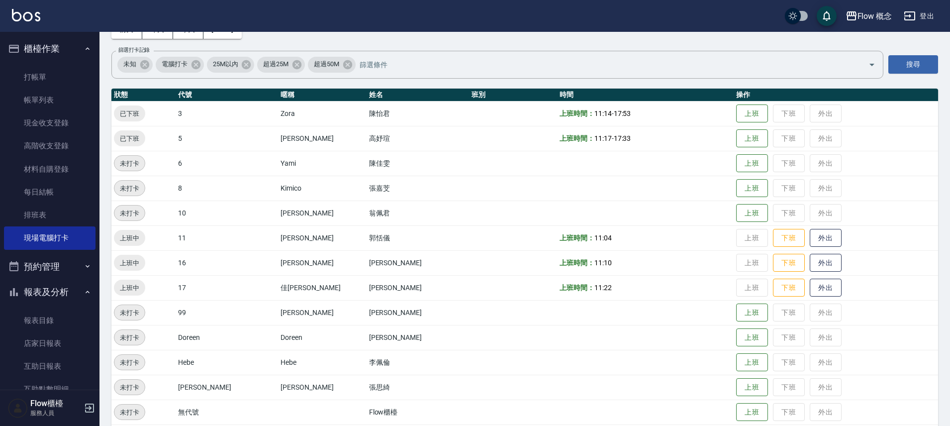
scroll to position [64, 0]
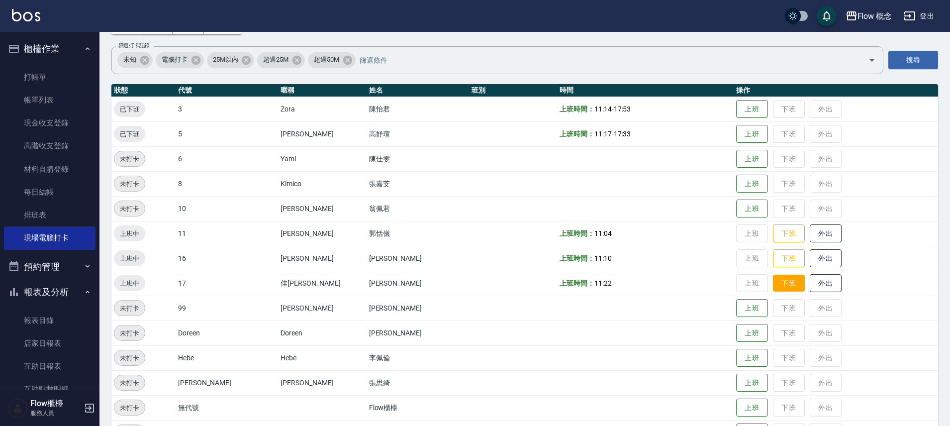
click at [773, 281] on button "下班" at bounding box center [789, 283] width 32 height 17
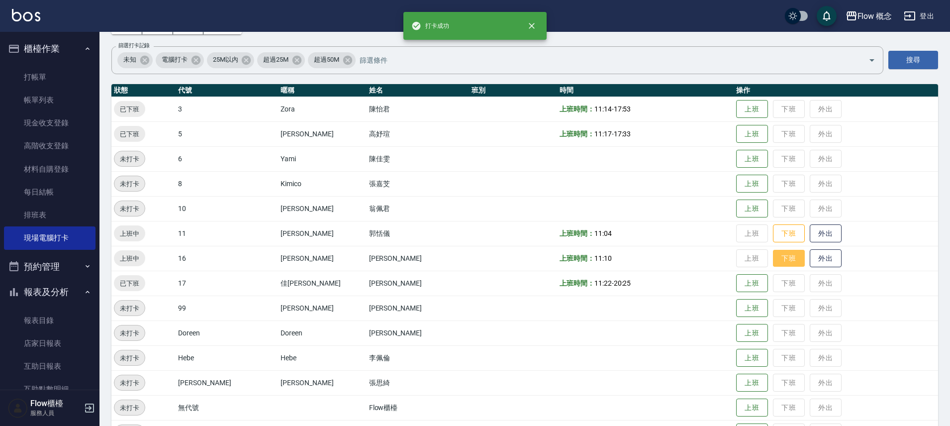
click at [773, 254] on button "下班" at bounding box center [789, 258] width 32 height 17
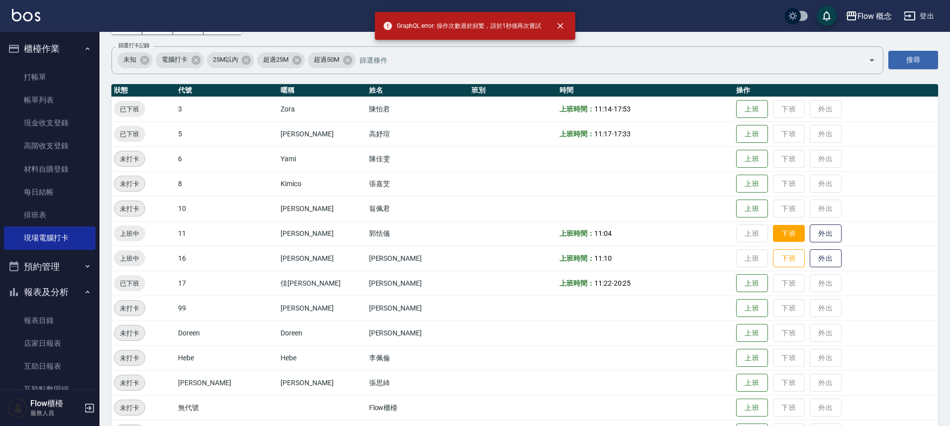
click at [773, 225] on button "下班" at bounding box center [789, 233] width 32 height 17
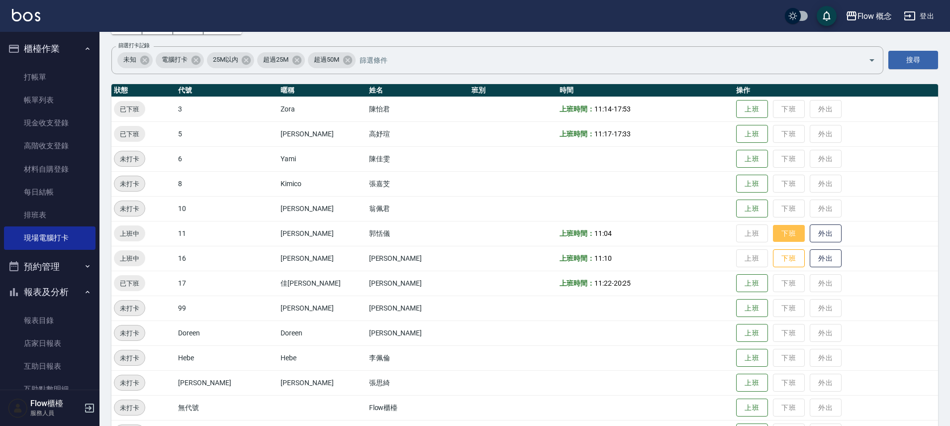
click at [773, 225] on button "下班" at bounding box center [789, 233] width 32 height 17
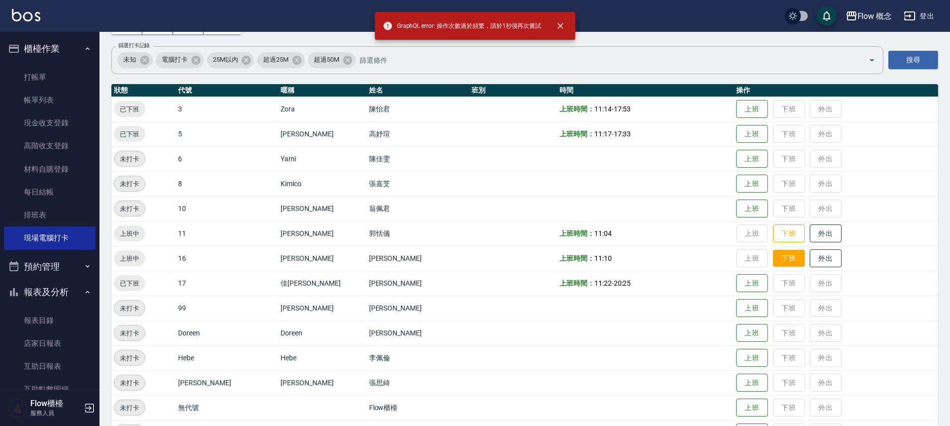
click at [773, 264] on button "下班" at bounding box center [789, 258] width 32 height 17
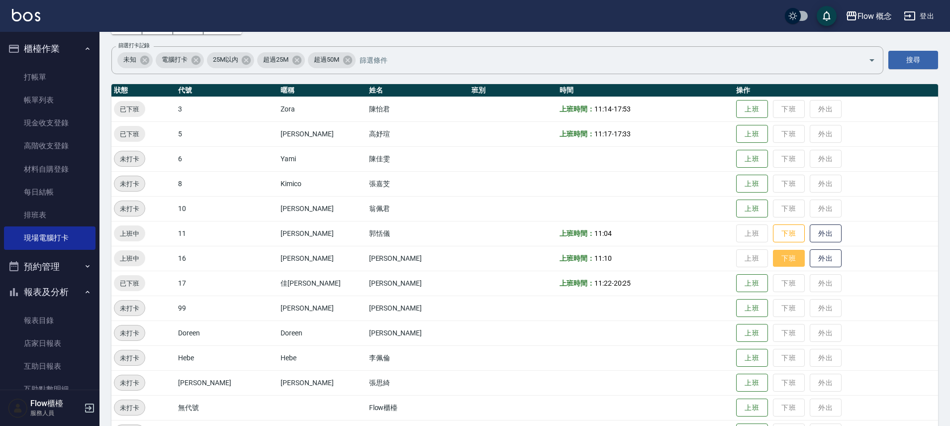
click at [773, 264] on button "下班" at bounding box center [789, 258] width 32 height 17
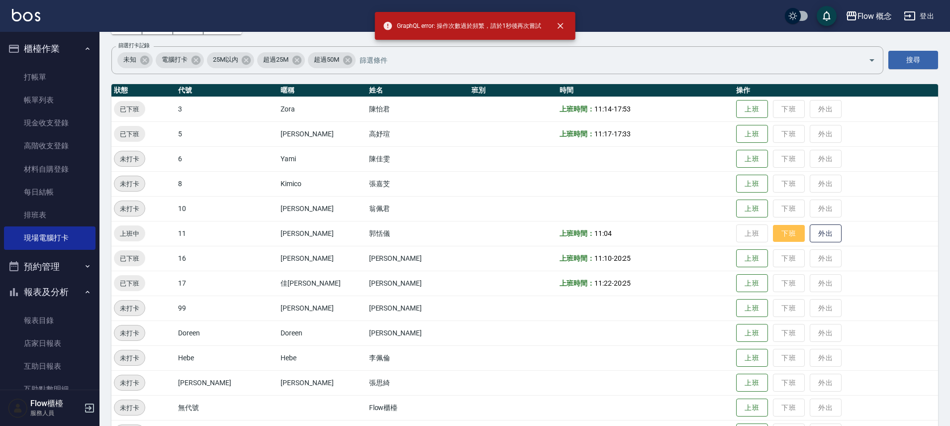
click at [773, 226] on button "下班" at bounding box center [789, 233] width 32 height 17
